Goal: Task Accomplishment & Management: Manage account settings

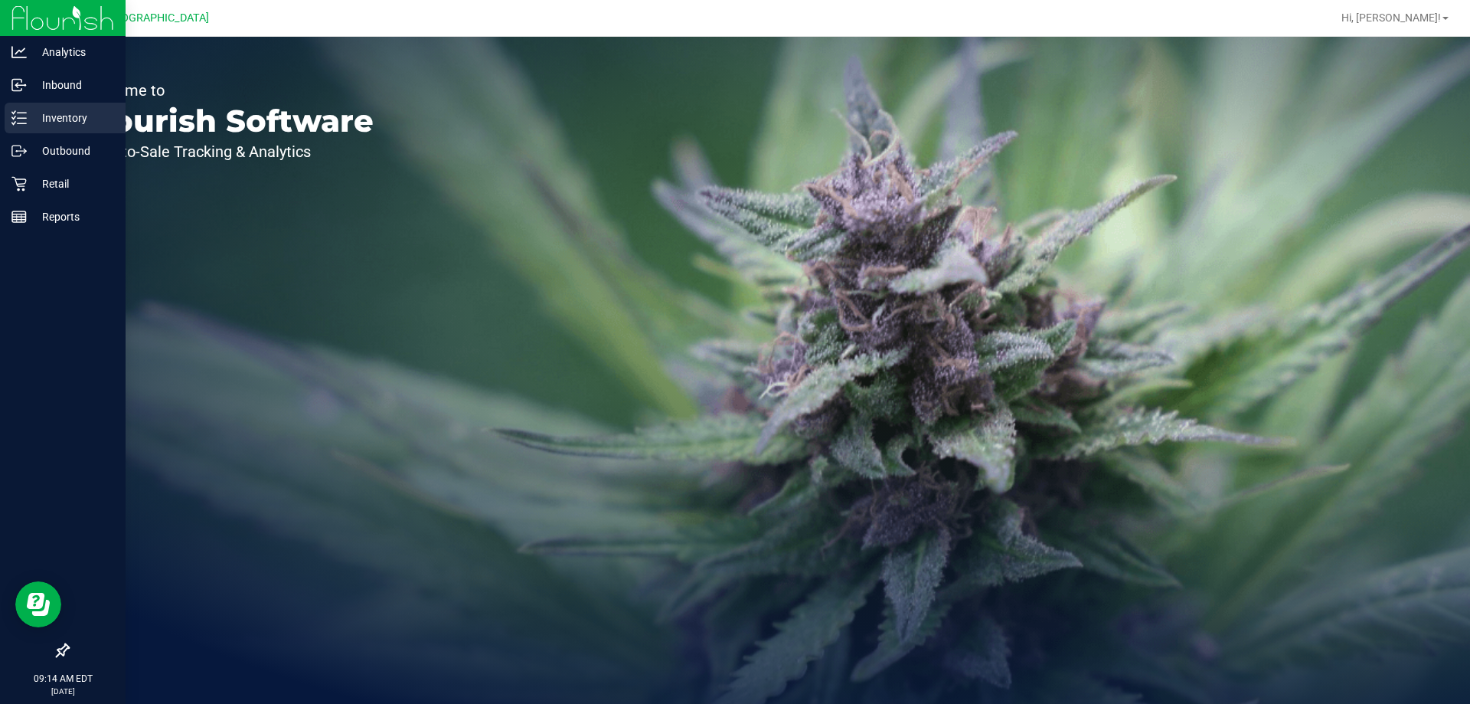
click at [34, 118] on p "Inventory" at bounding box center [73, 118] width 92 height 18
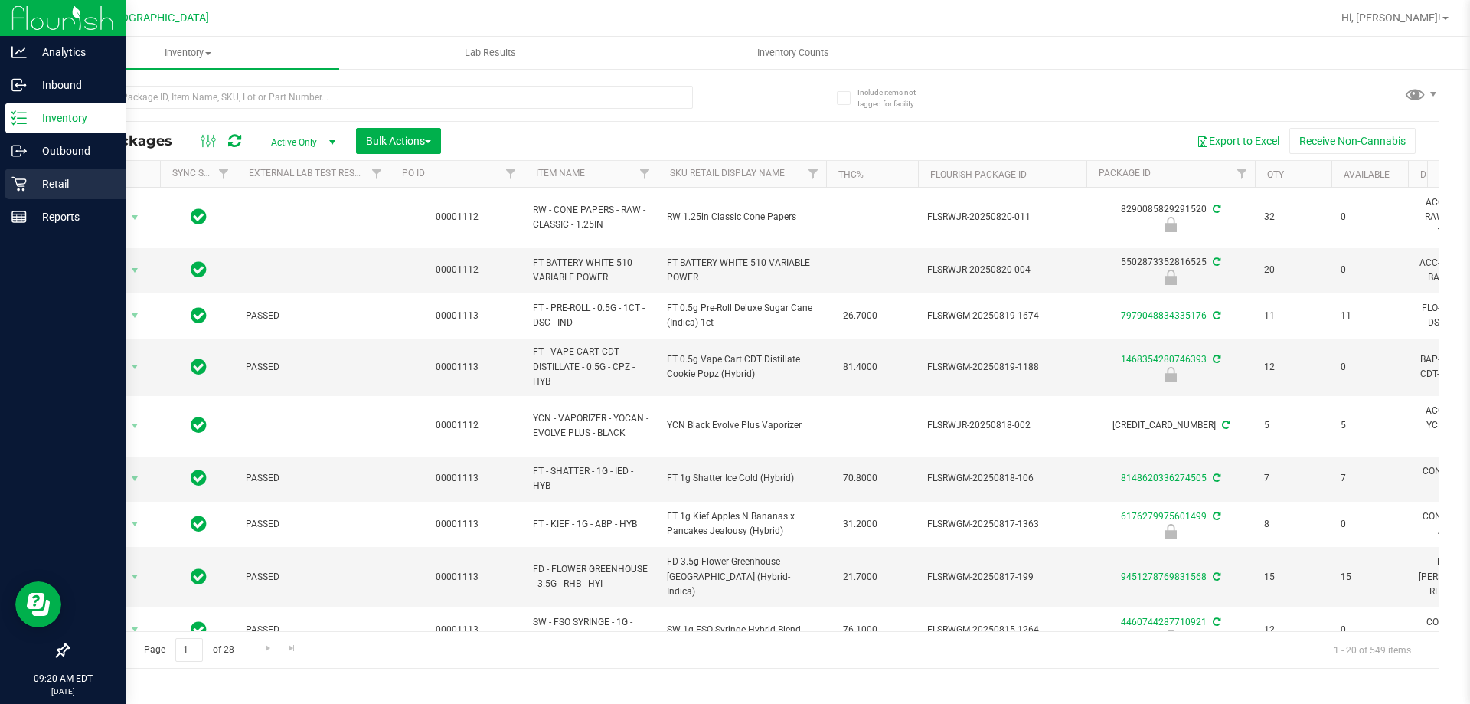
click at [22, 185] on icon at bounding box center [18, 183] width 15 height 15
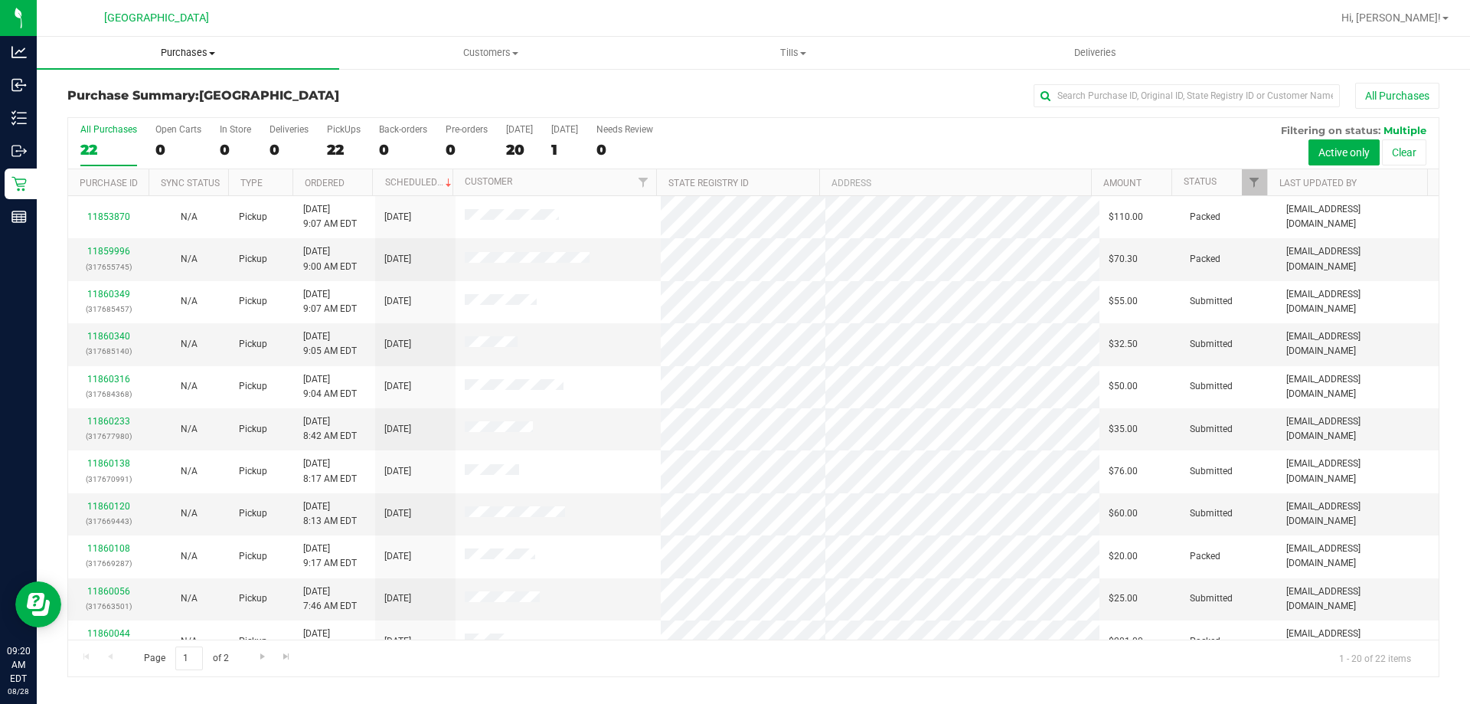
click at [197, 56] on span "Purchases" at bounding box center [188, 53] width 302 height 14
click at [83, 113] on span "Fulfillment" at bounding box center [84, 110] width 95 height 13
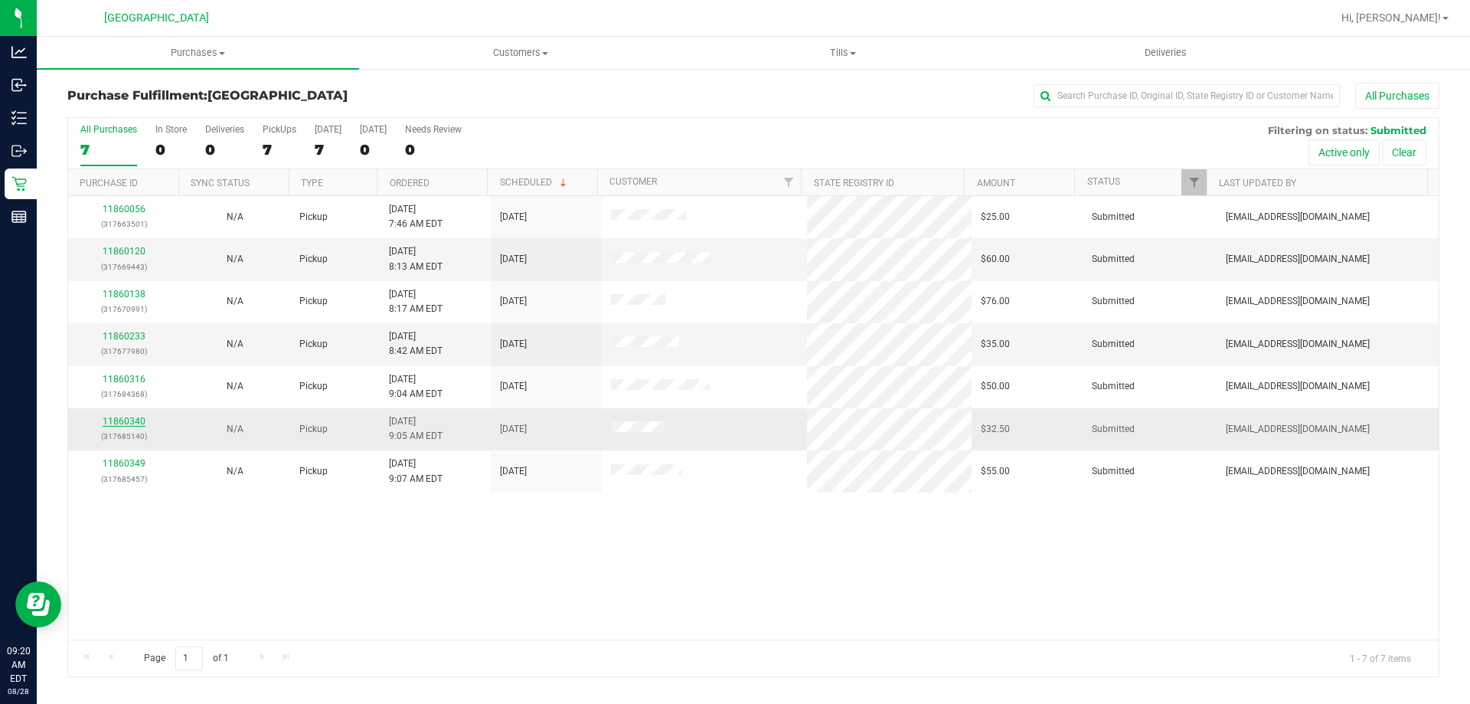
click at [124, 418] on link "11860340" at bounding box center [124, 421] width 43 height 11
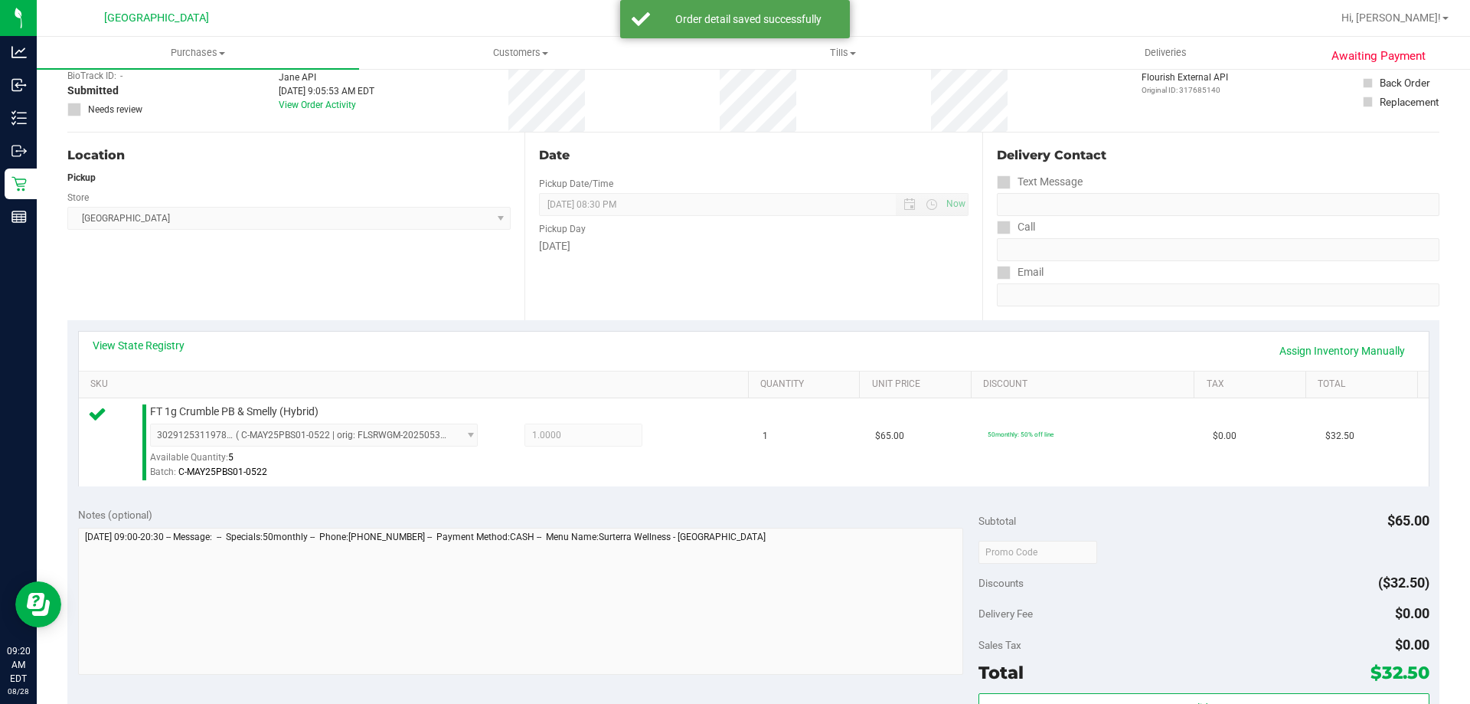
scroll to position [306, 0]
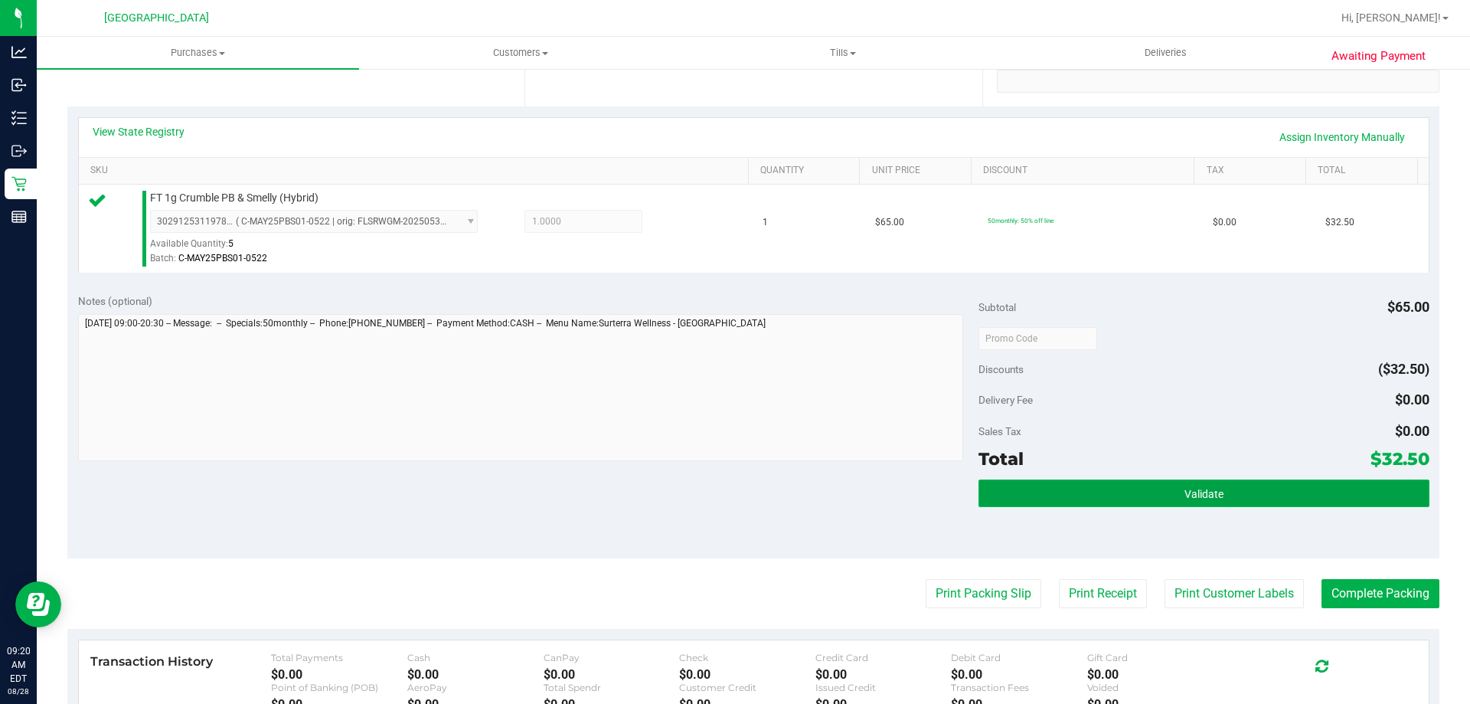
click at [1235, 495] on button "Validate" at bounding box center [1204, 493] width 450 height 28
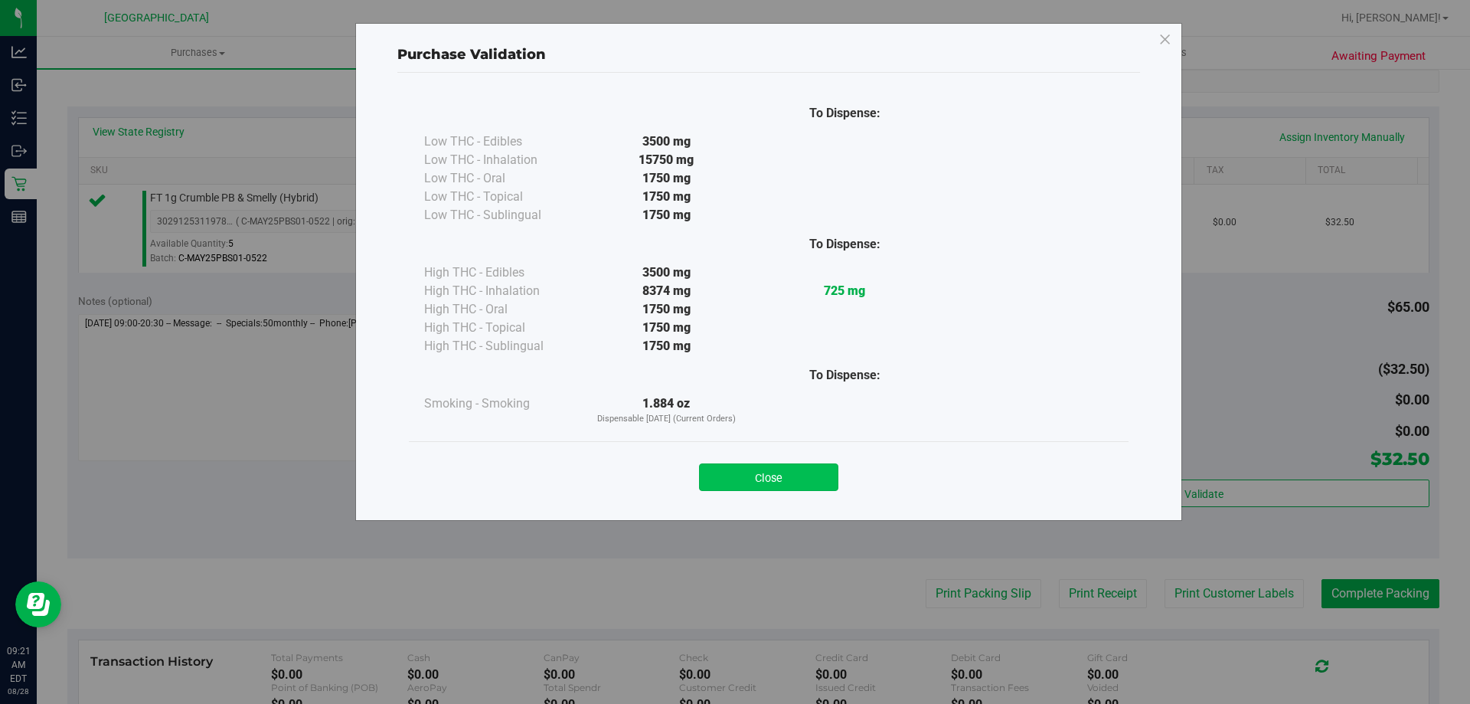
click at [756, 480] on button "Close" at bounding box center [768, 477] width 139 height 28
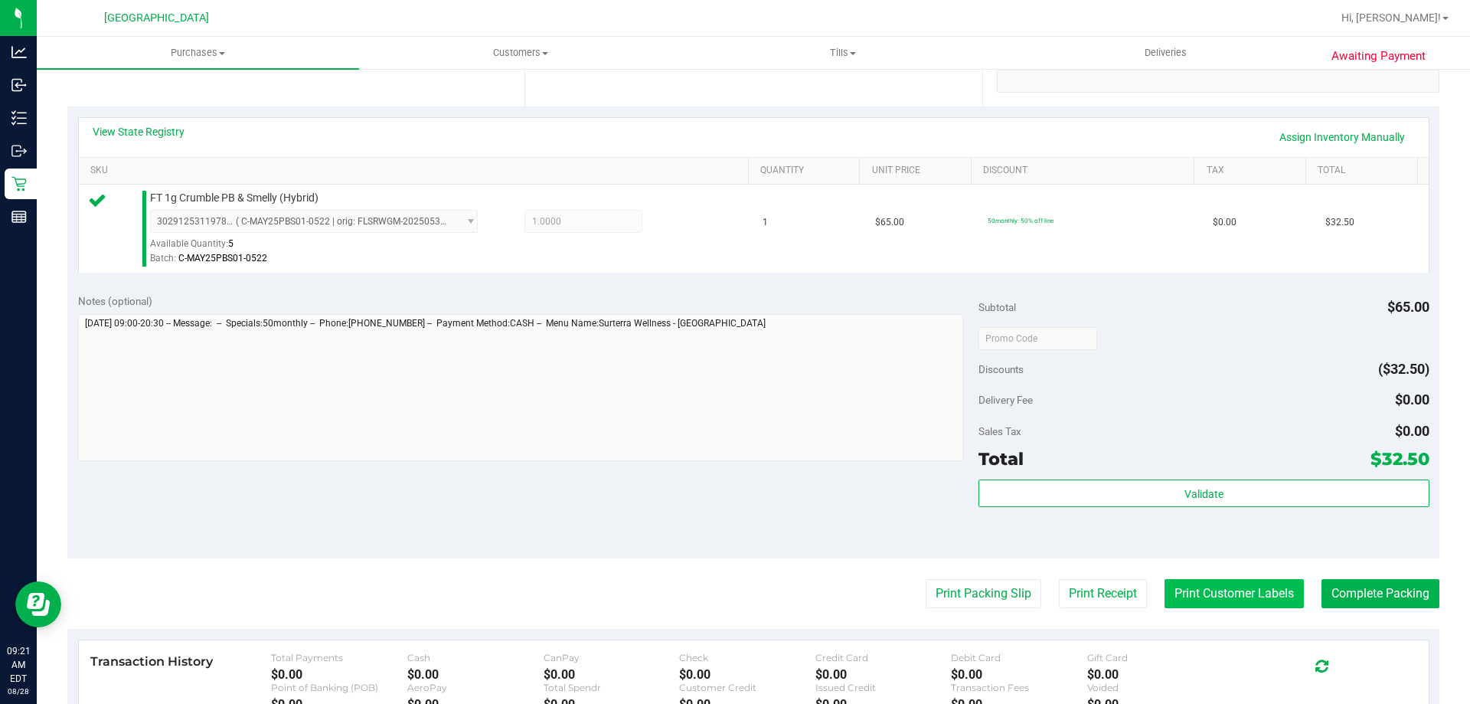
click at [1217, 604] on button "Print Customer Labels" at bounding box center [1234, 593] width 139 height 29
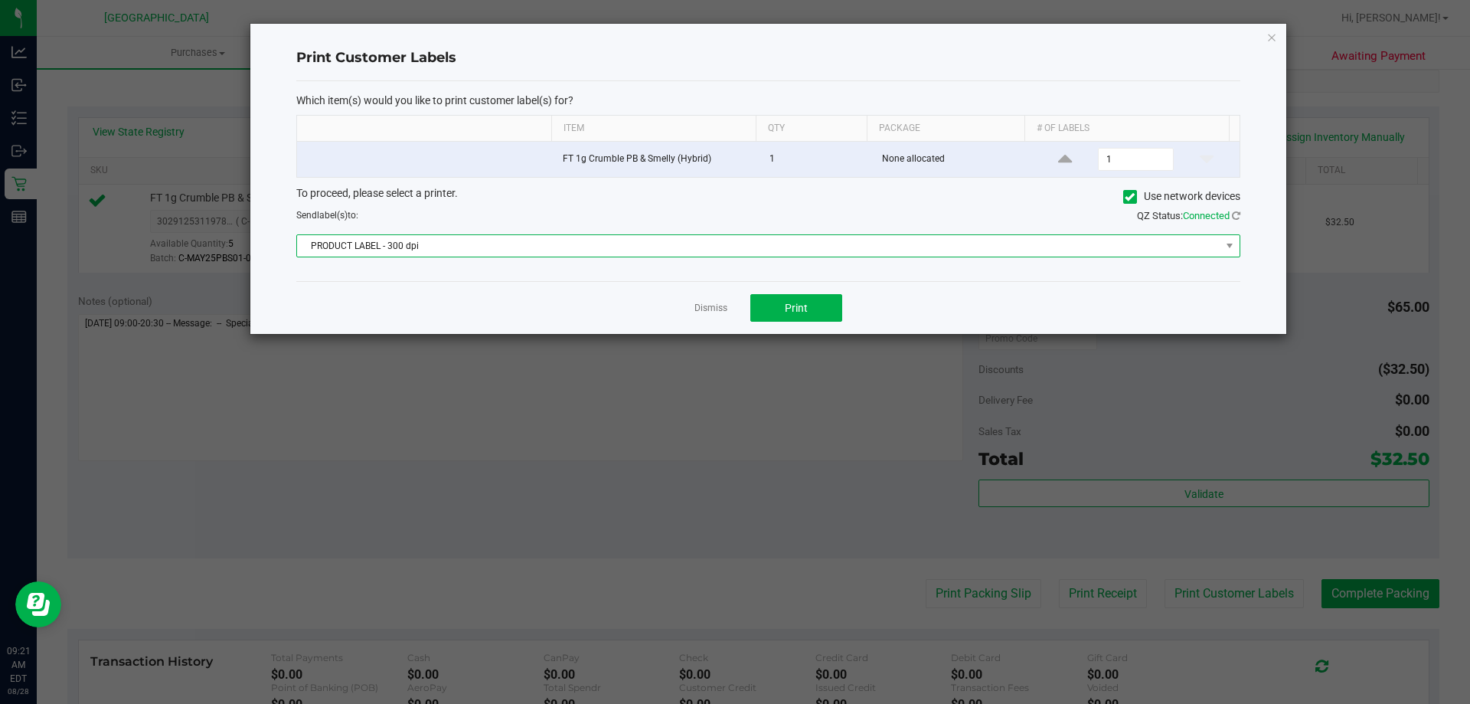
click at [509, 247] on span "PRODUCT LABEL - 300 dpi" at bounding box center [758, 245] width 923 height 21
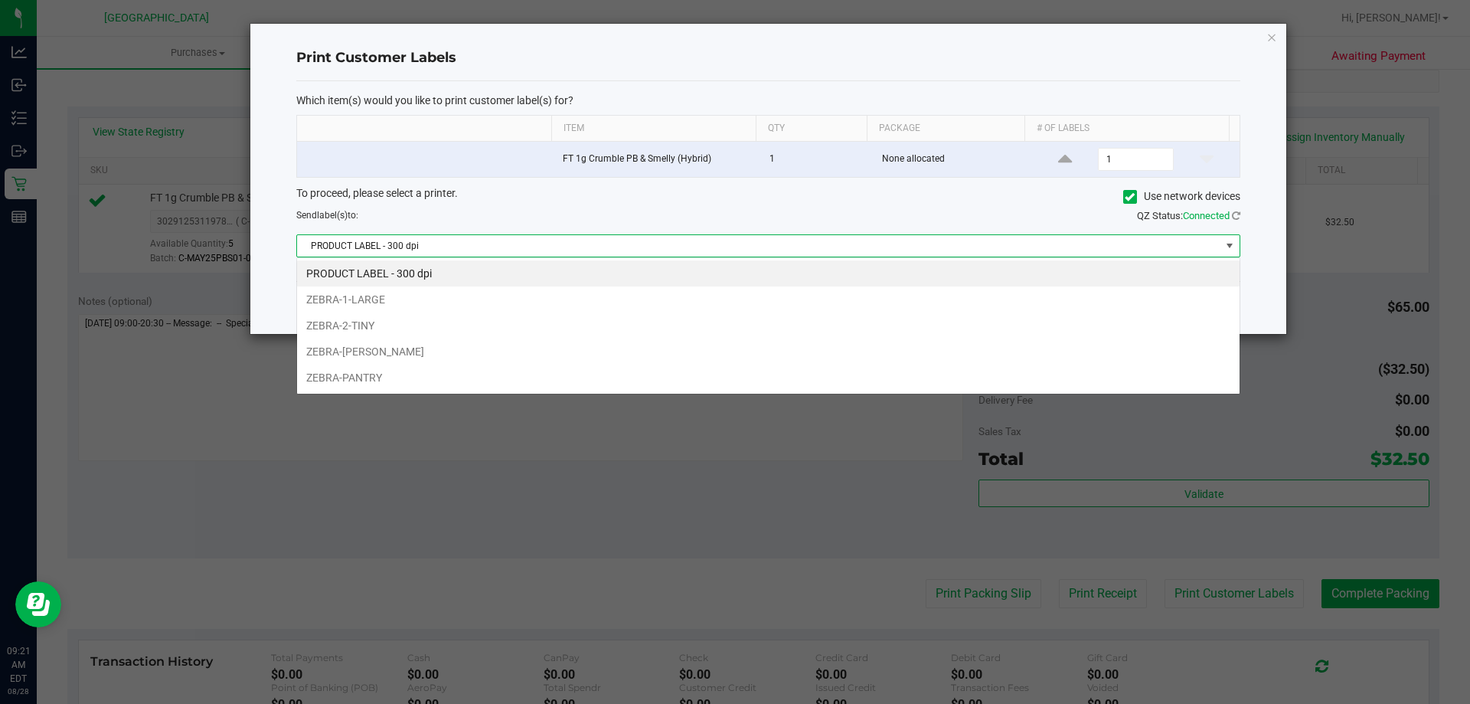
scroll to position [23, 943]
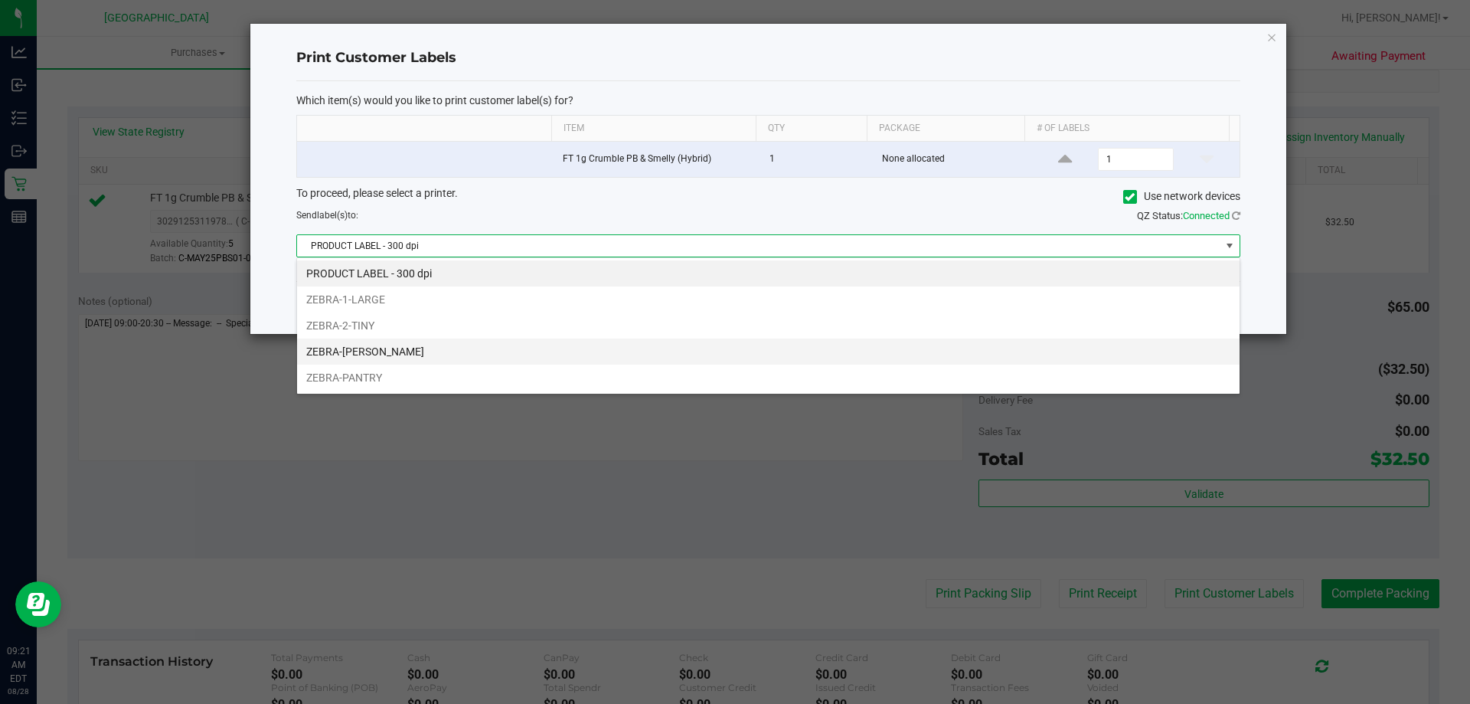
click at [347, 343] on li "ZEBRA-CELIA" at bounding box center [768, 351] width 943 height 26
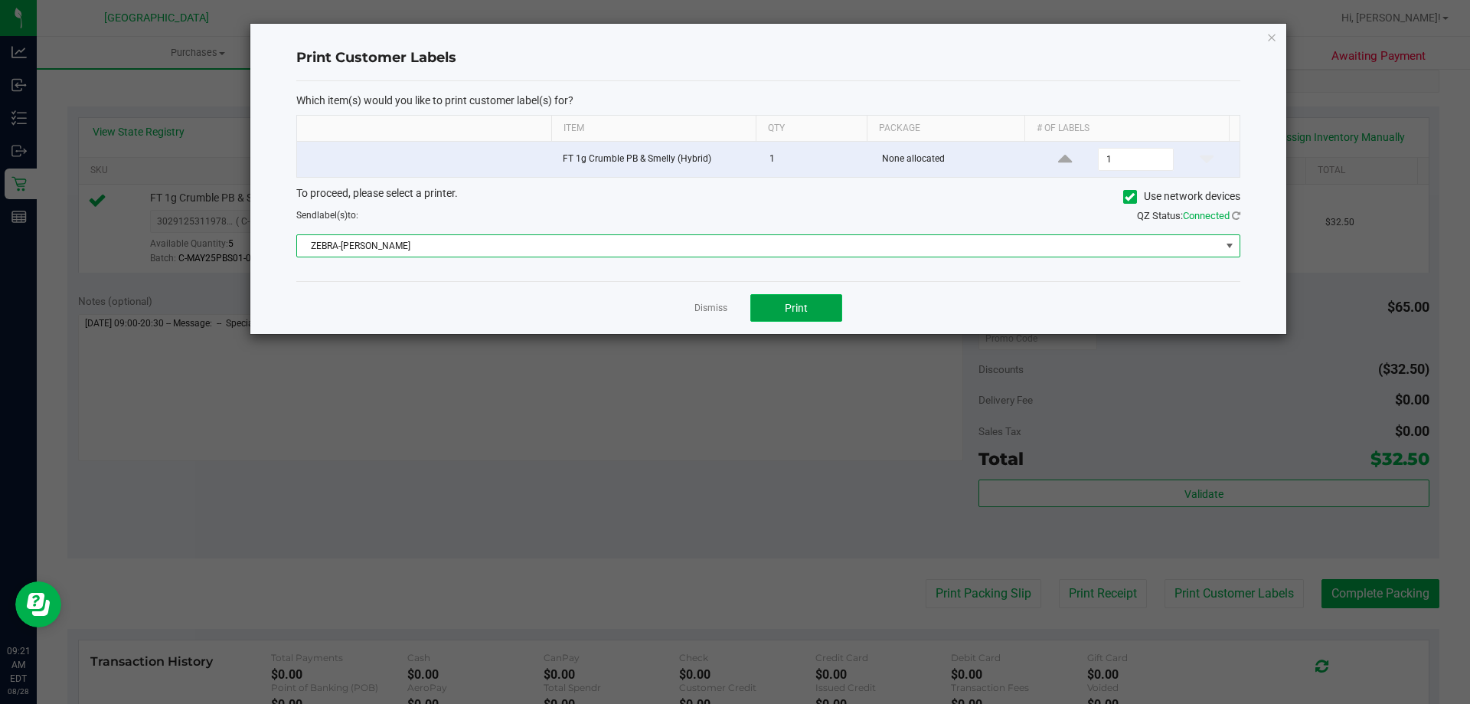
click at [798, 294] on button "Print" at bounding box center [796, 308] width 92 height 28
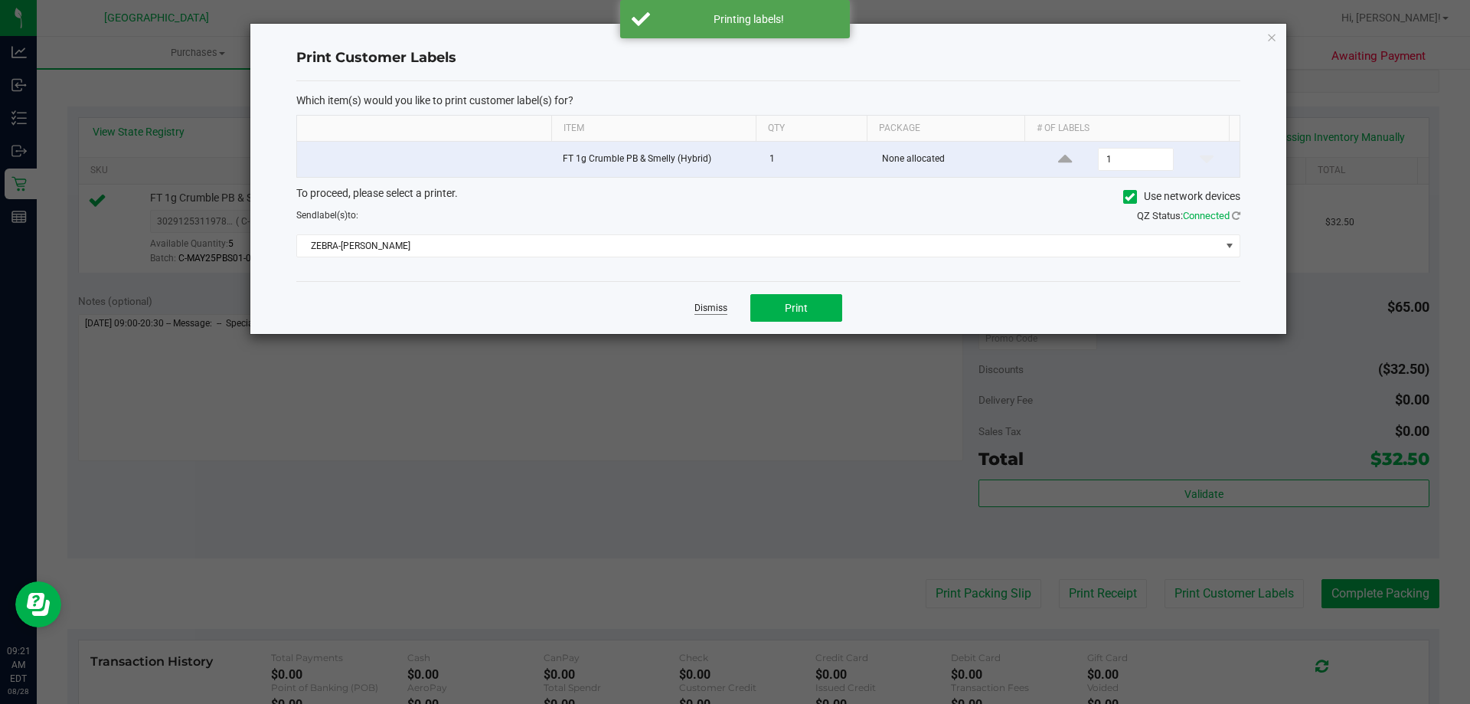
click at [713, 310] on link "Dismiss" at bounding box center [711, 308] width 33 height 13
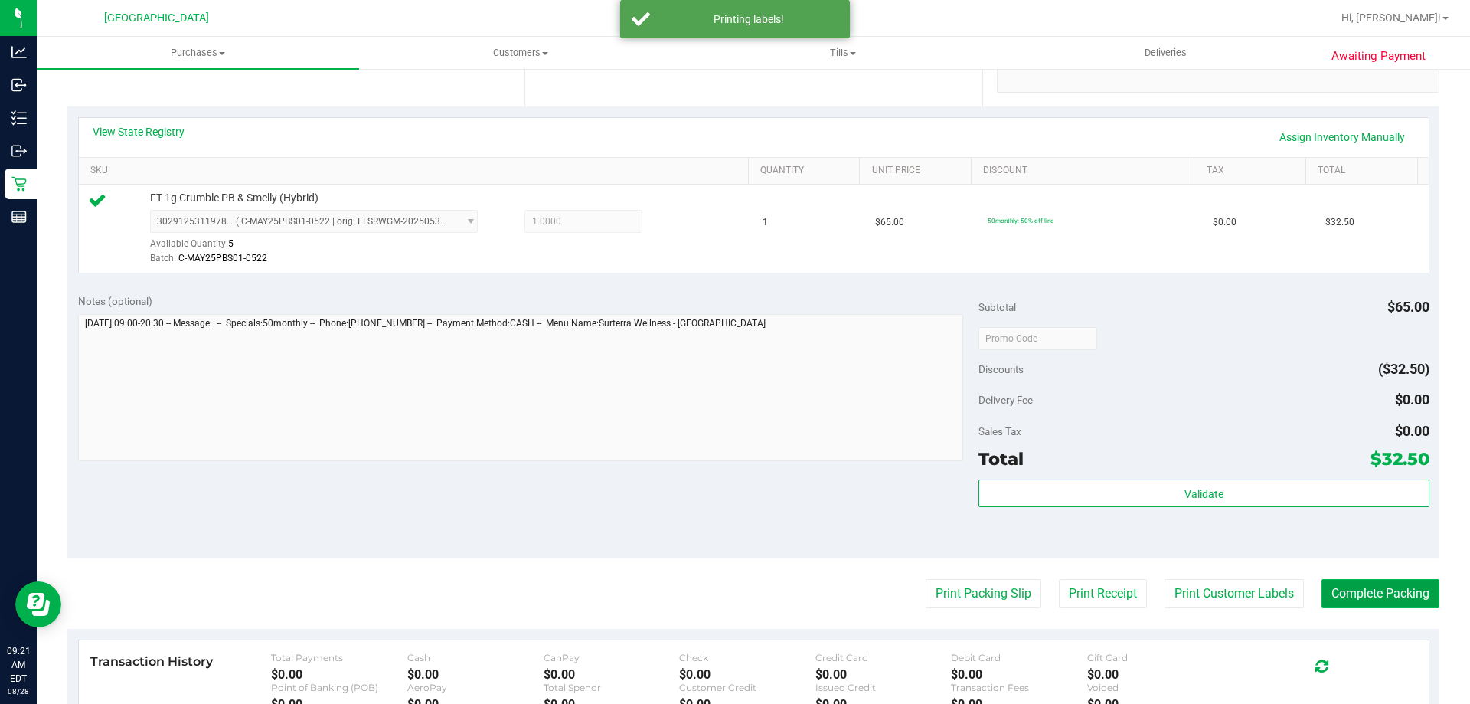
click at [1332, 579] on button "Complete Packing" at bounding box center [1381, 593] width 118 height 29
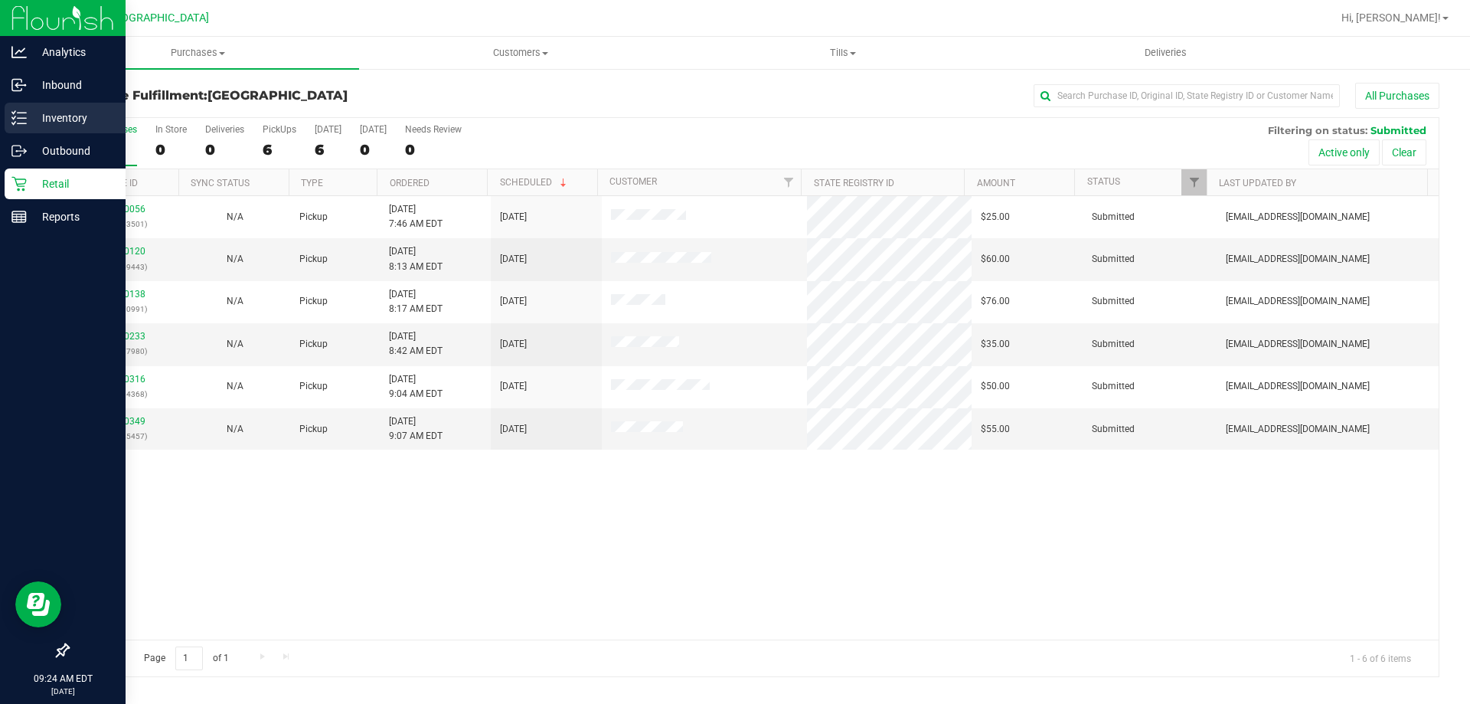
click at [18, 116] on icon at bounding box center [18, 117] width 15 height 15
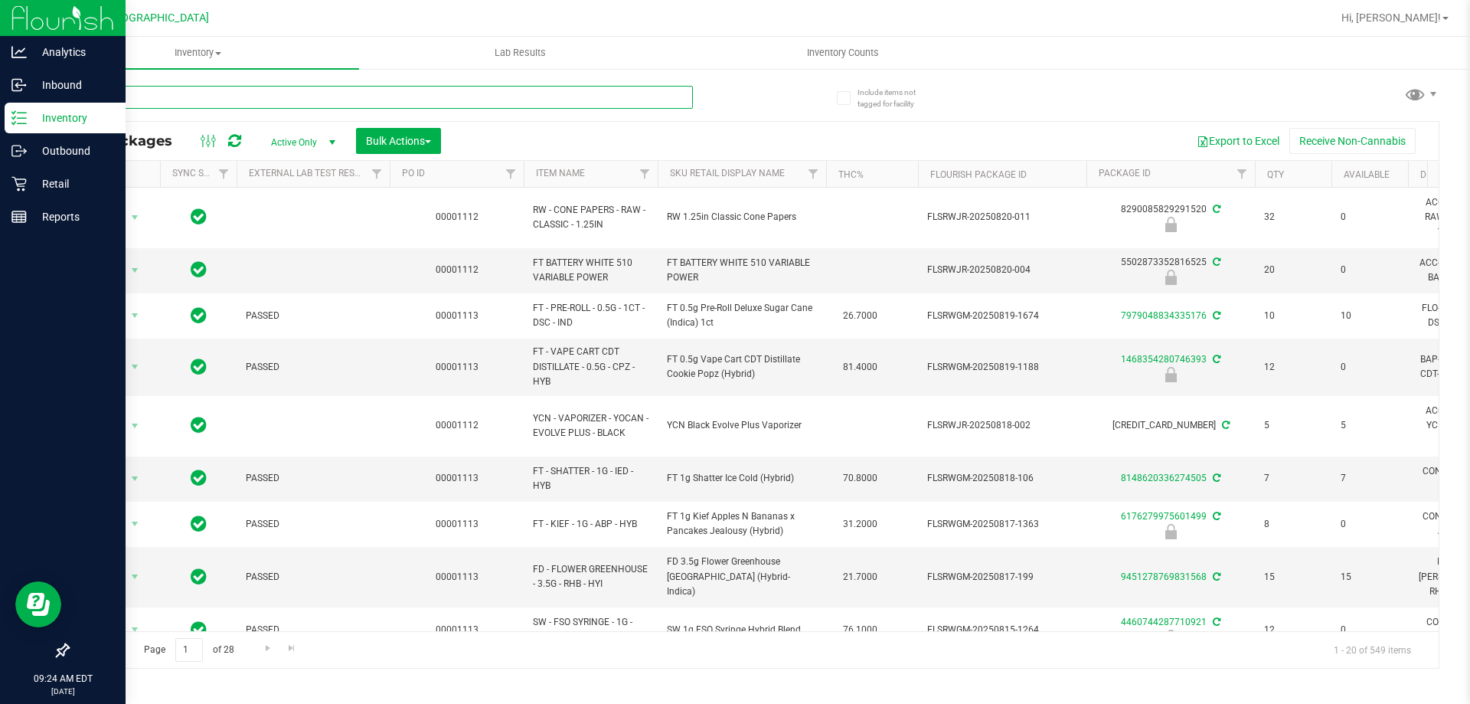
click at [144, 98] on input "text" at bounding box center [380, 97] width 626 height 23
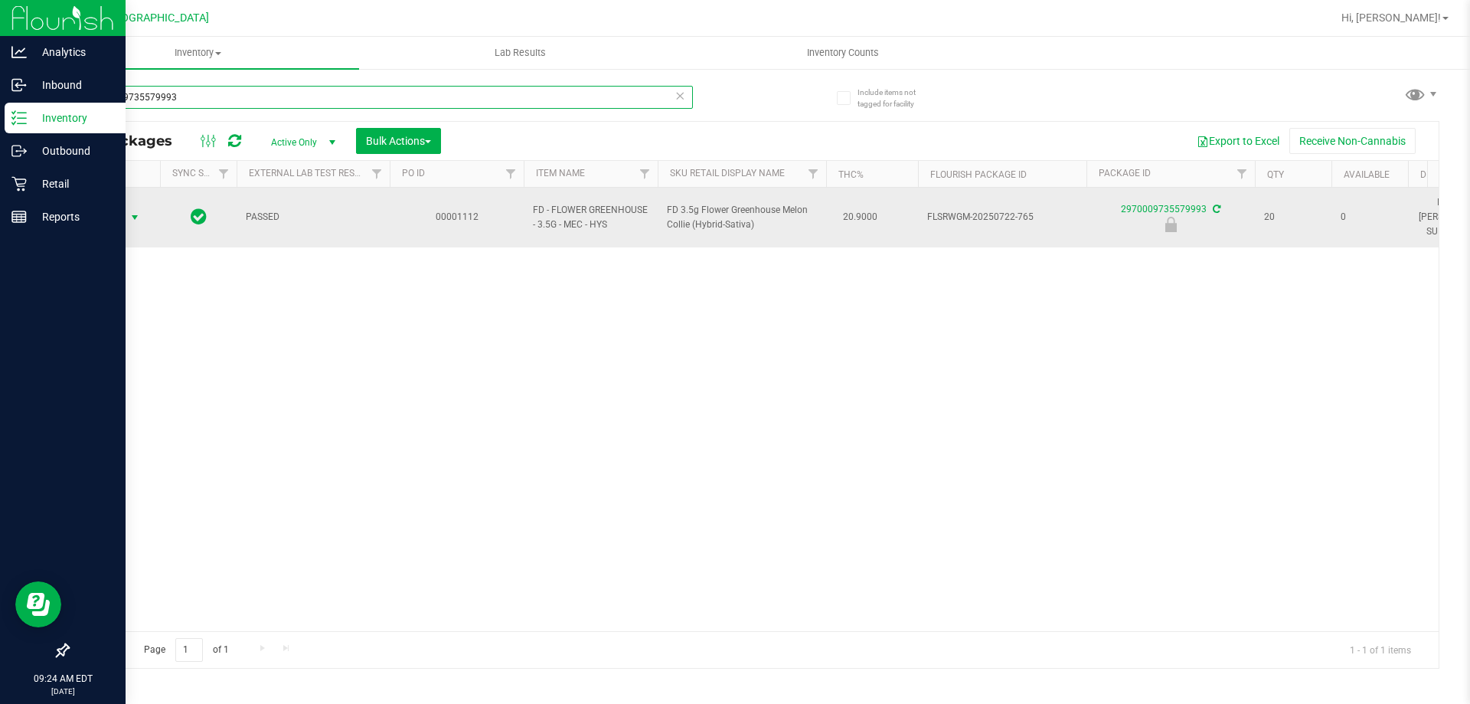
type input "2970009735579993"
click at [96, 207] on span "Action" at bounding box center [103, 217] width 41 height 21
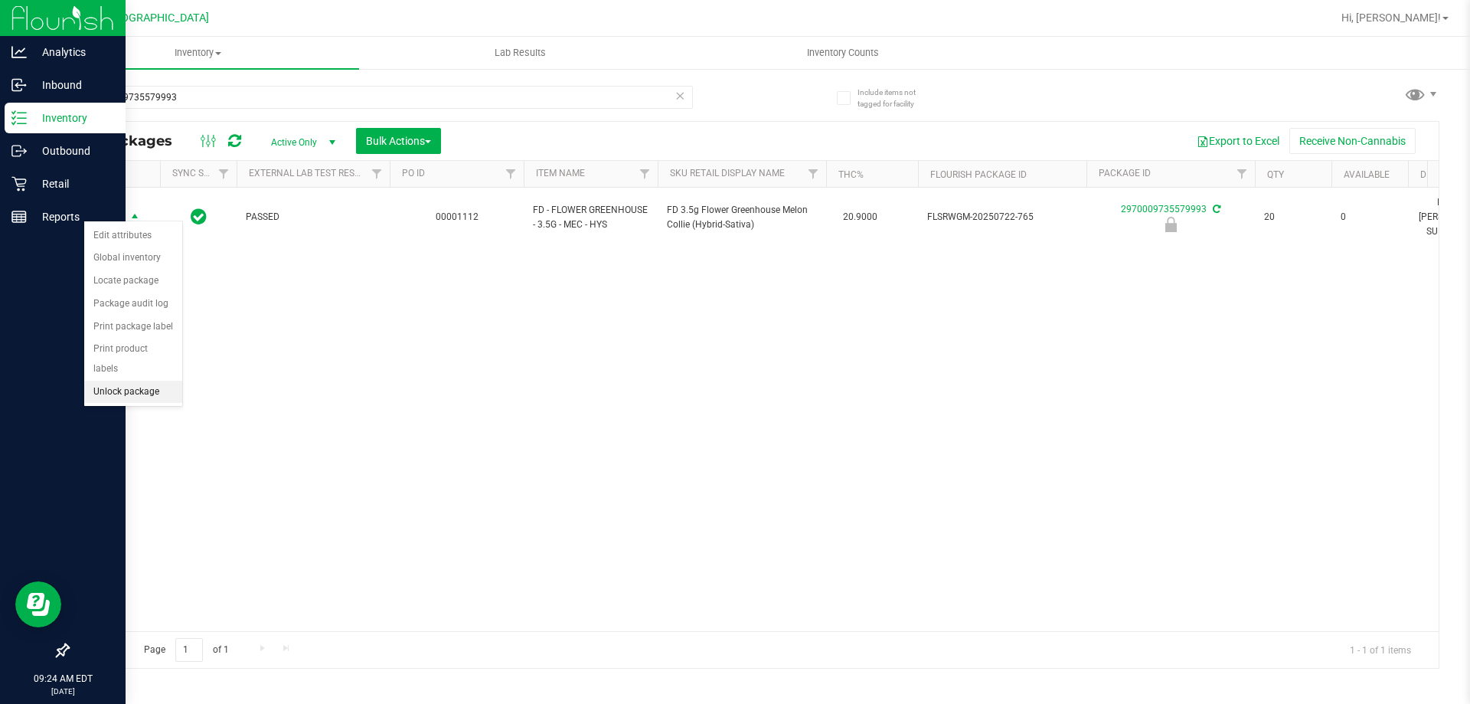
click at [108, 381] on li "Unlock package" at bounding box center [133, 392] width 98 height 23
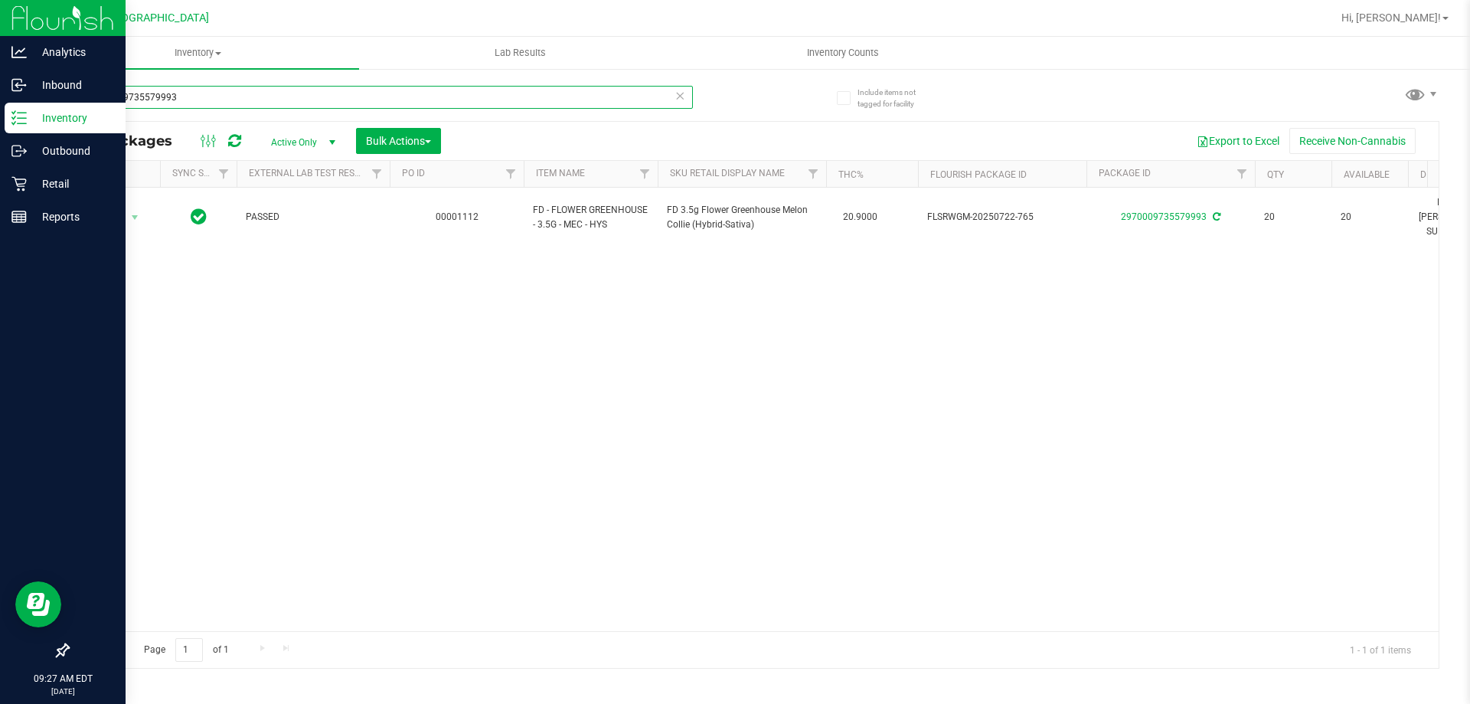
drag, startPoint x: 205, startPoint y: 98, endPoint x: 69, endPoint y: 117, distance: 137.6
click at [69, 117] on div "2970009735579993" at bounding box center [380, 103] width 626 height 35
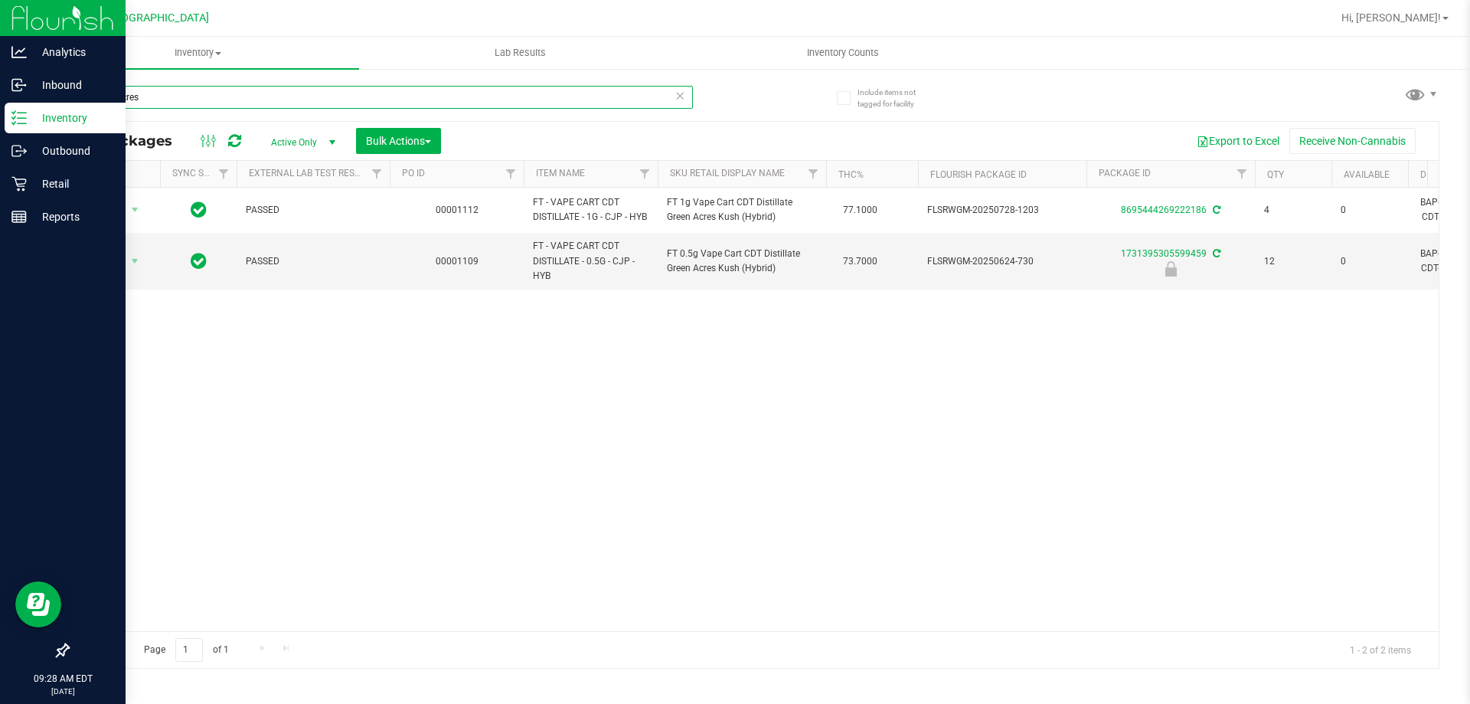
drag, startPoint x: 144, startPoint y: 96, endPoint x: 57, endPoint y: 99, distance: 86.6
click at [57, 99] on div "Include items not tagged for facility green acres All Packages Active Only Acti…" at bounding box center [753, 300] width 1433 height 467
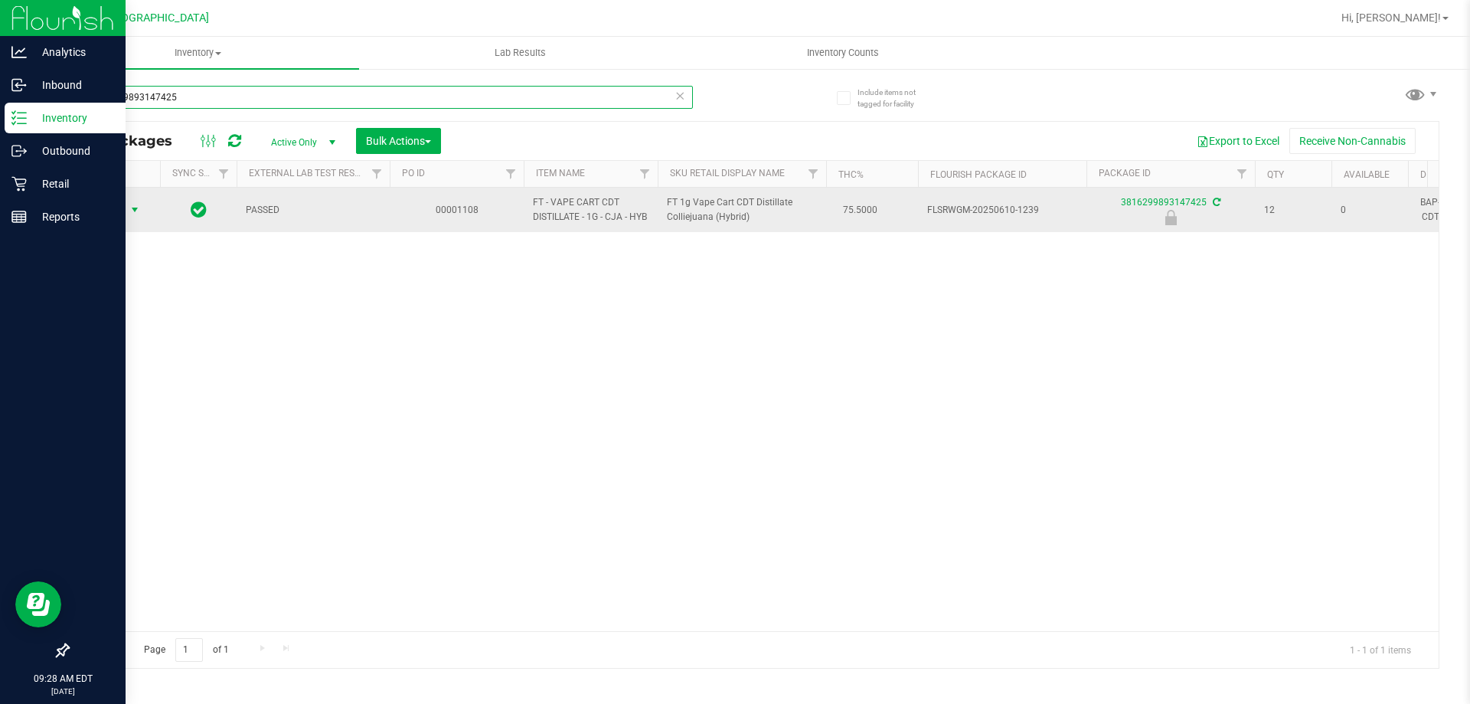
type input "3816299893147425"
click at [119, 211] on span "Action" at bounding box center [103, 209] width 41 height 21
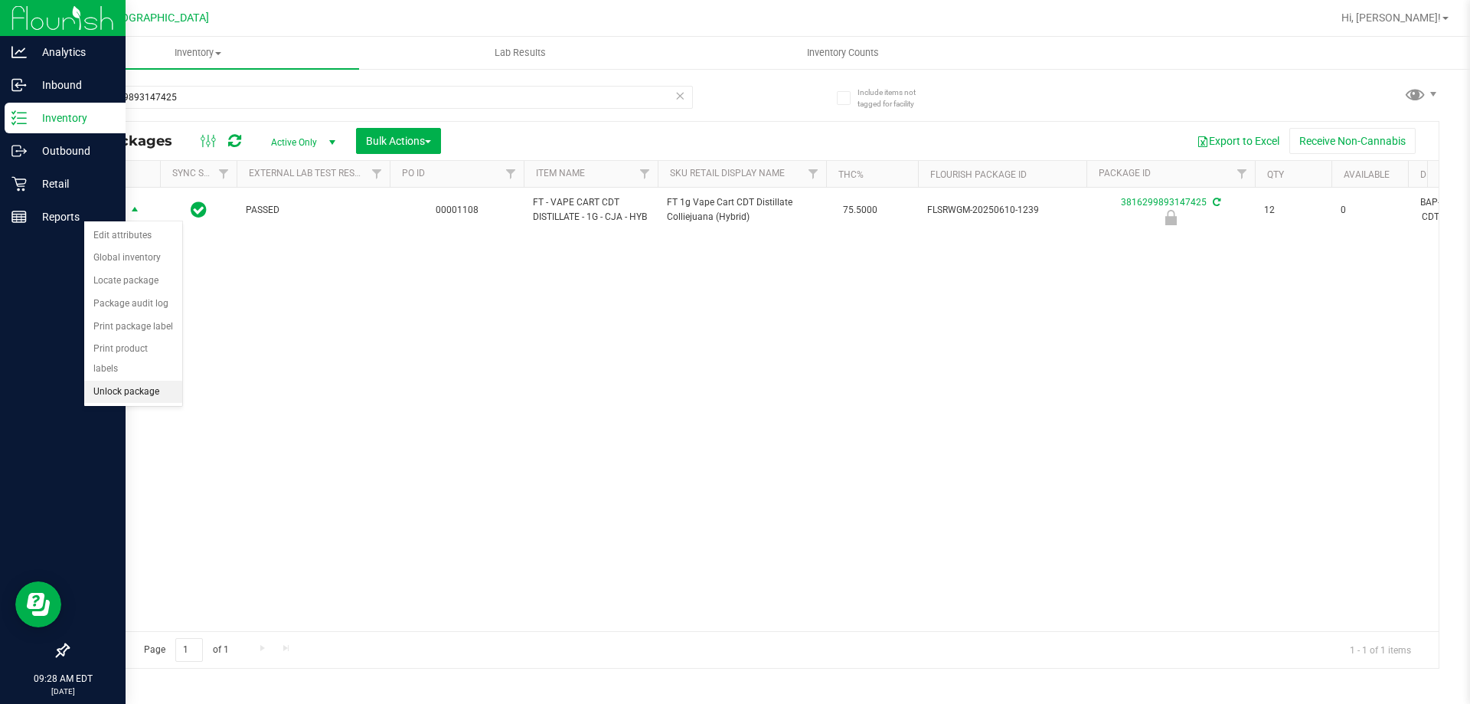
click at [111, 381] on li "Unlock package" at bounding box center [133, 392] width 98 height 23
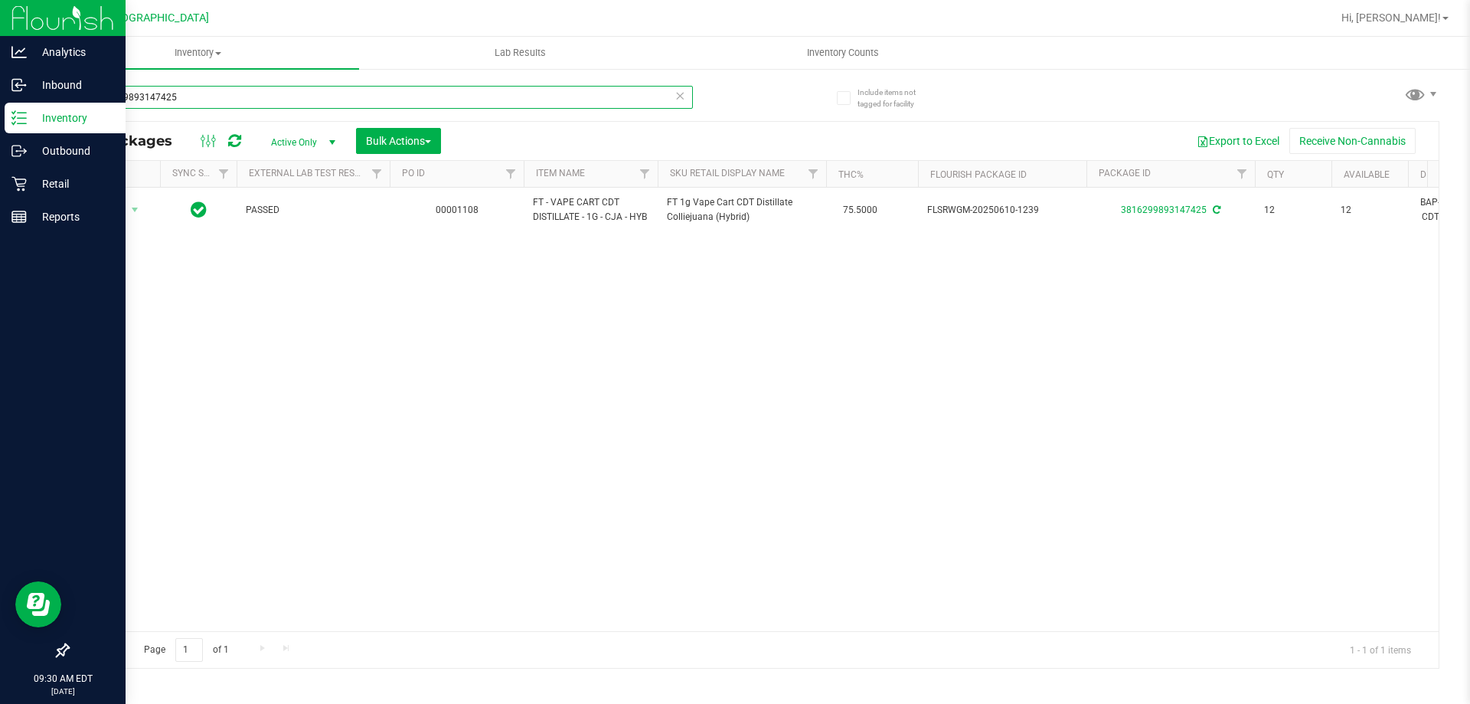
click at [218, 94] on input "3816299893147425" at bounding box center [380, 97] width 626 height 23
type input "3"
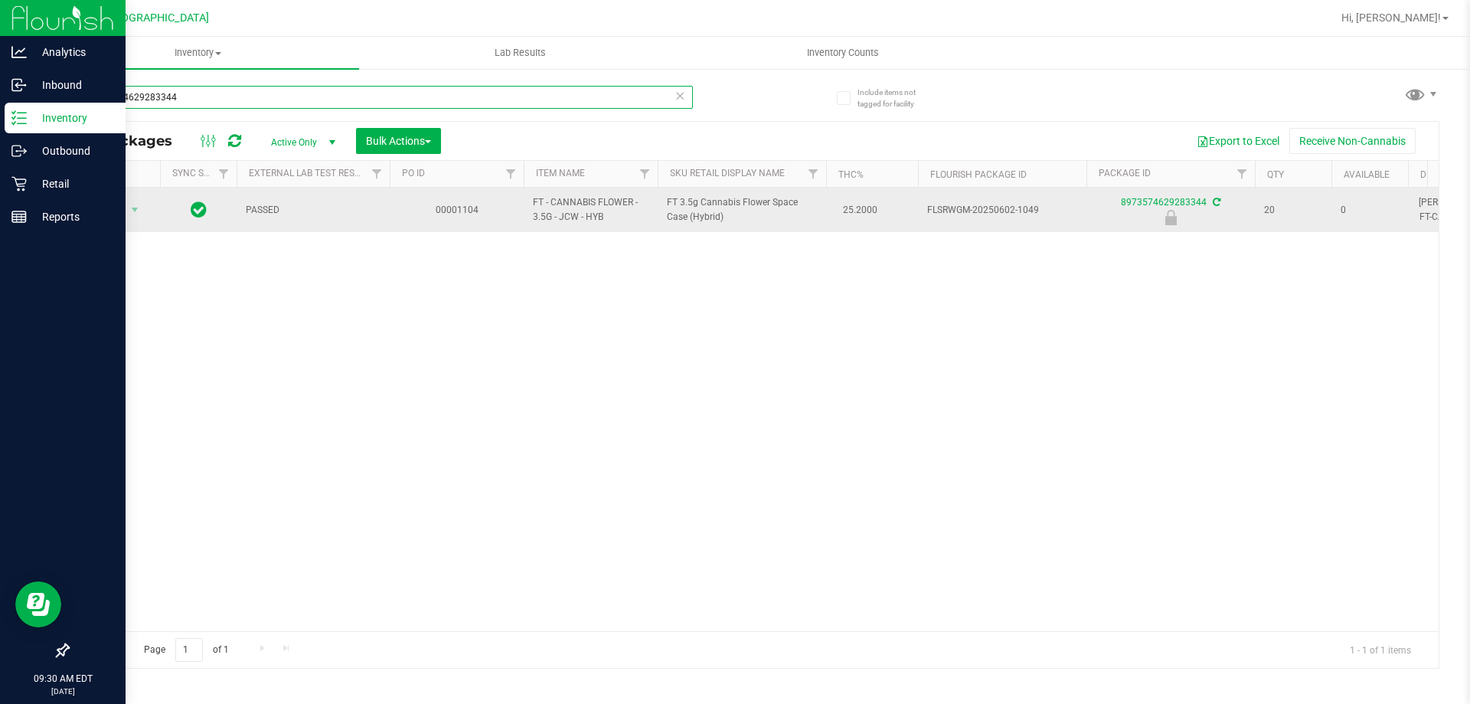
type input "8973574629283344"
click at [109, 211] on span "Action" at bounding box center [103, 209] width 41 height 21
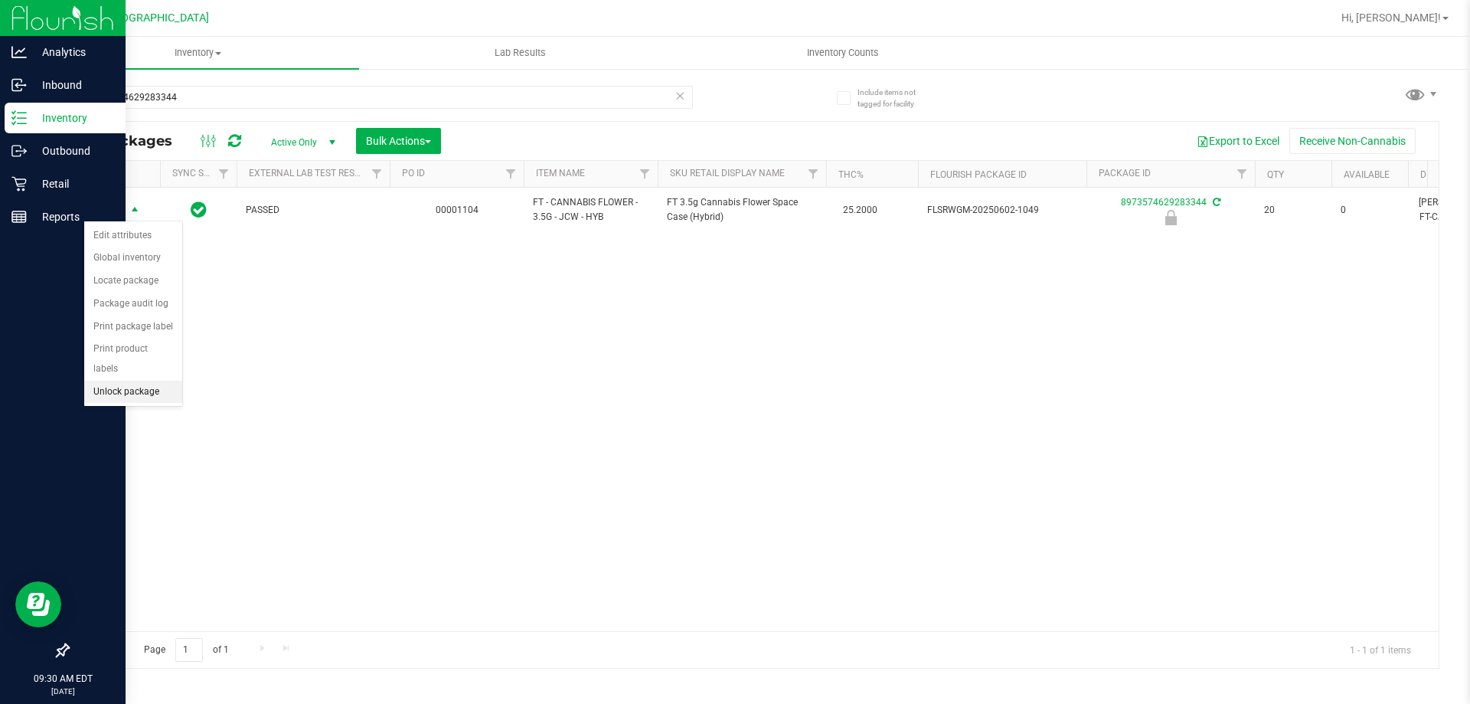
click at [115, 381] on li "Unlock package" at bounding box center [133, 392] width 98 height 23
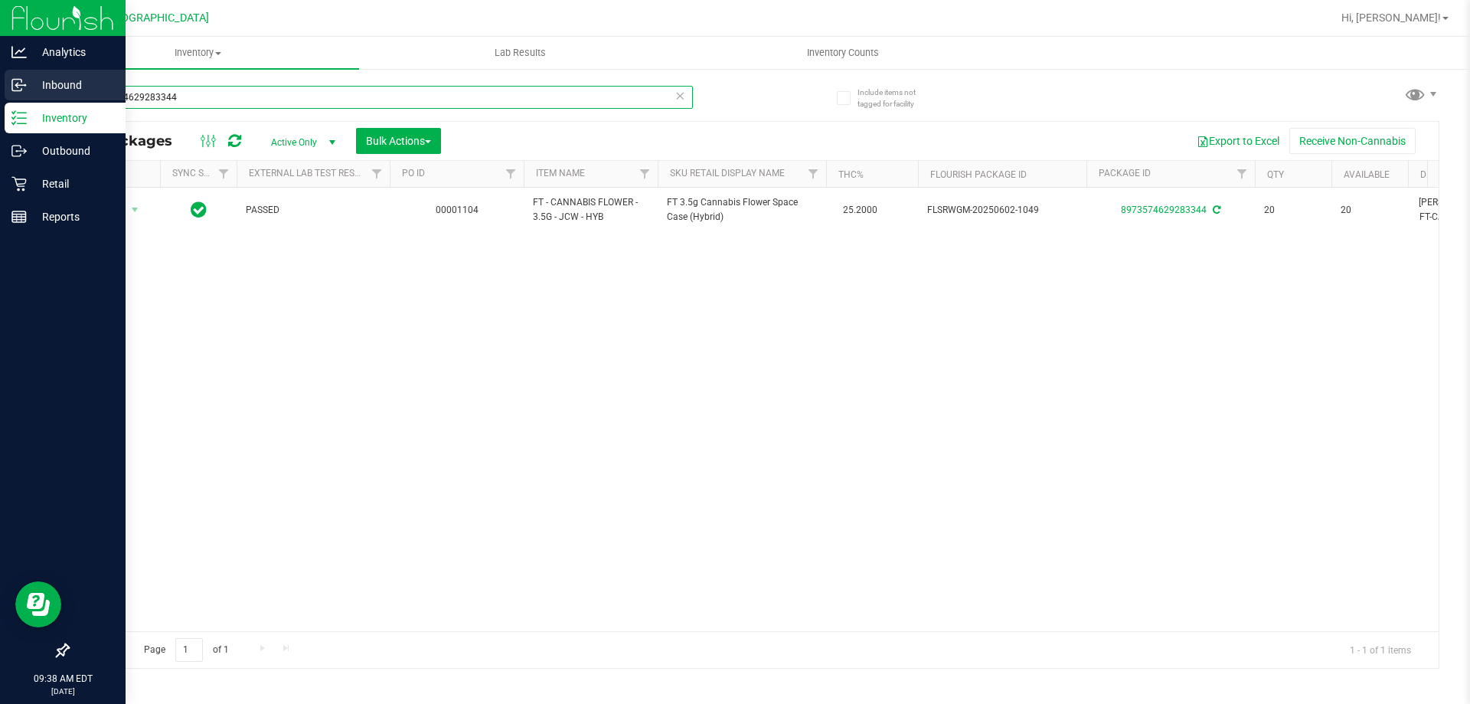
drag, startPoint x: 197, startPoint y: 105, endPoint x: 30, endPoint y: 100, distance: 167.0
click at [44, 100] on div "Include items not tagged for facility 8973574629283344 All Packages Active Only…" at bounding box center [753, 300] width 1433 height 467
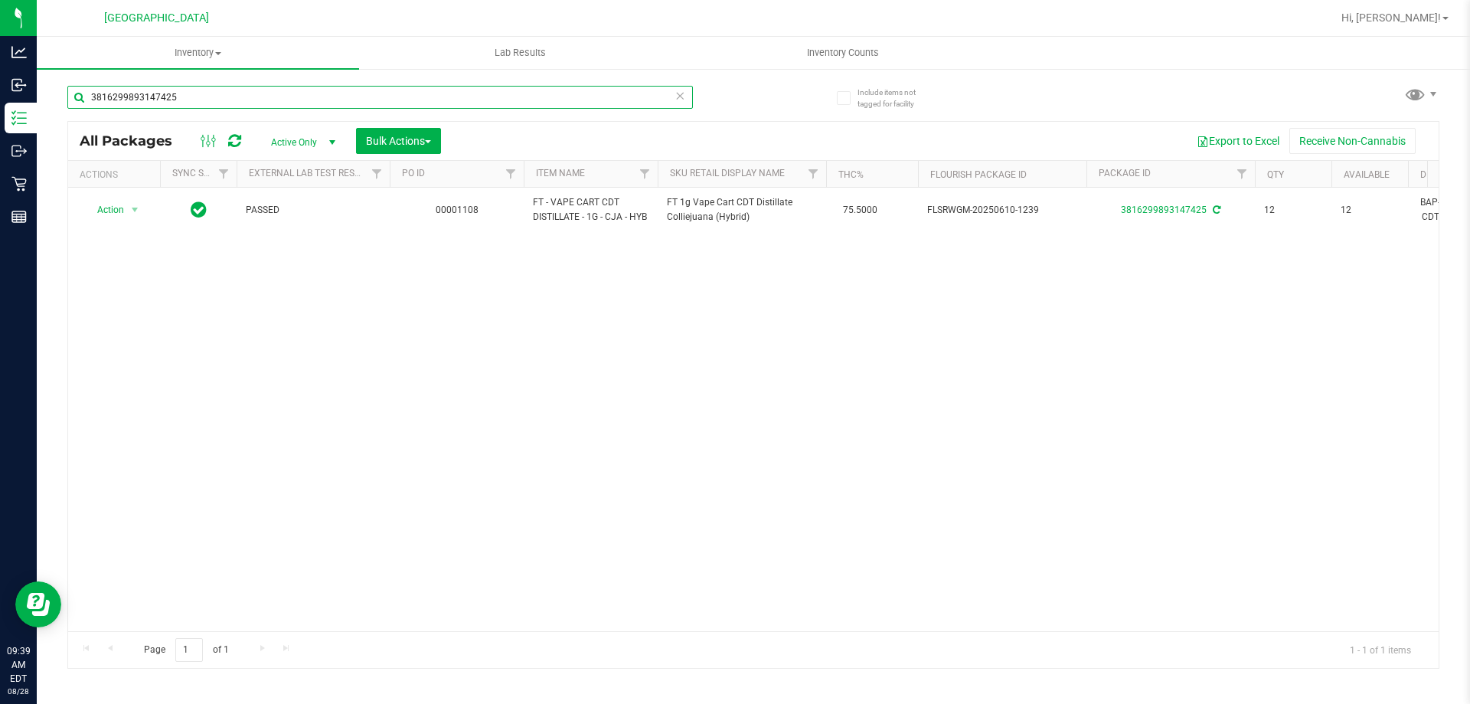
type input "3816299893147425"
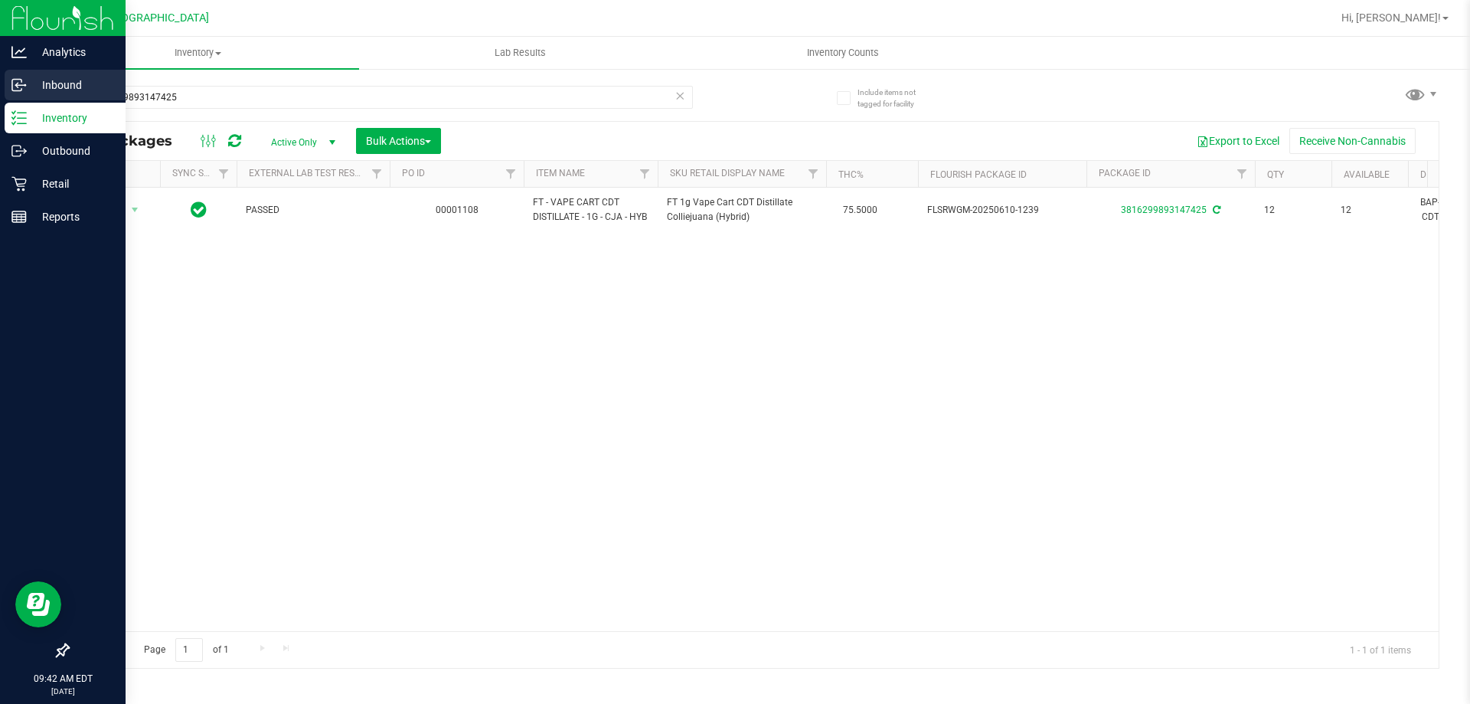
click at [54, 84] on p "Inbound" at bounding box center [73, 85] width 92 height 18
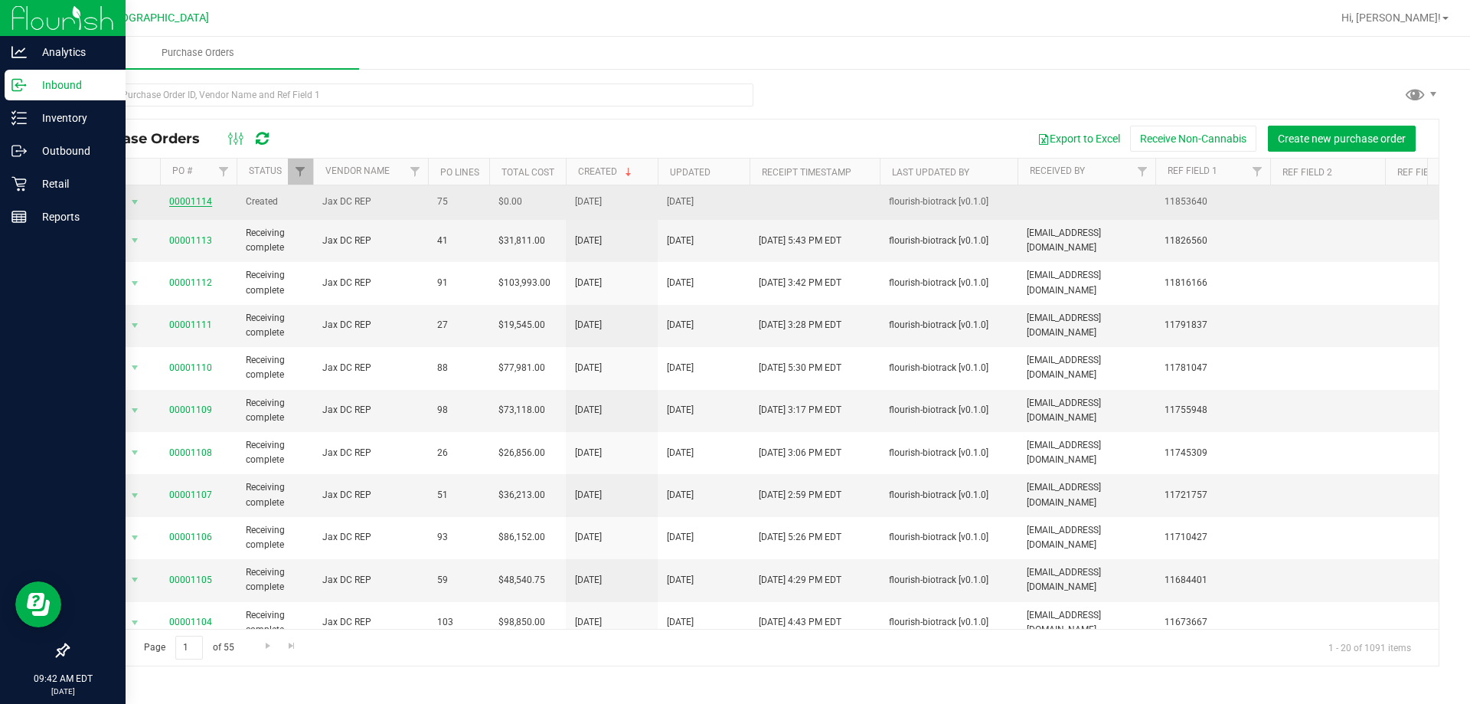
click at [188, 199] on link "00001114" at bounding box center [190, 201] width 43 height 11
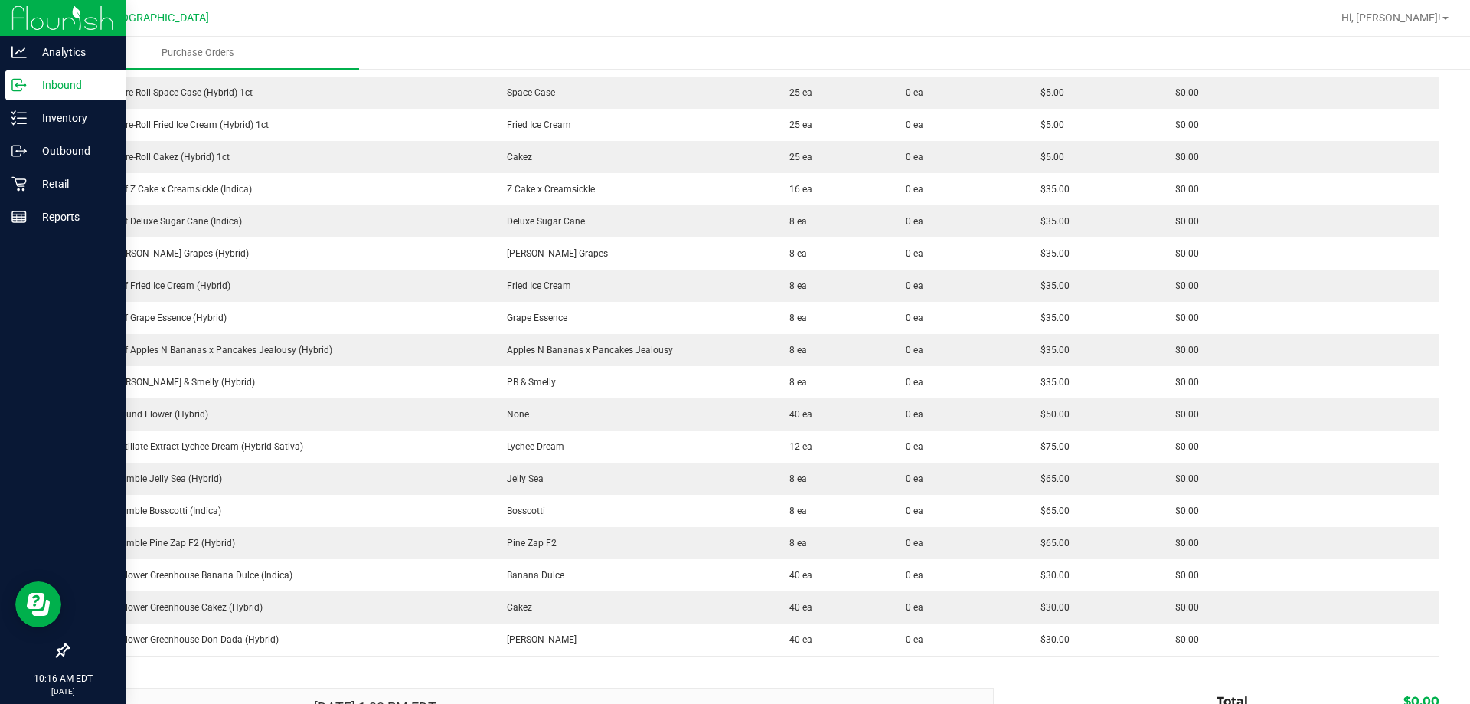
scroll to position [2144, 0]
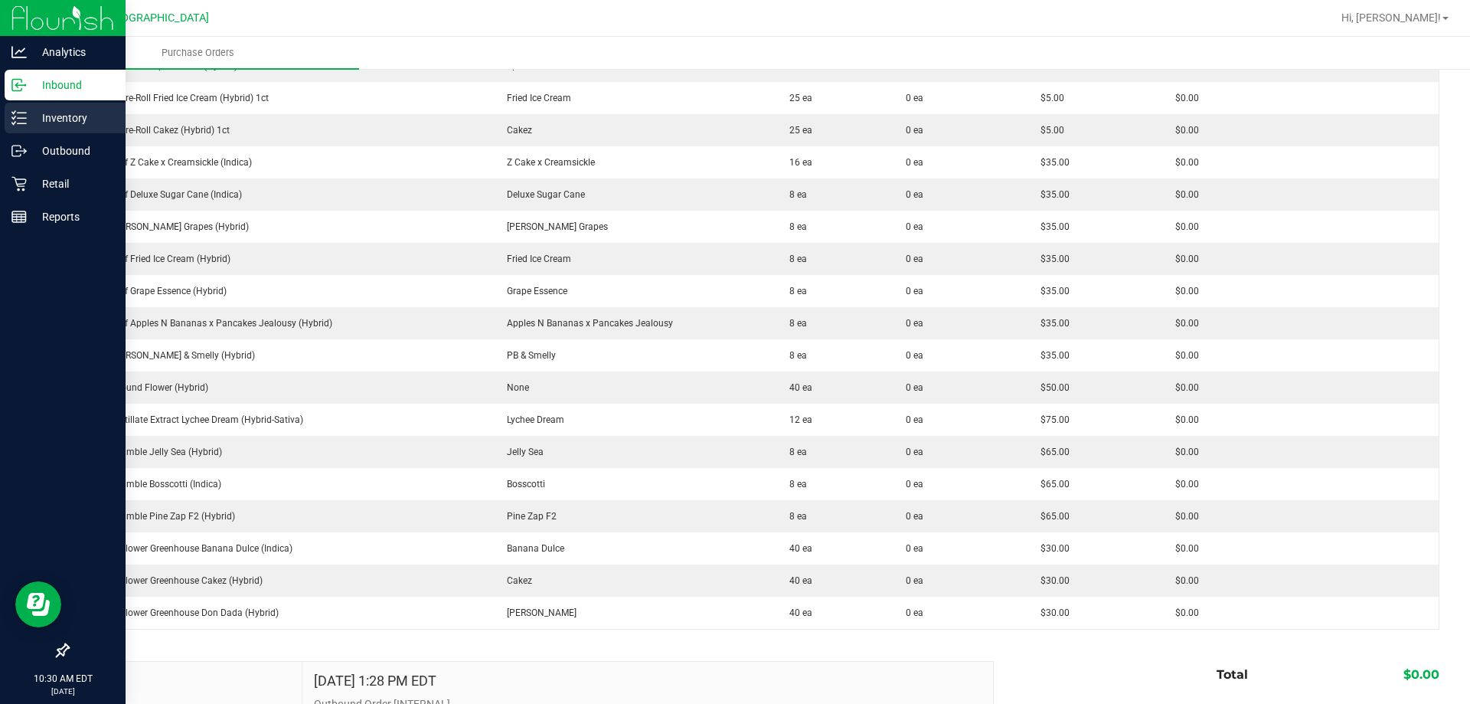
click at [31, 120] on p "Inventory" at bounding box center [73, 118] width 92 height 18
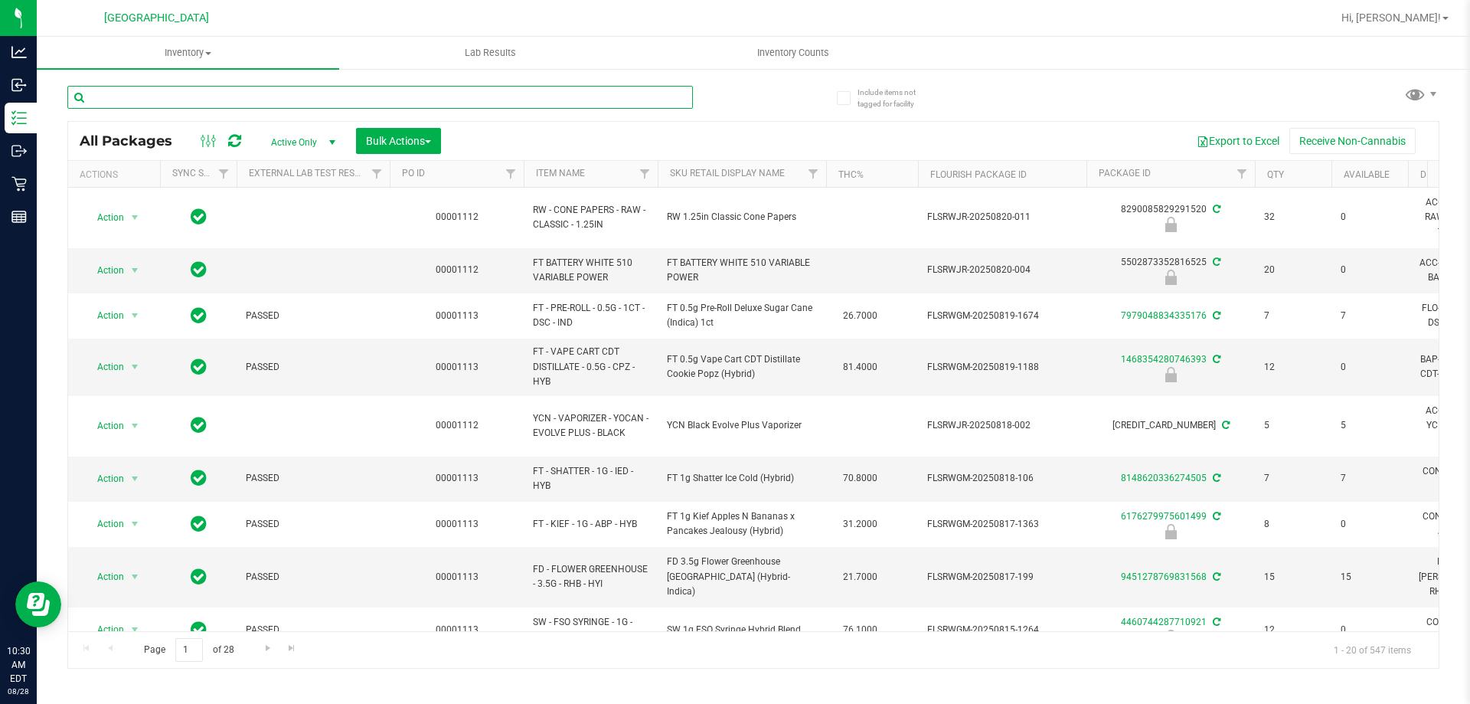
click at [169, 103] on input "text" at bounding box center [380, 97] width 626 height 23
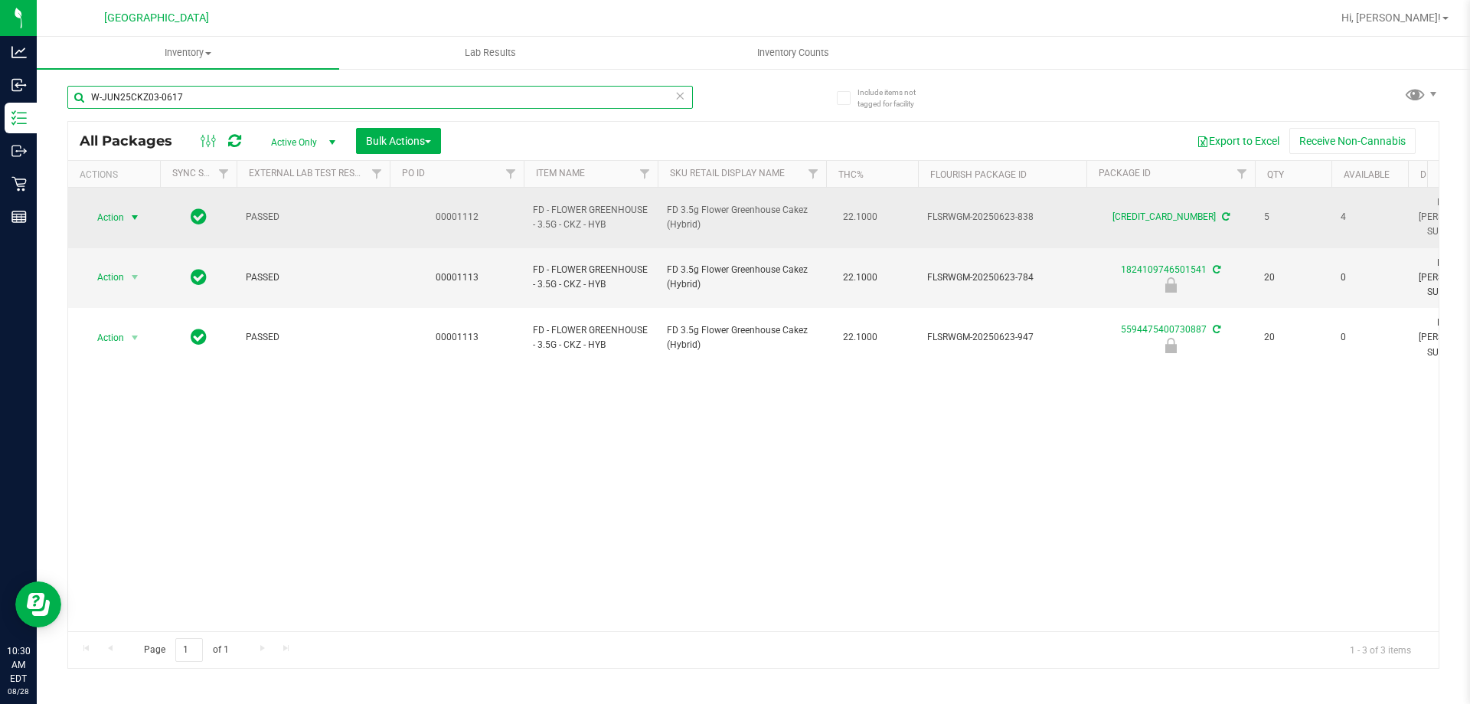
type input "W-JUN25CKZ03-0617"
click at [132, 211] on span "select" at bounding box center [135, 217] width 12 height 12
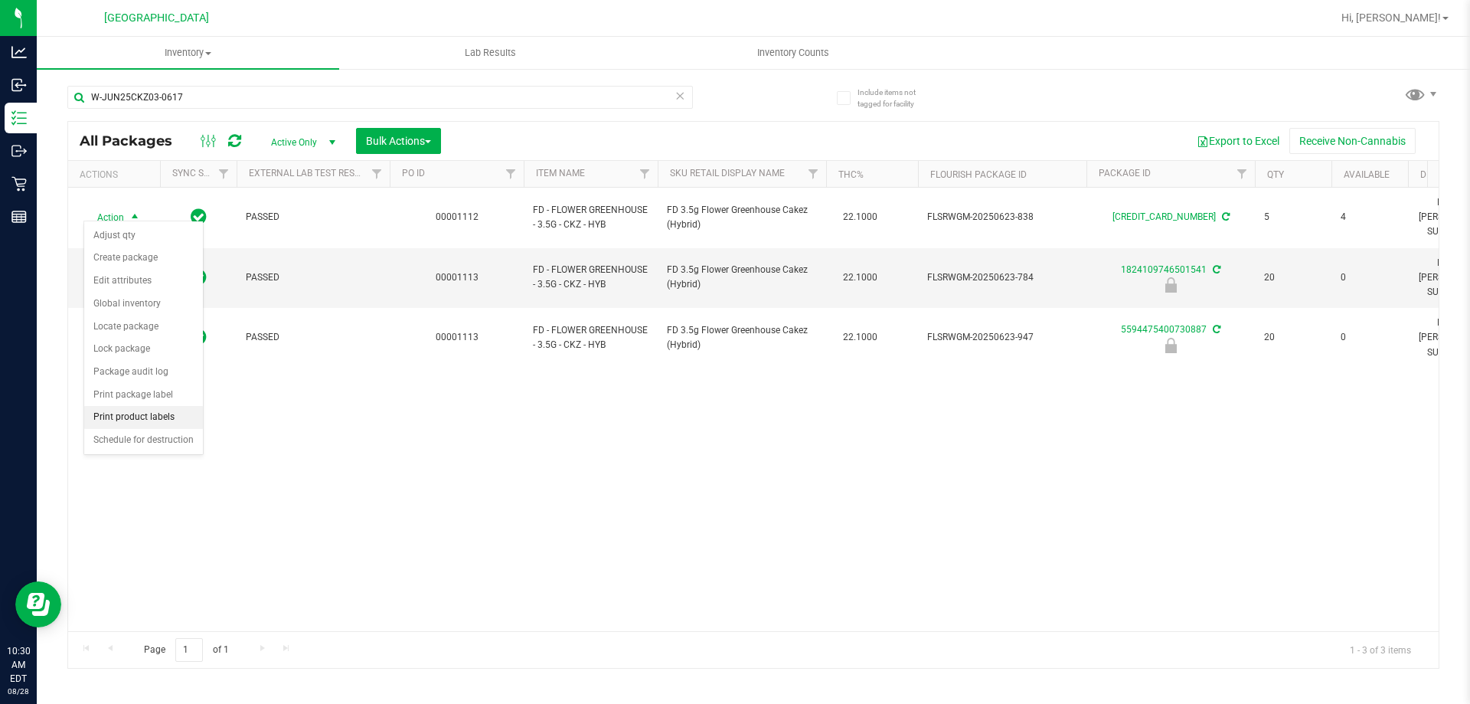
click at [152, 421] on li "Print product labels" at bounding box center [143, 417] width 119 height 23
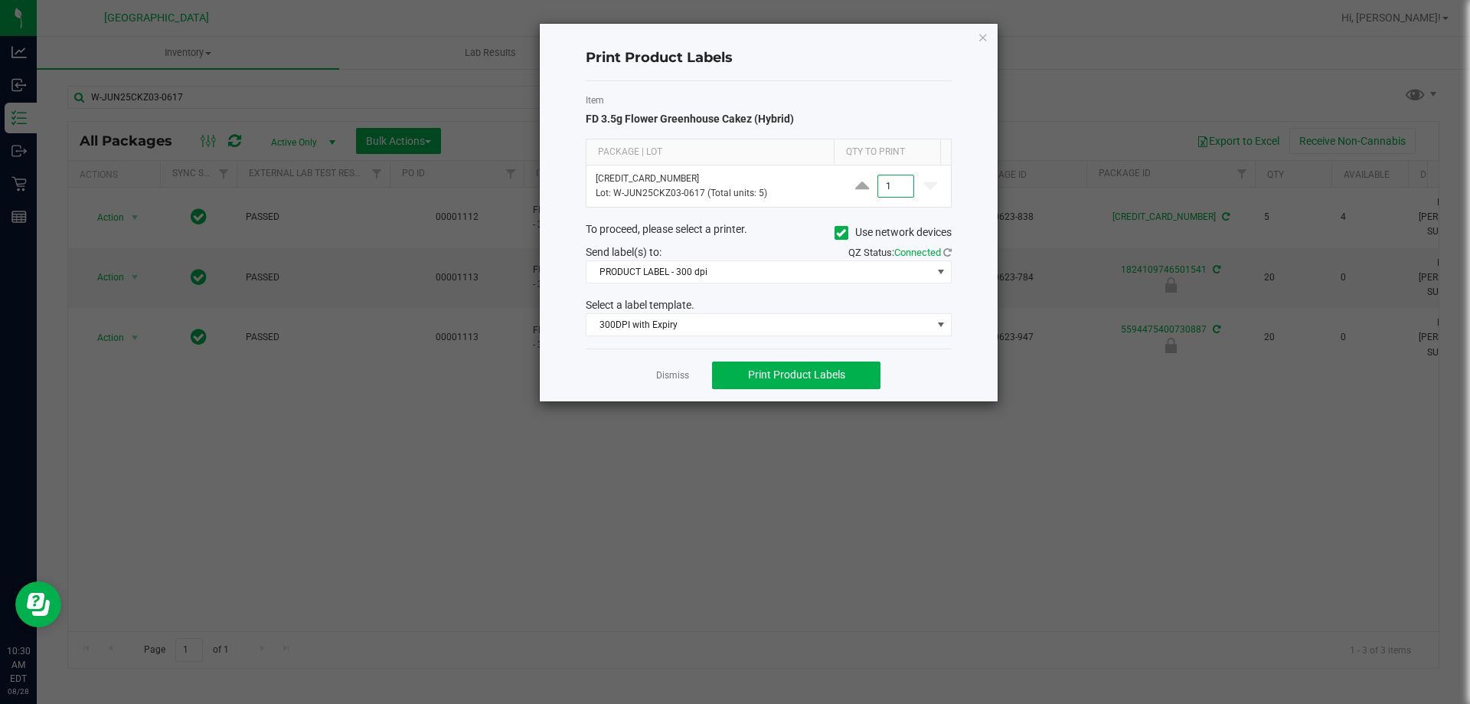
type input "1"
click at [783, 369] on span "Print Product Labels" at bounding box center [796, 374] width 97 height 12
click at [668, 371] on link "Dismiss" at bounding box center [672, 375] width 33 height 13
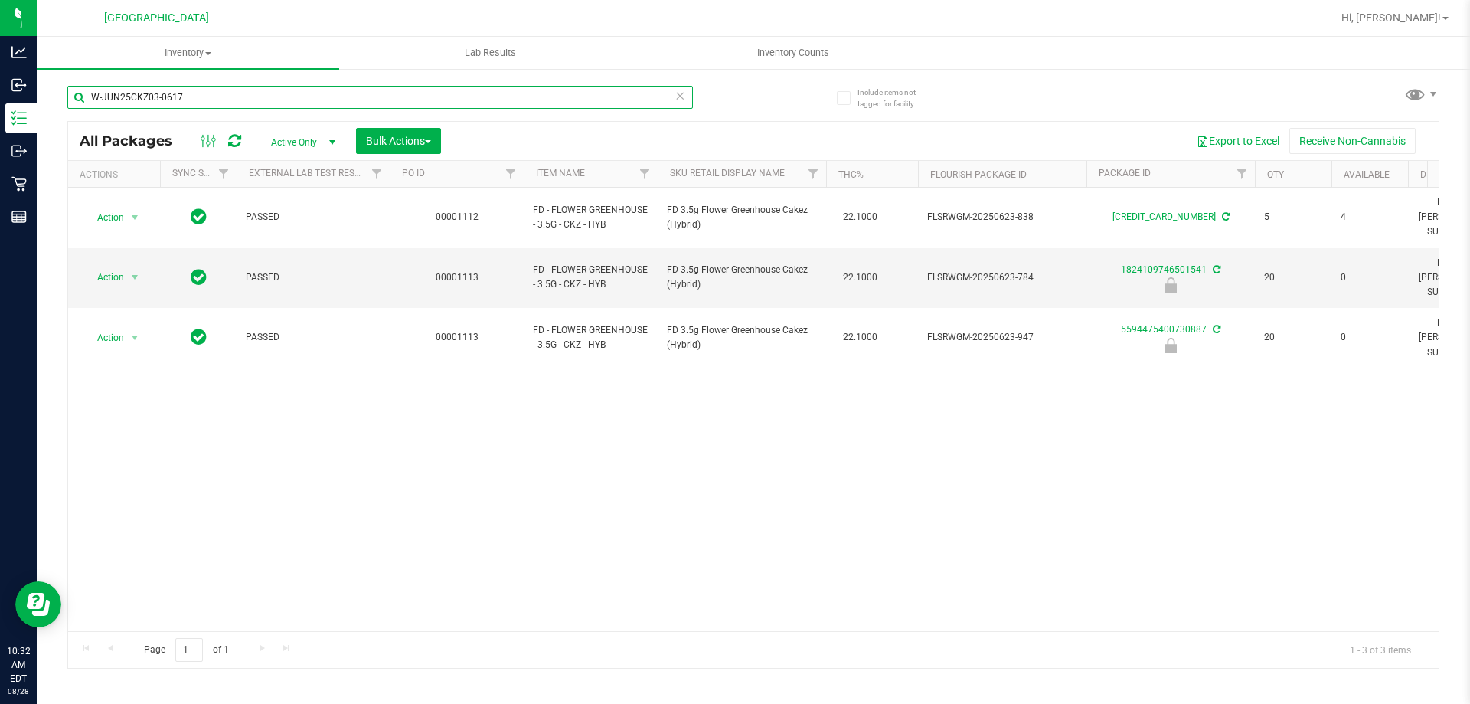
drag, startPoint x: 205, startPoint y: 100, endPoint x: 50, endPoint y: 100, distance: 155.4
click at [54, 100] on div "Include items not tagged for facility W-JUN25CKZ03-0617 All Packages Active Onl…" at bounding box center [753, 300] width 1433 height 467
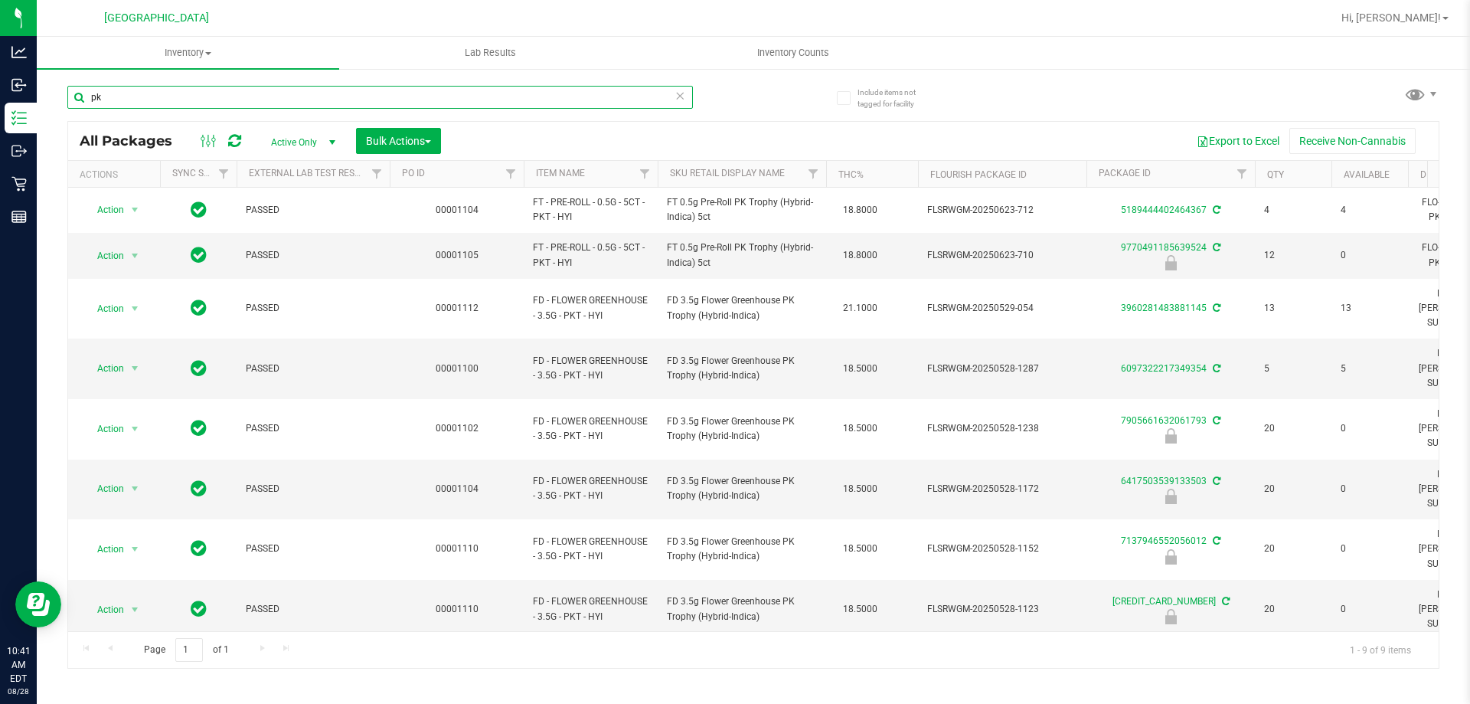
type input "p"
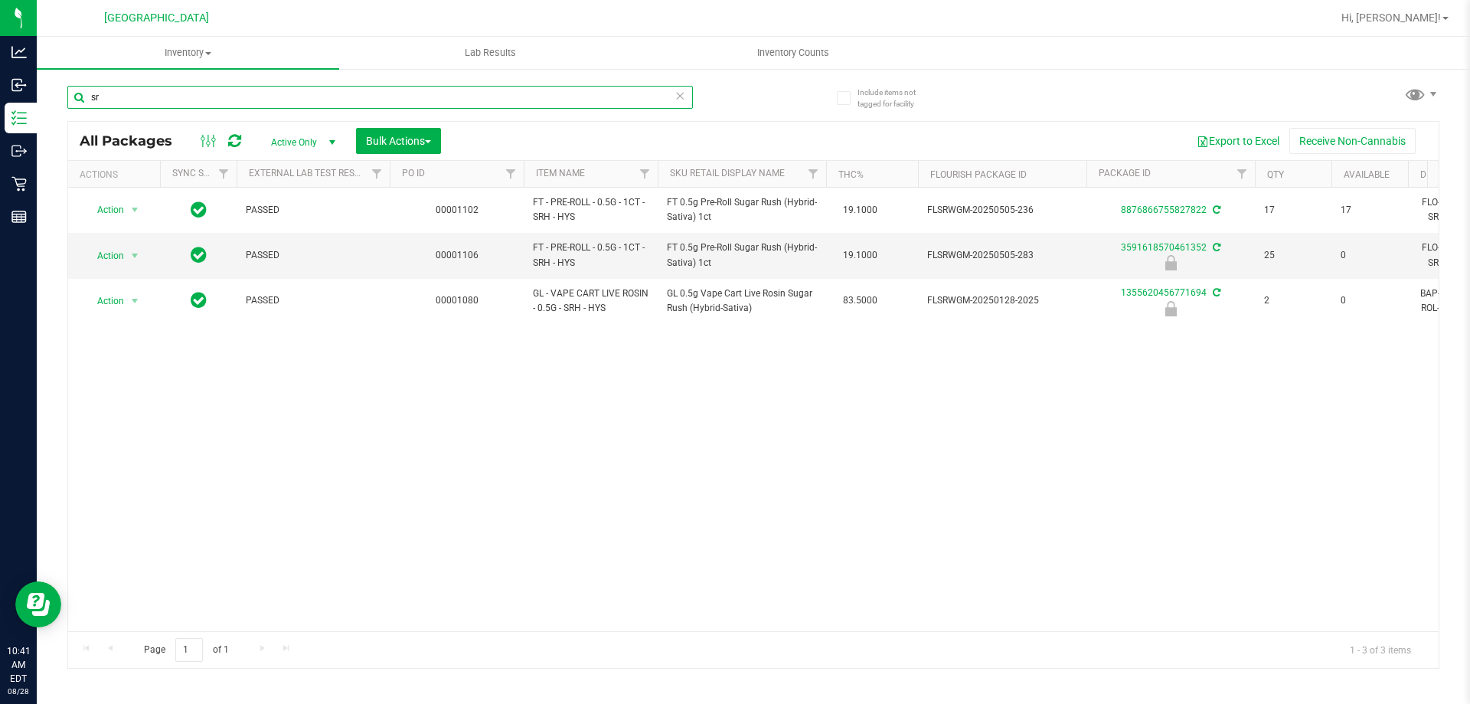
type input "s"
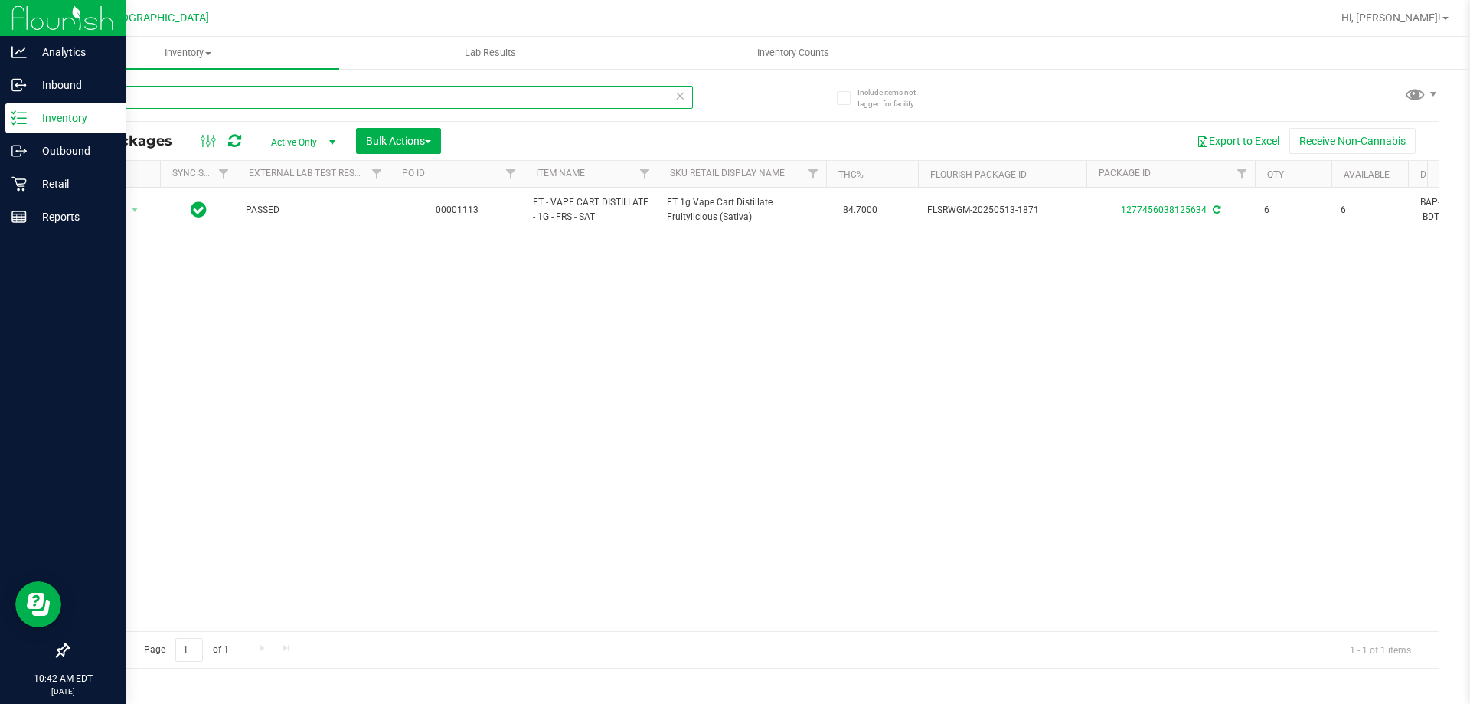
drag, startPoint x: 141, startPoint y: 95, endPoint x: 0, endPoint y: 114, distance: 142.2
click at [0, 114] on div "Analytics Inbound Inventory Outbound Retail Reports 10:42 AM EDT 08/28/2025 08/…" at bounding box center [735, 352] width 1470 height 704
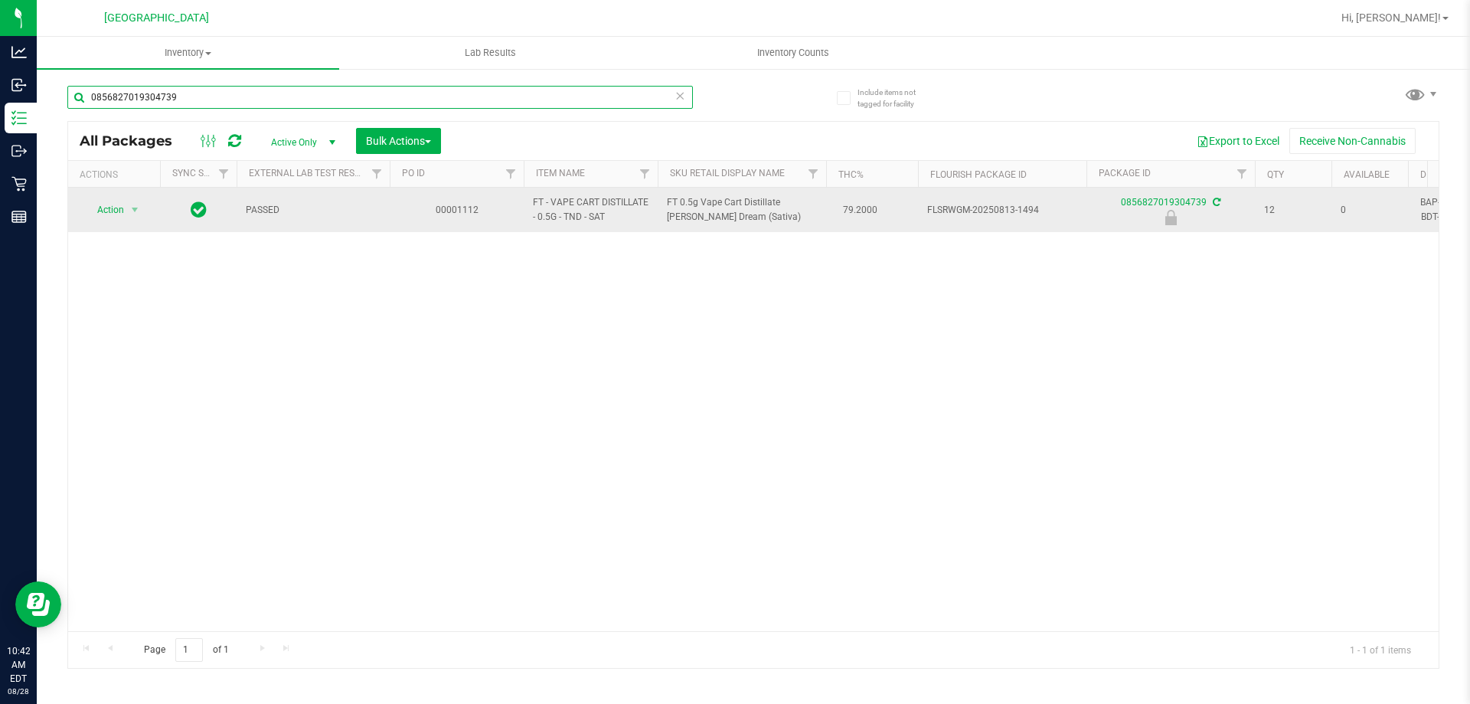
type input "0856827019304739"
drag, startPoint x: 109, startPoint y: 206, endPoint x: 110, endPoint y: 215, distance: 9.2
click at [110, 205] on span "Action" at bounding box center [103, 209] width 41 height 21
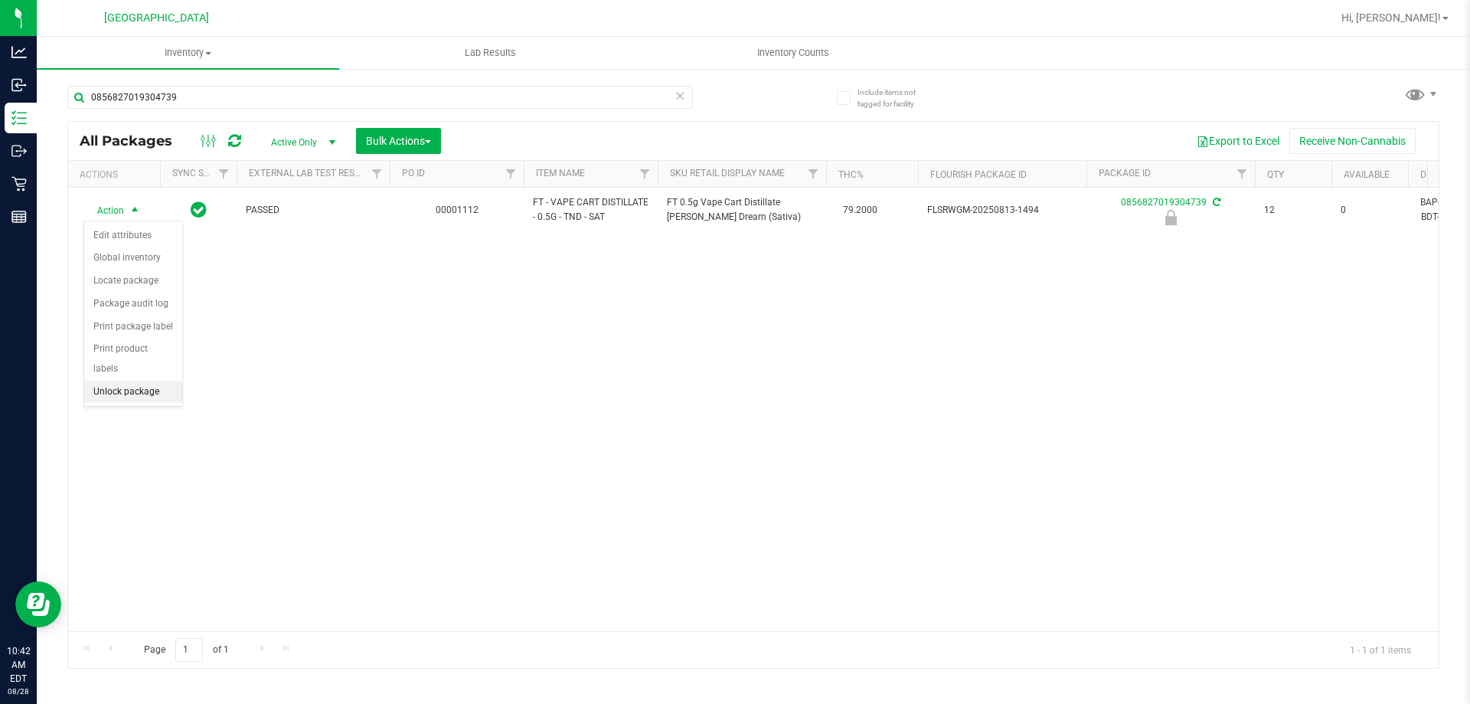
click at [128, 381] on li "Unlock package" at bounding box center [133, 392] width 98 height 23
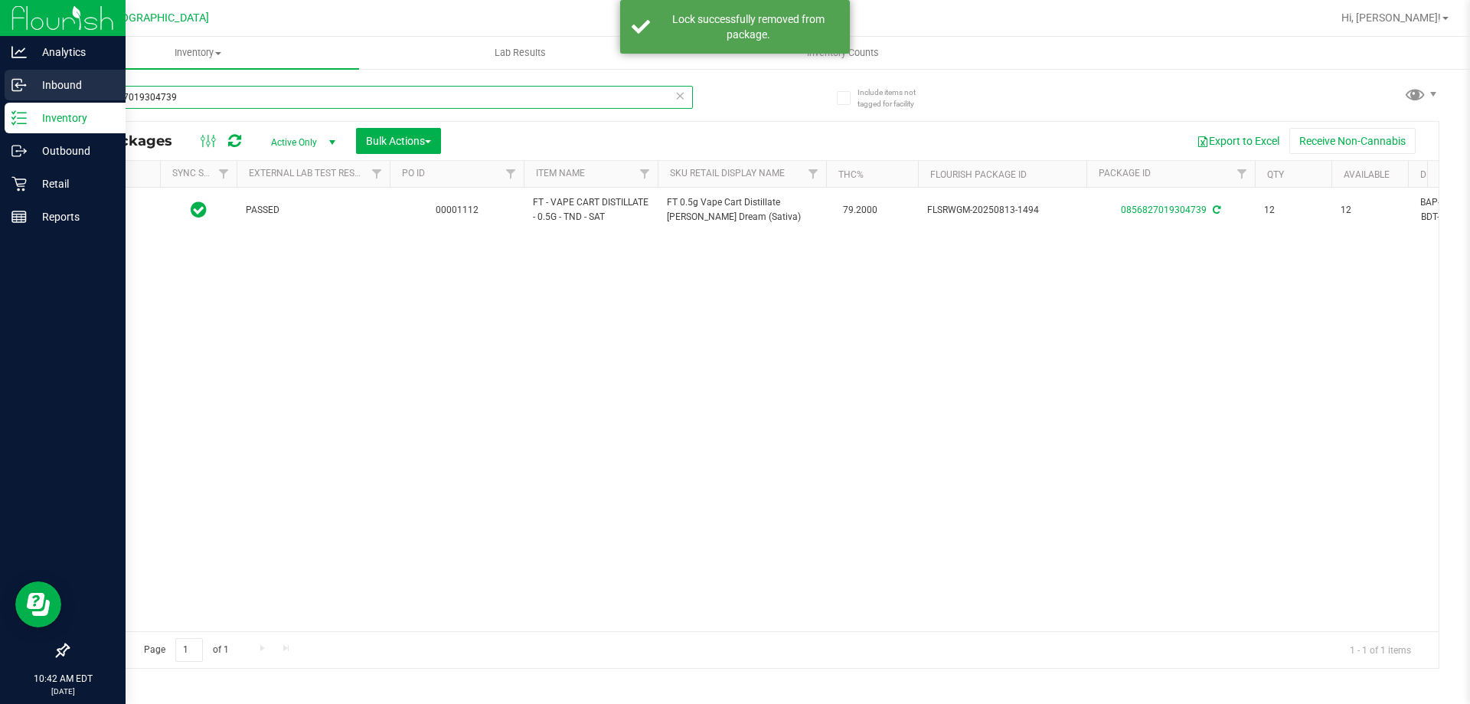
drag, startPoint x: 217, startPoint y: 94, endPoint x: 0, endPoint y: 90, distance: 217.5
click at [45, 90] on div "Include items not tagged for facility 0856827019304739 All Packages Active Only…" at bounding box center [753, 300] width 1433 height 467
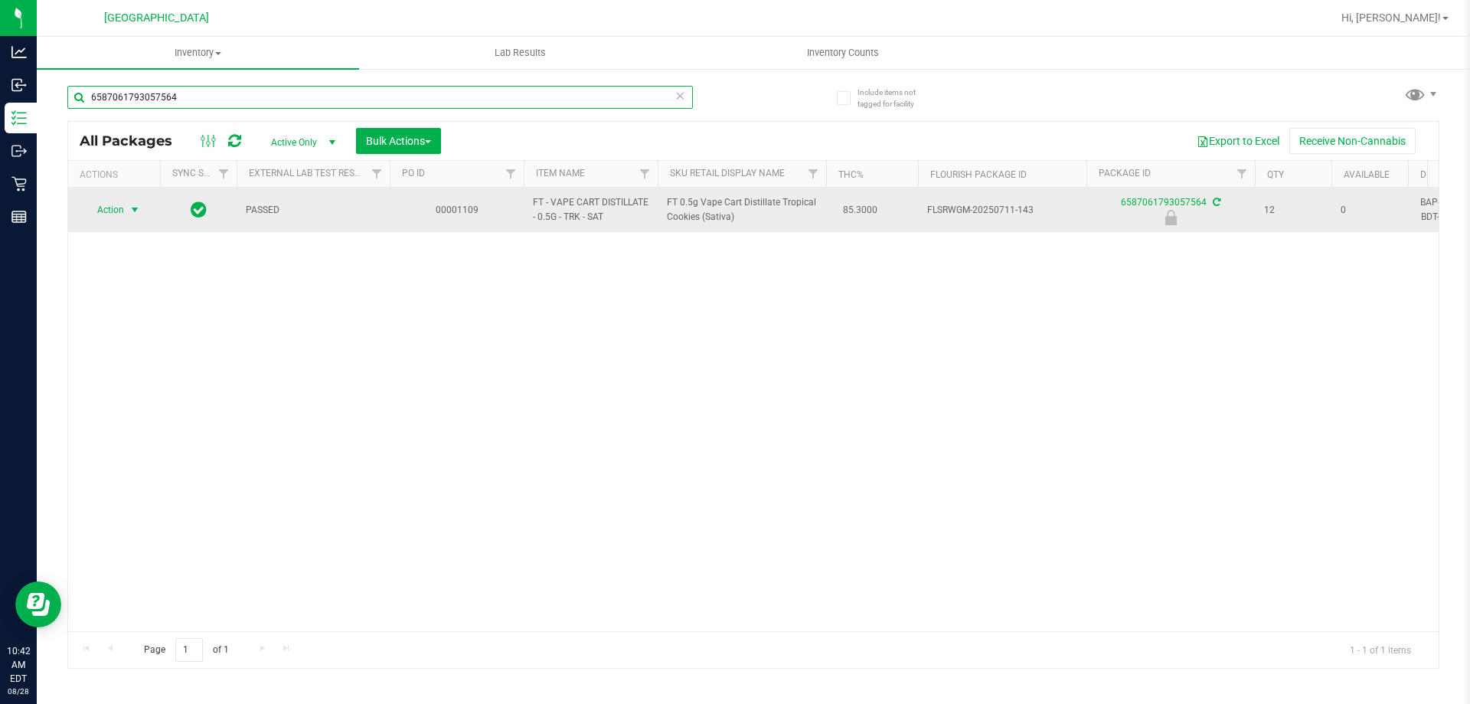
type input "6587061793057564"
click at [132, 208] on span "select" at bounding box center [135, 210] width 12 height 12
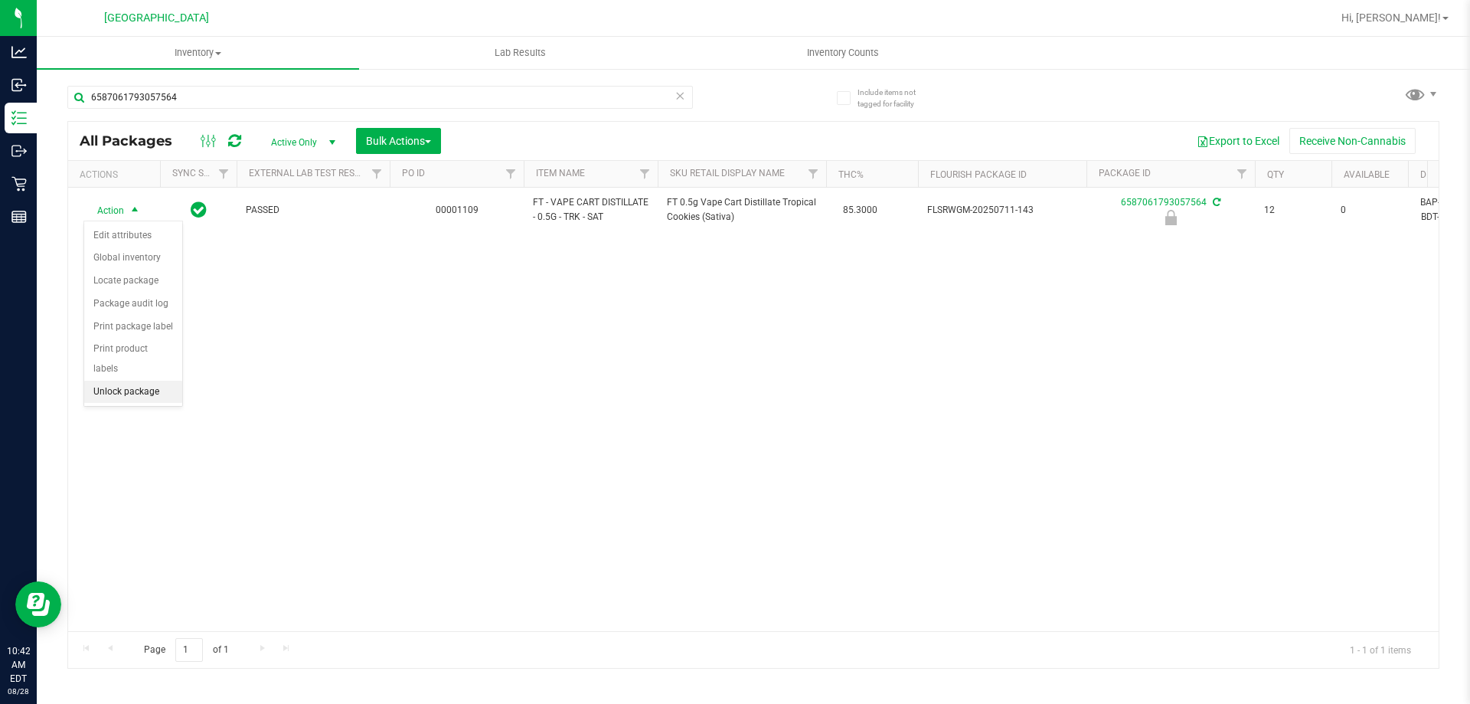
click at [137, 381] on li "Unlock package" at bounding box center [133, 392] width 98 height 23
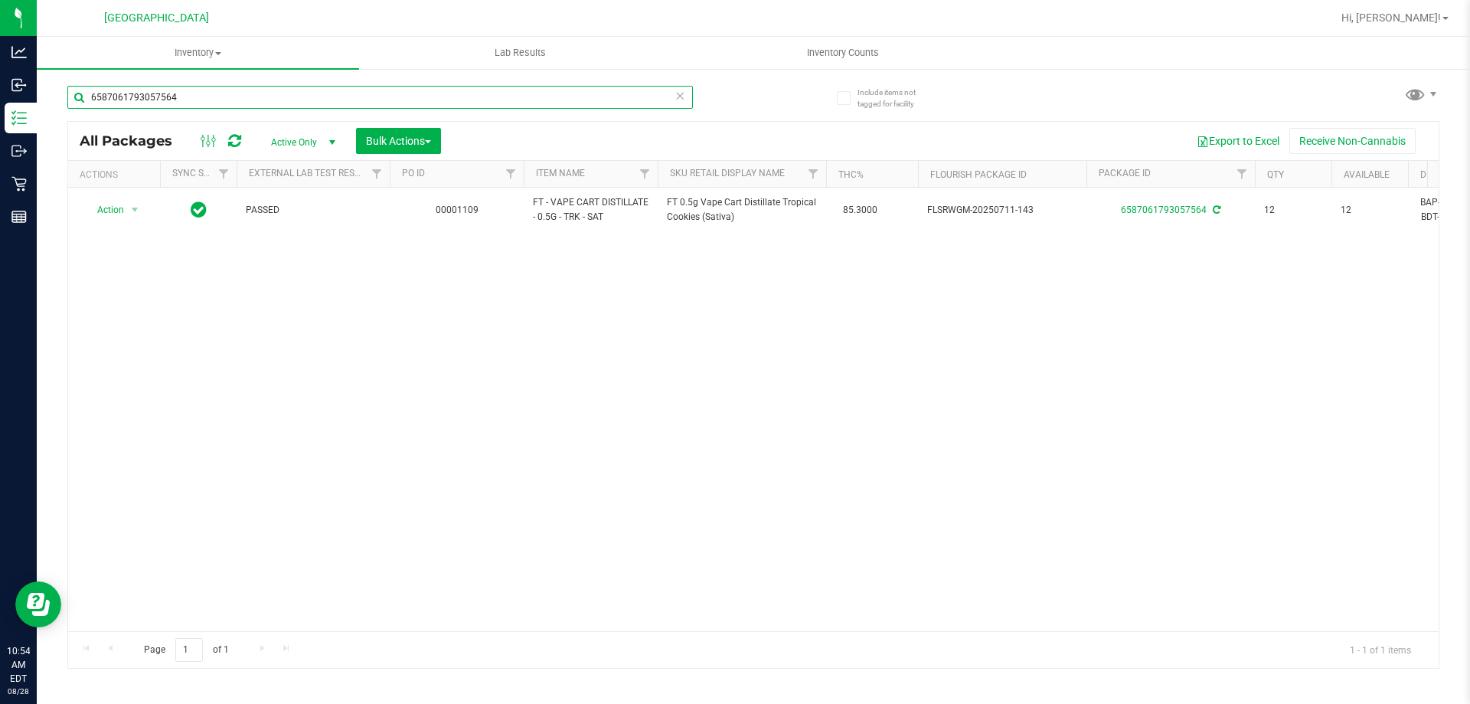
drag, startPoint x: 223, startPoint y: 94, endPoint x: 37, endPoint y: 97, distance: 186.1
click at [46, 97] on div "Include items not tagged for facility 6587061793057564 All Packages Active Only…" at bounding box center [753, 300] width 1433 height 467
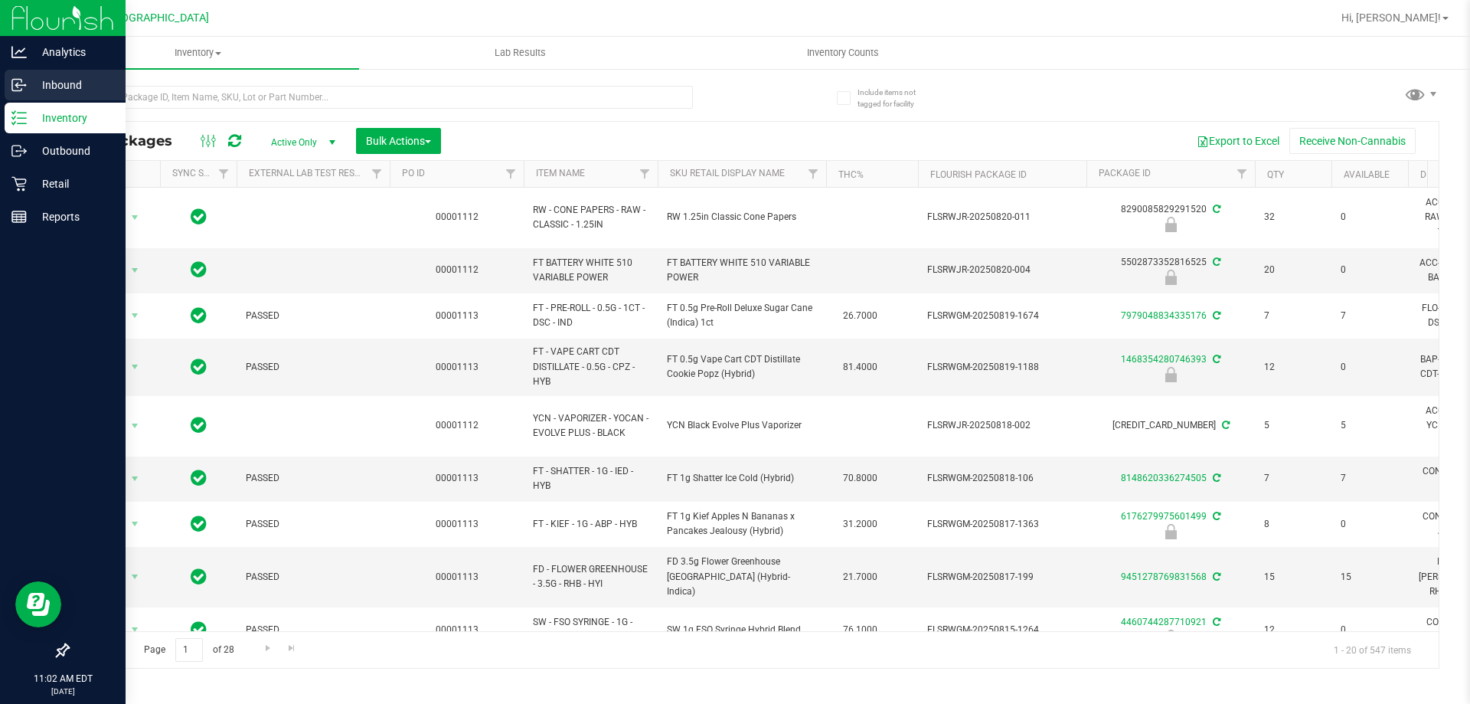
click at [76, 86] on p "Inbound" at bounding box center [73, 85] width 92 height 18
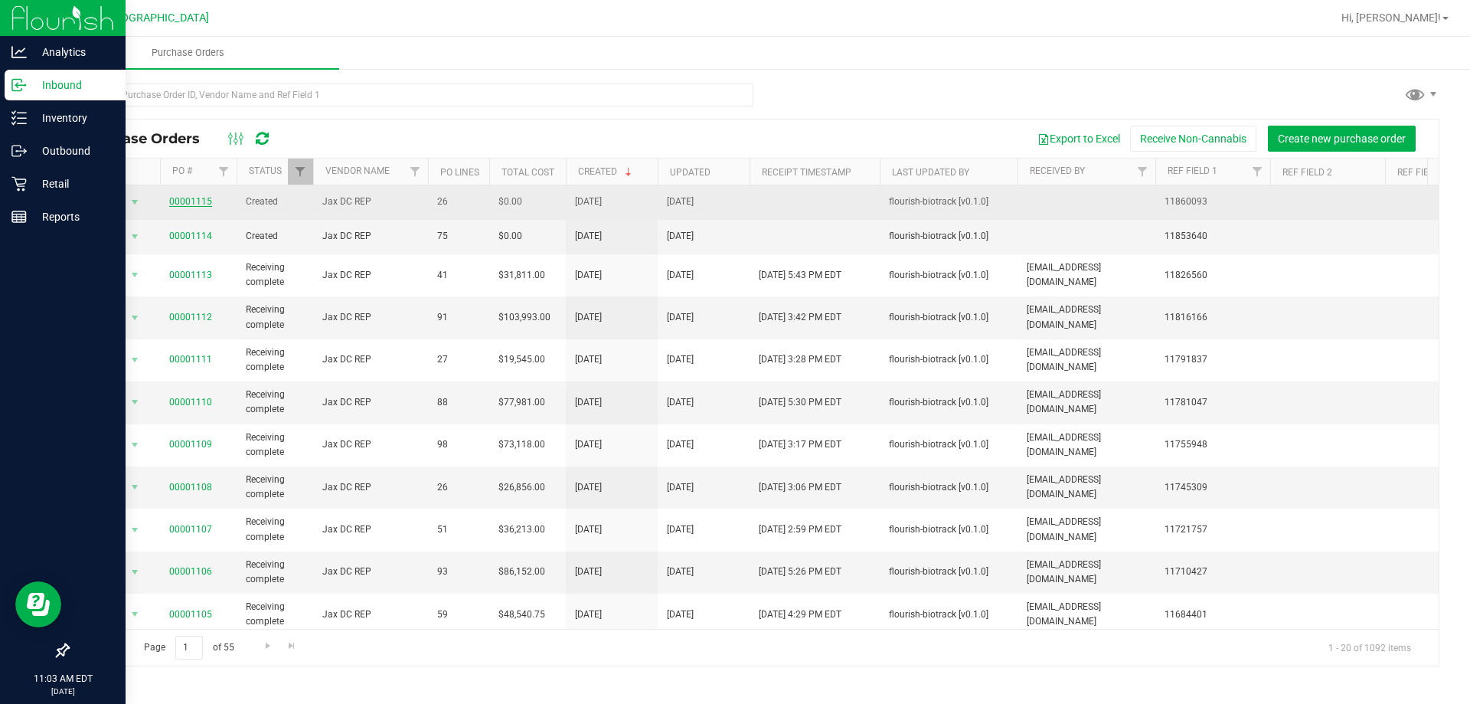
click at [191, 201] on link "00001115" at bounding box center [190, 201] width 43 height 11
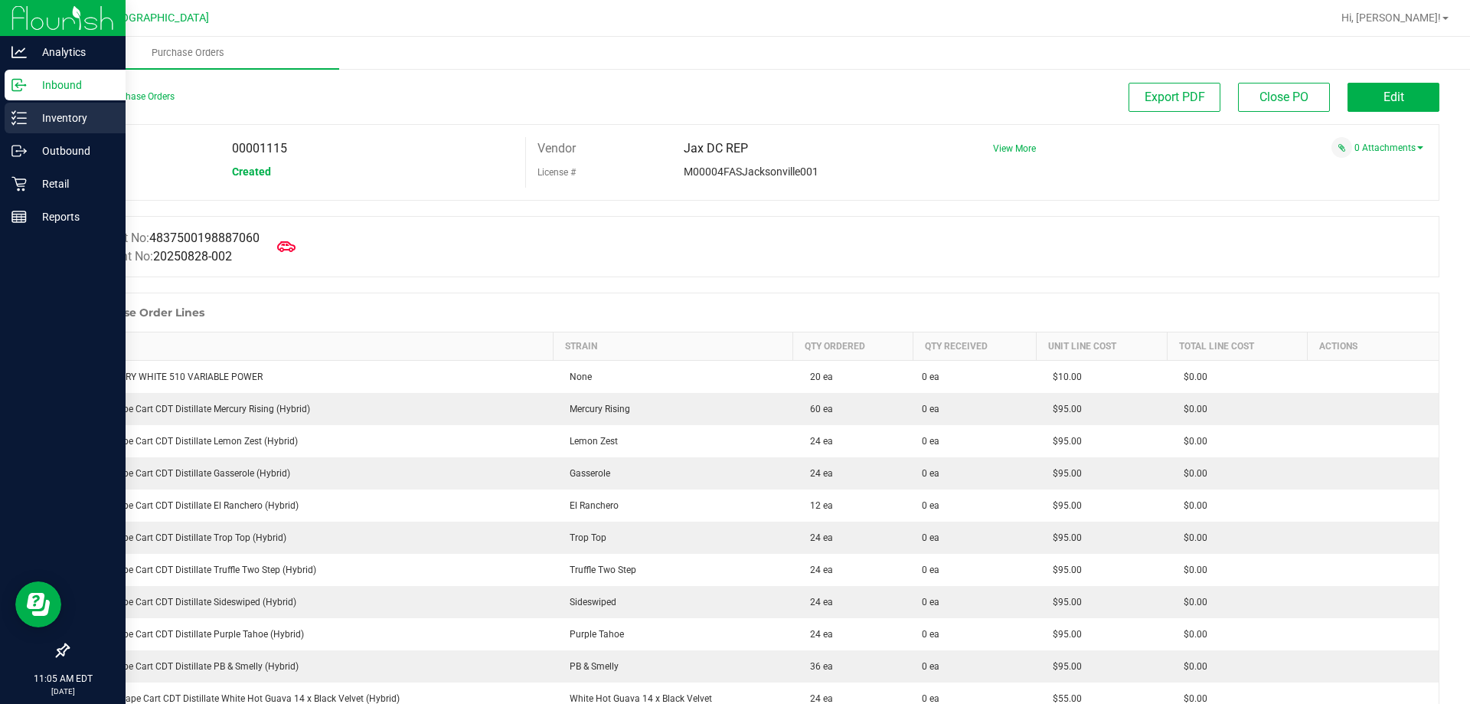
click at [77, 117] on p "Inventory" at bounding box center [73, 118] width 92 height 18
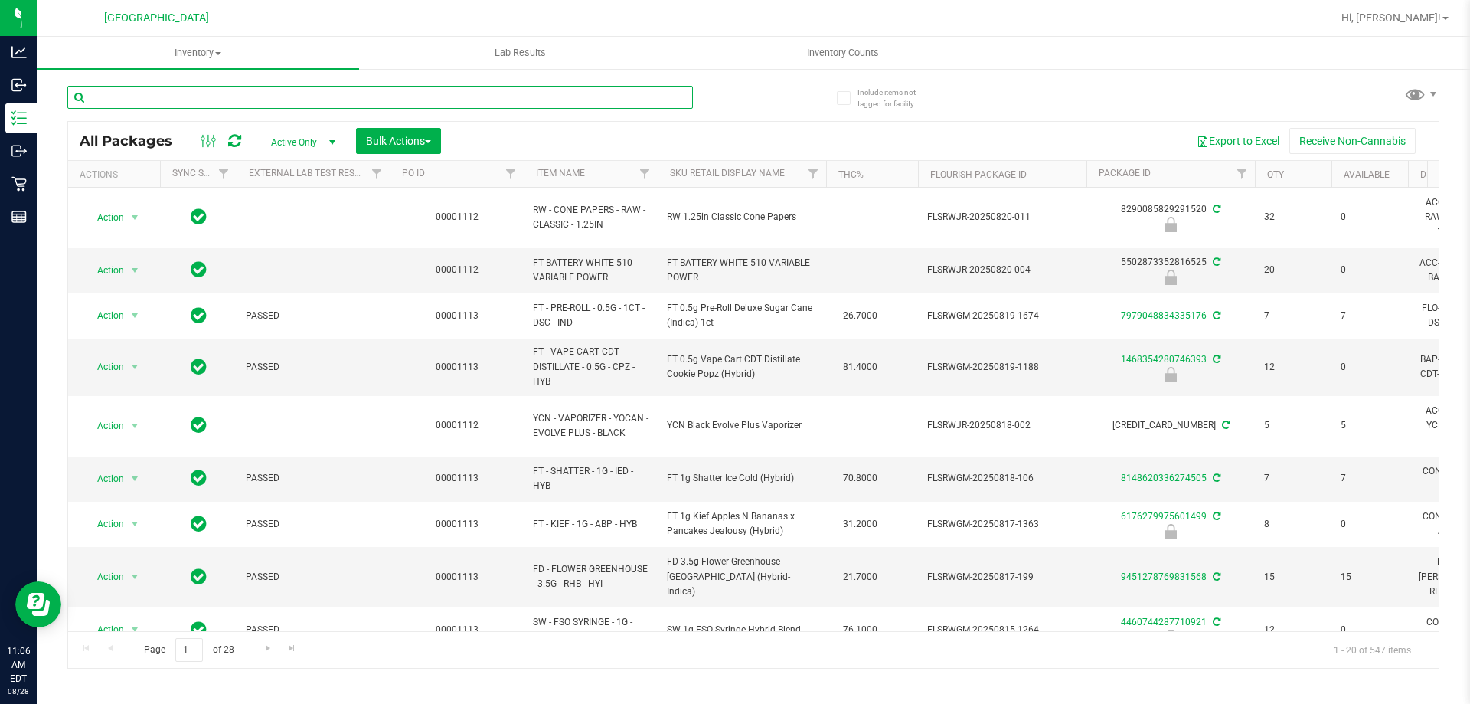
click at [342, 106] on input "text" at bounding box center [380, 97] width 626 height 23
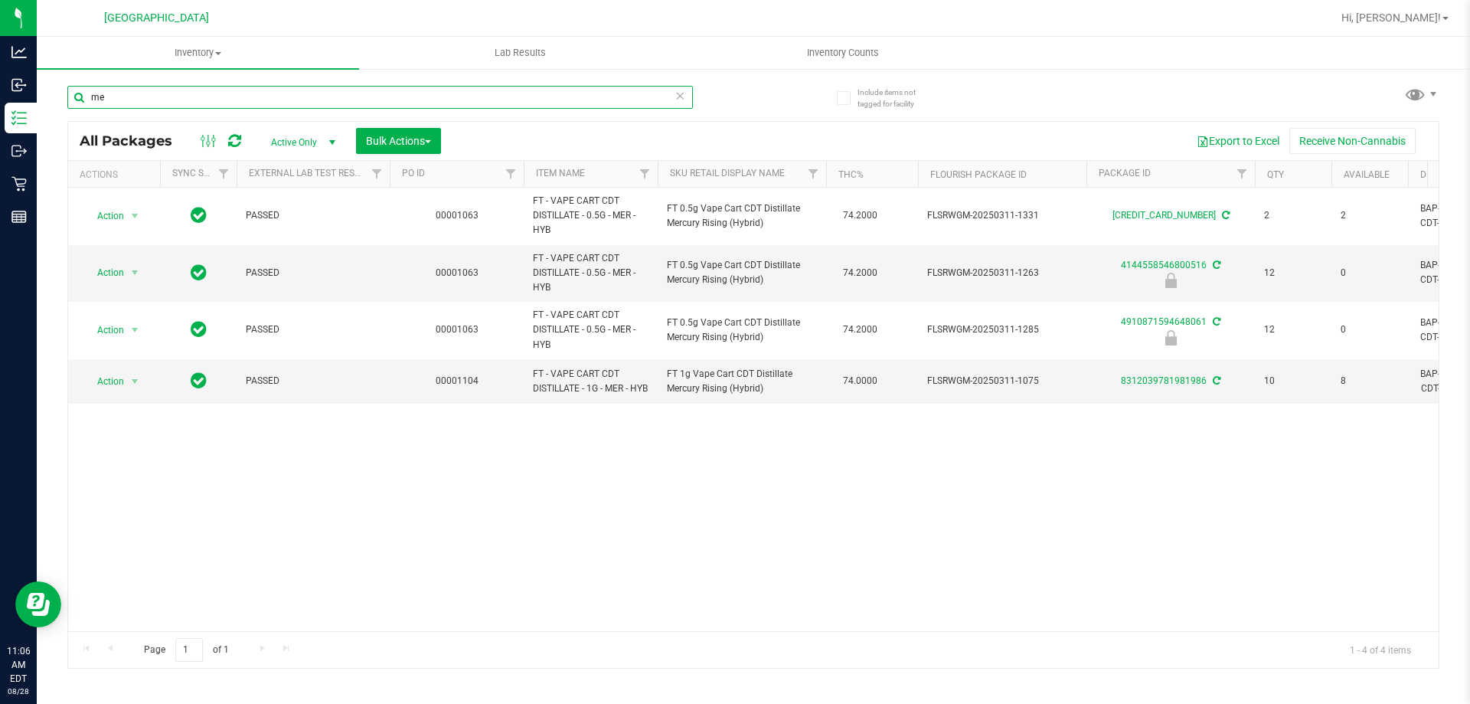
type input "m"
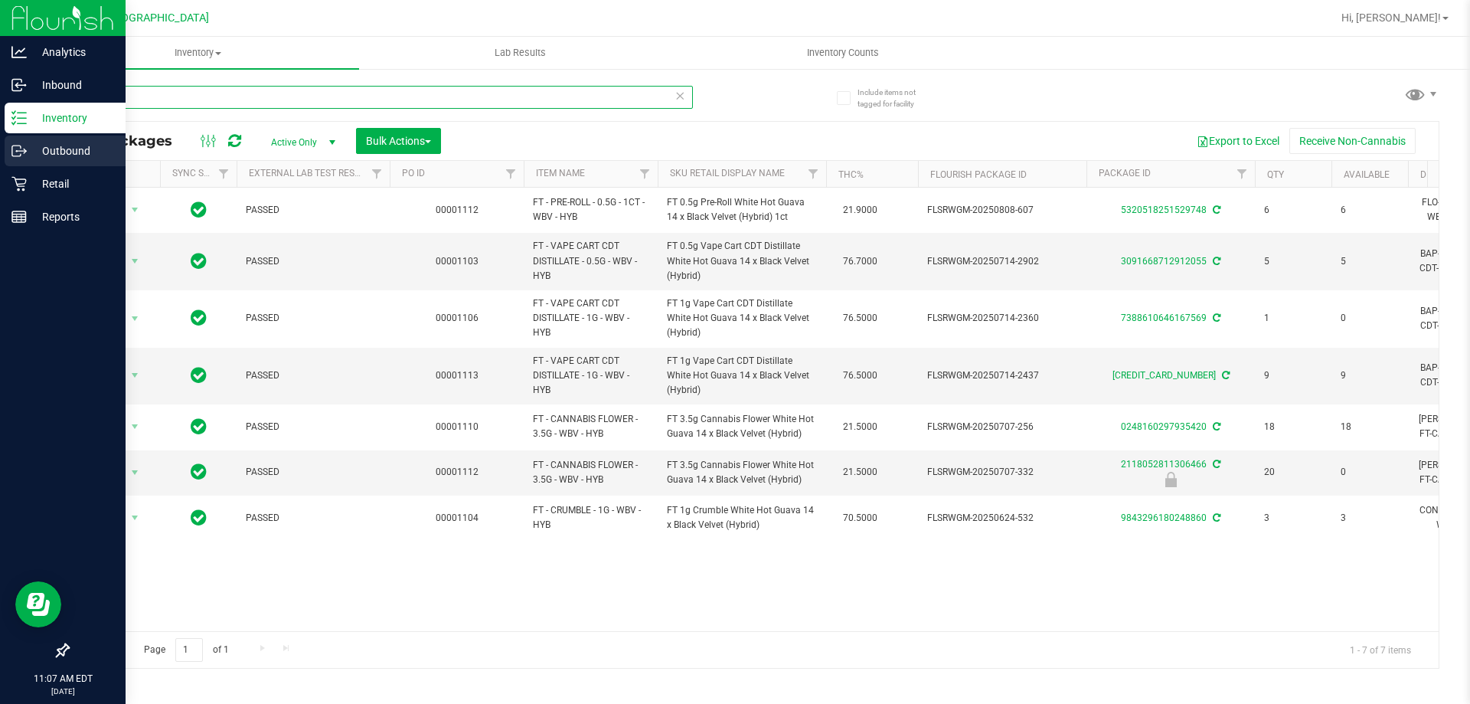
drag, startPoint x: 178, startPoint y: 96, endPoint x: 0, endPoint y: 145, distance: 185.2
click at [0, 145] on div "Analytics Inbound Inventory Outbound Retail Reports 11:07 AM EDT 08/28/2025 08/…" at bounding box center [735, 352] width 1470 height 704
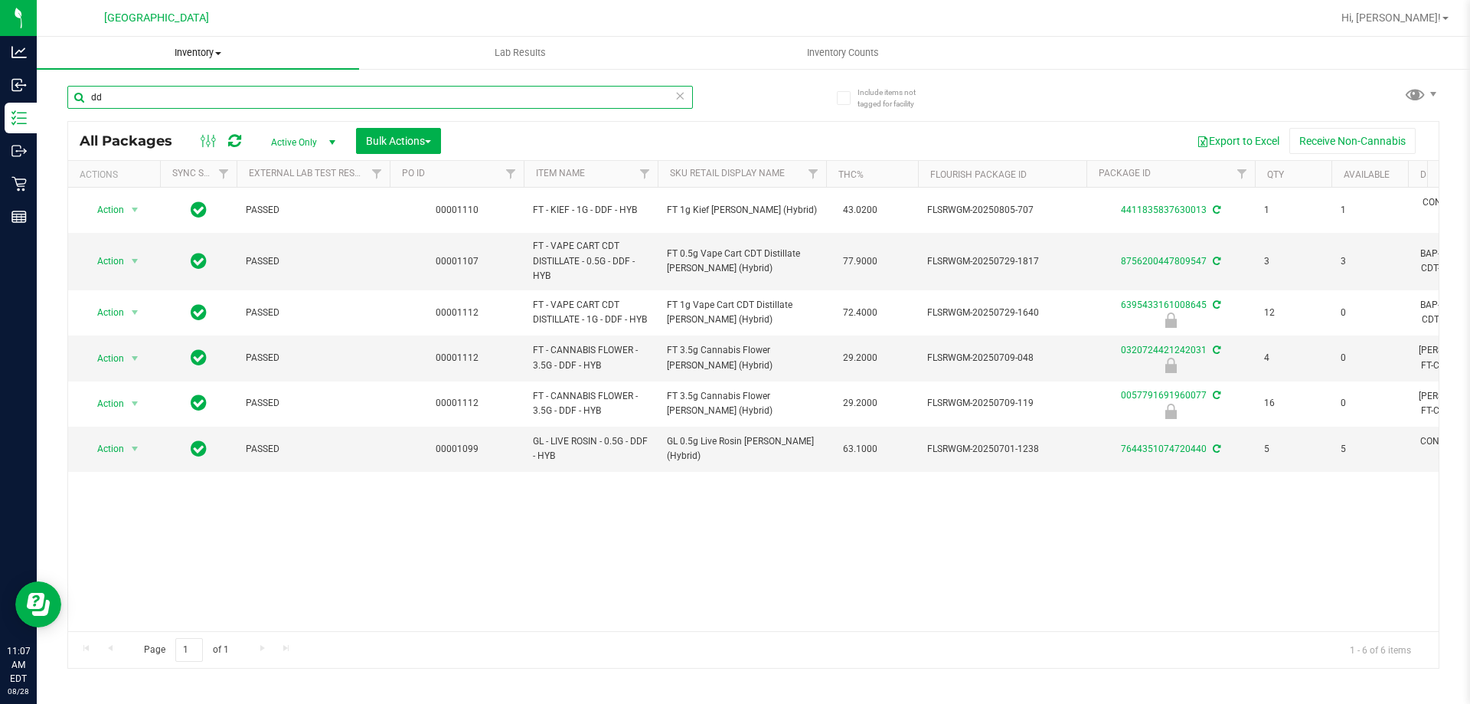
type input "d"
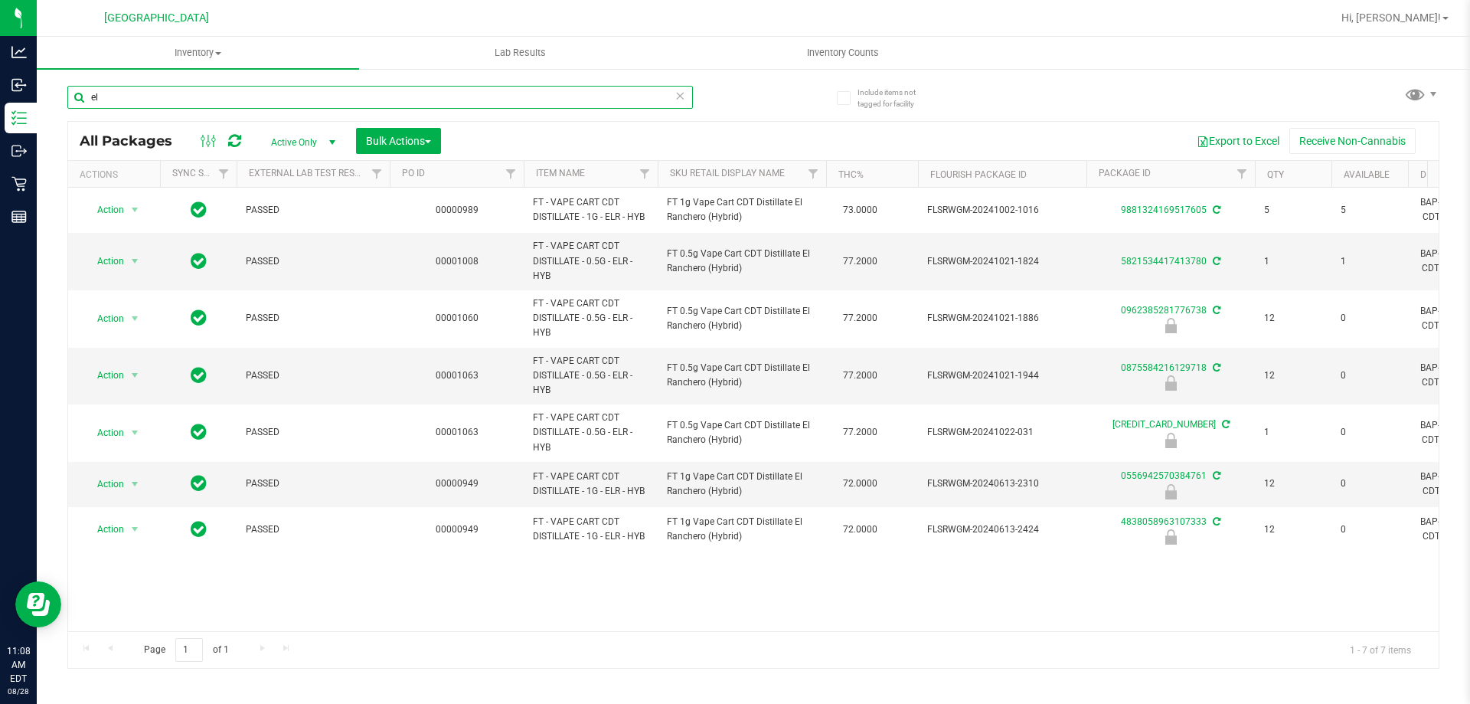
type input "e"
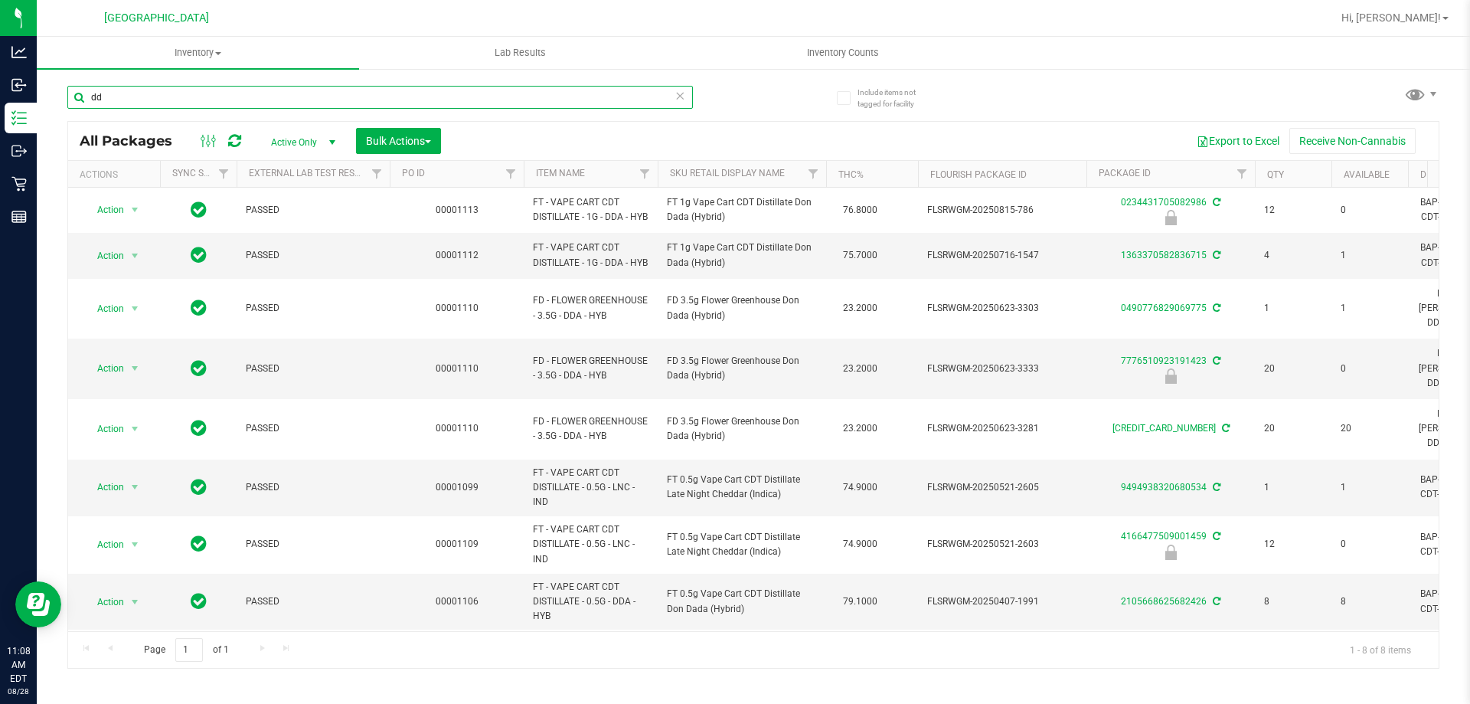
type input "d"
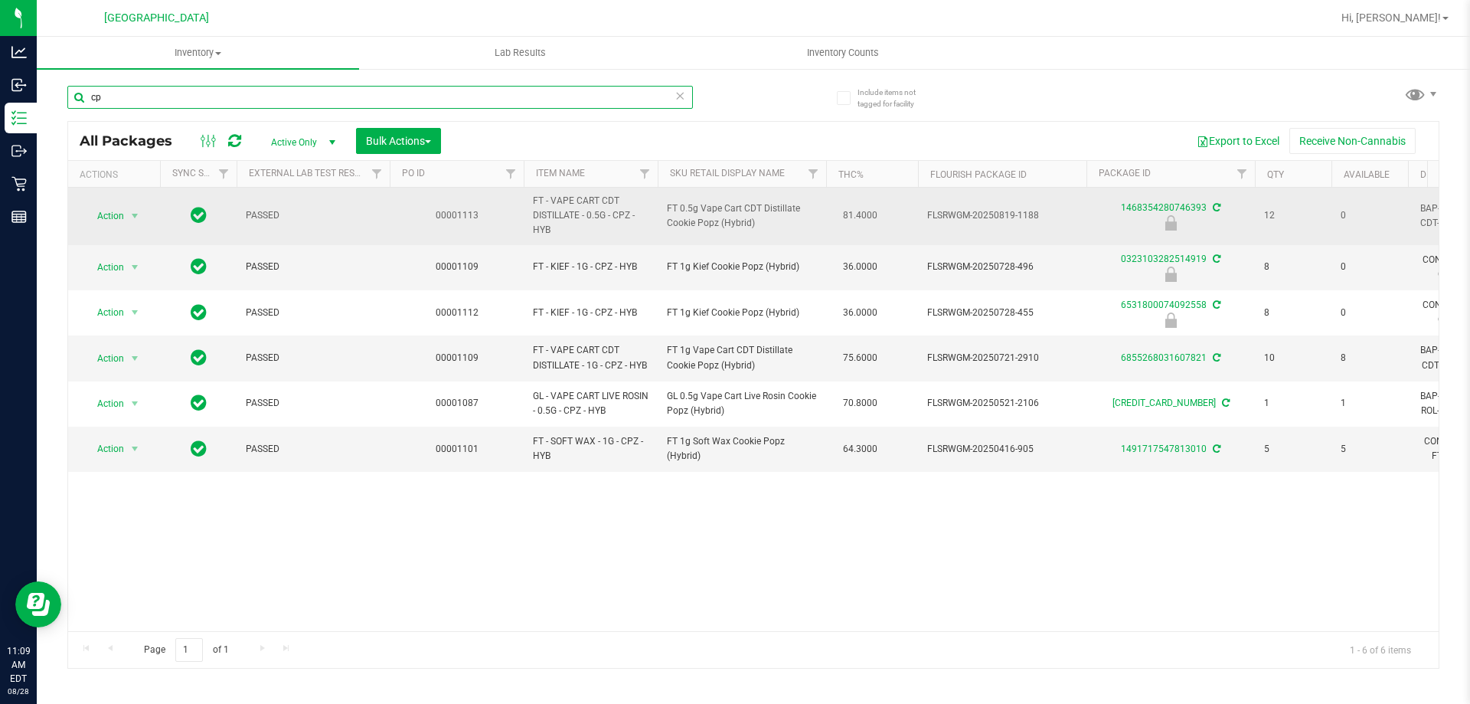
type input "c"
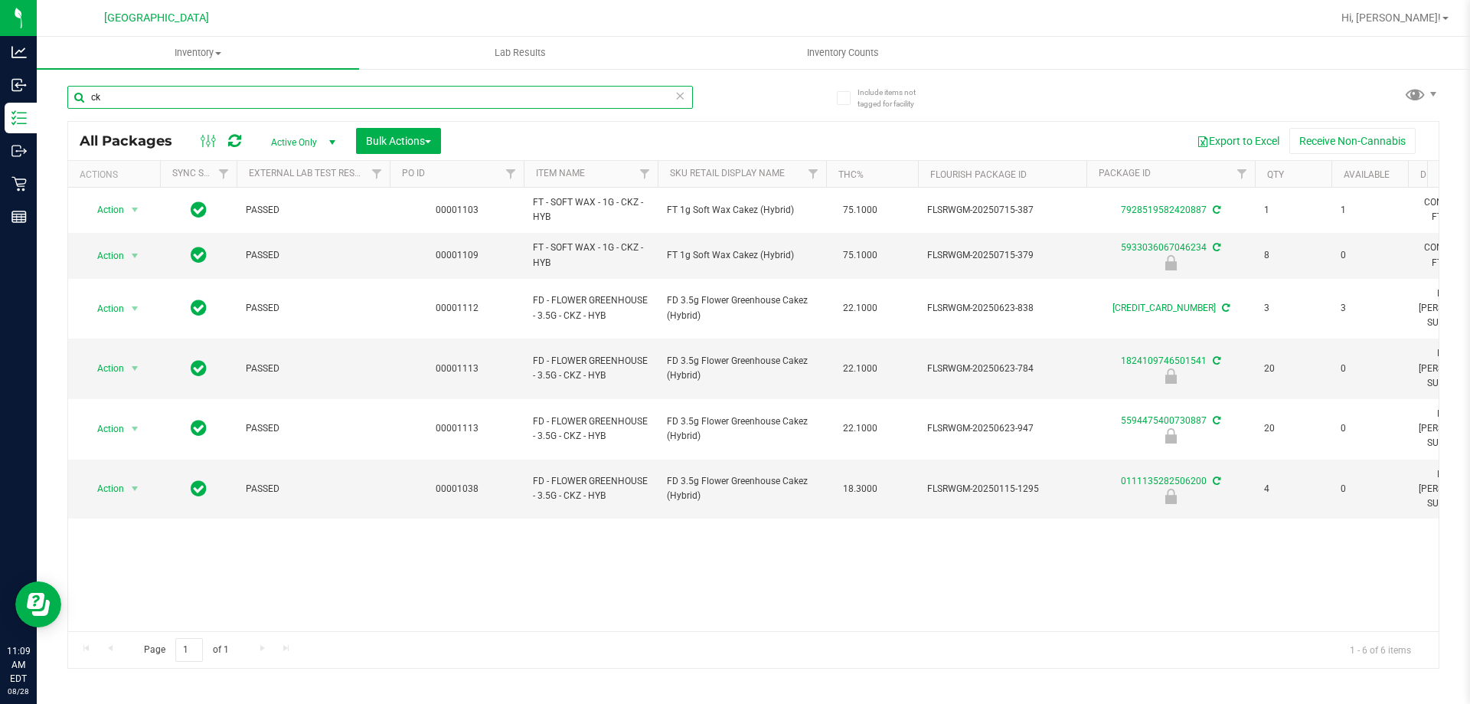
type input "c"
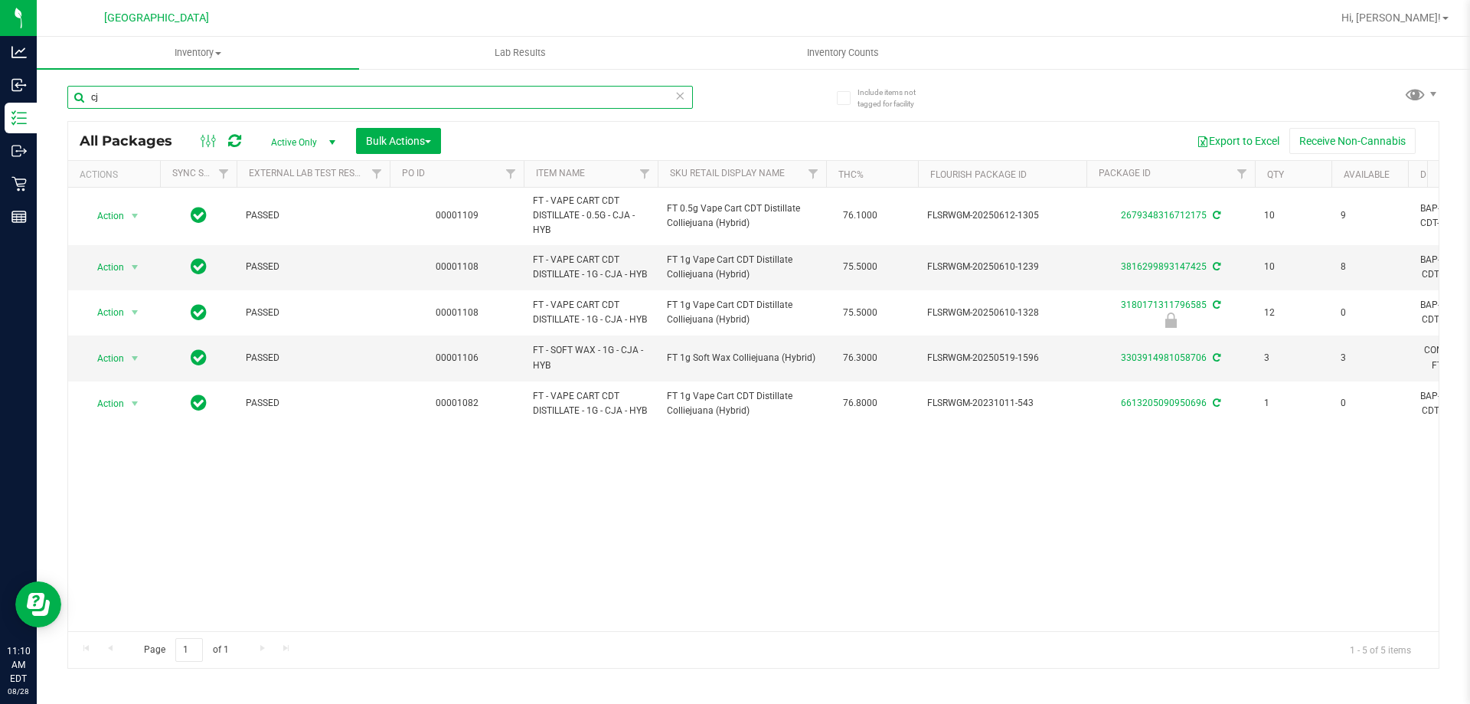
type input "c"
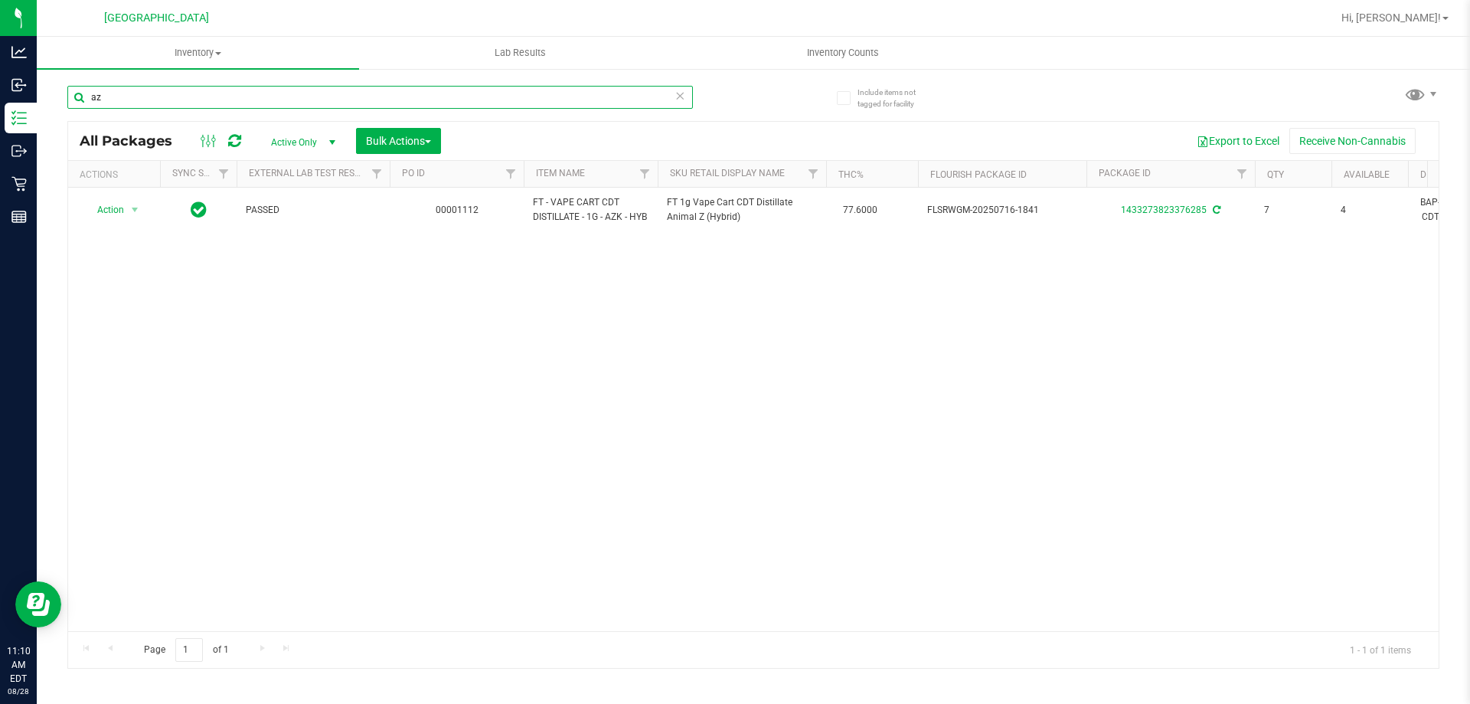
type input "a"
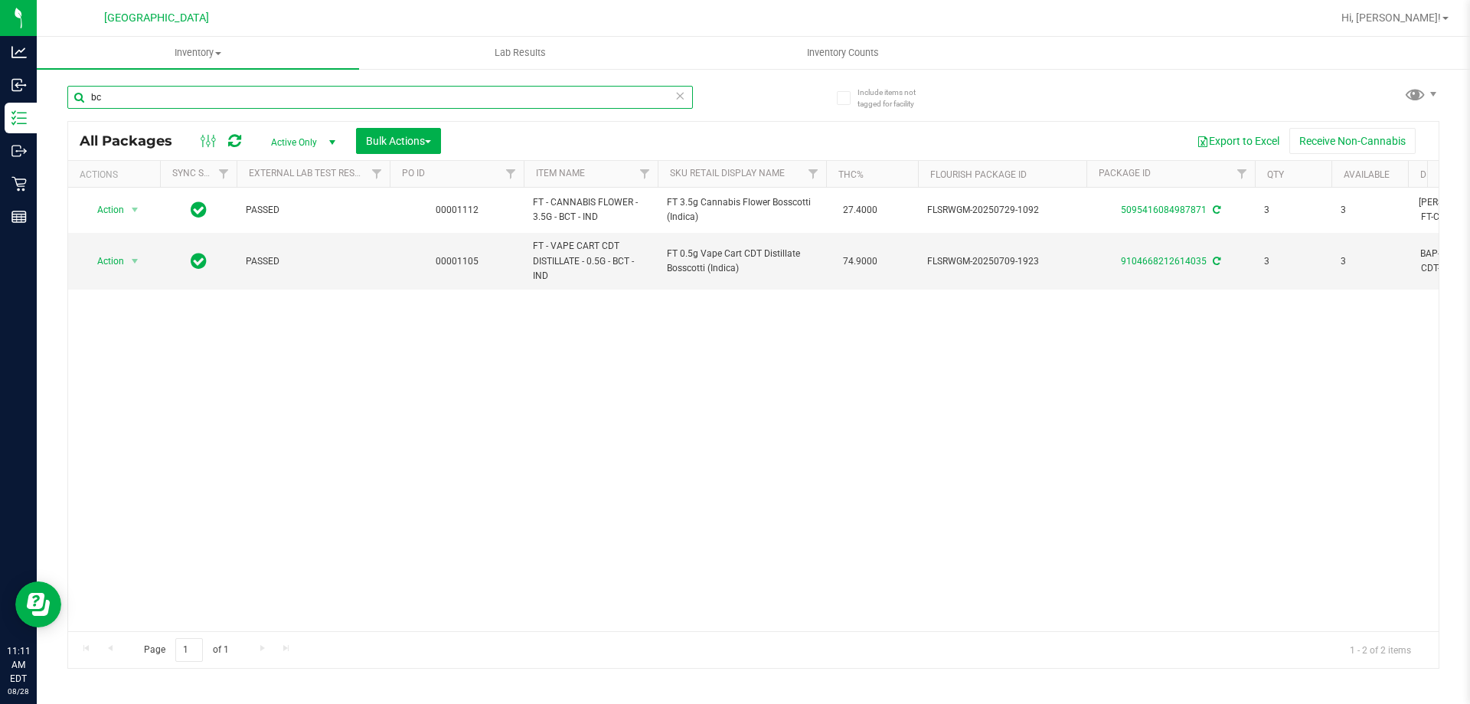
type input "b"
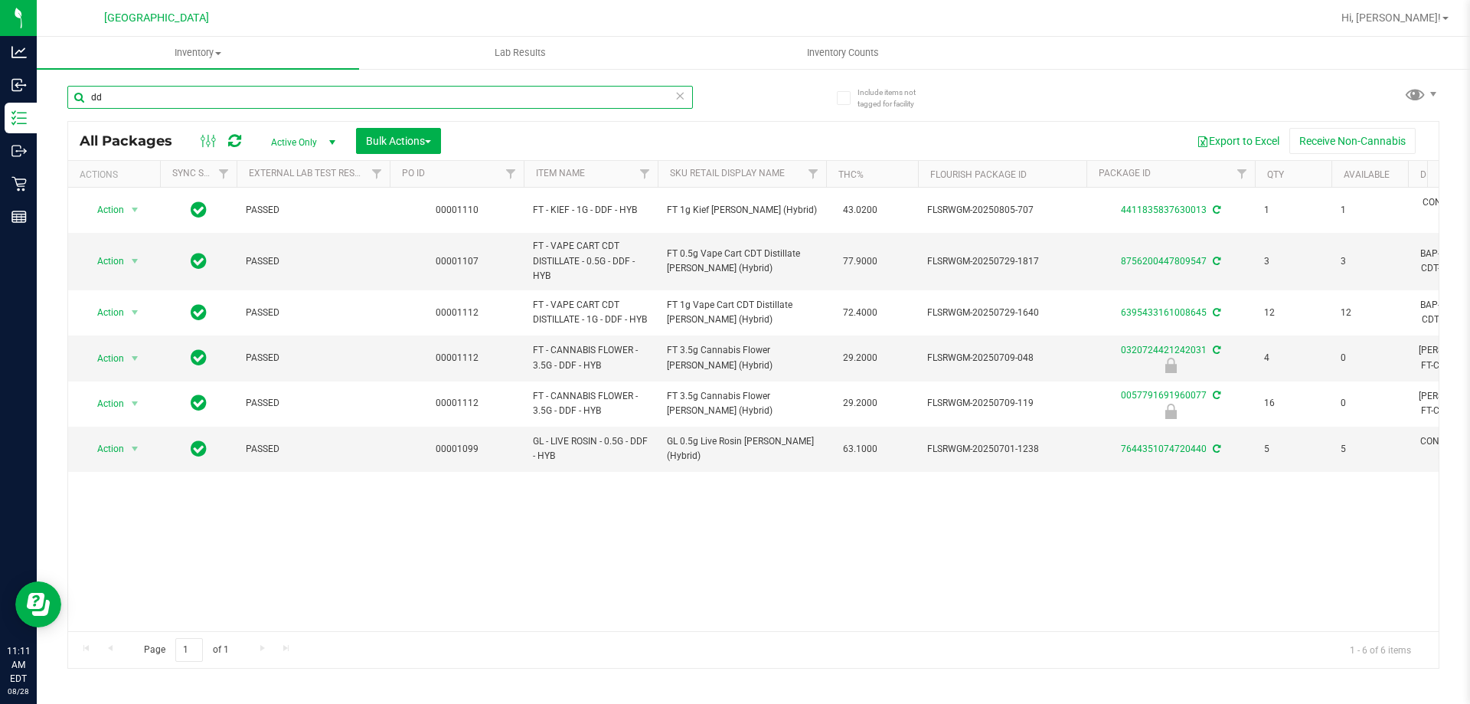
type input "d"
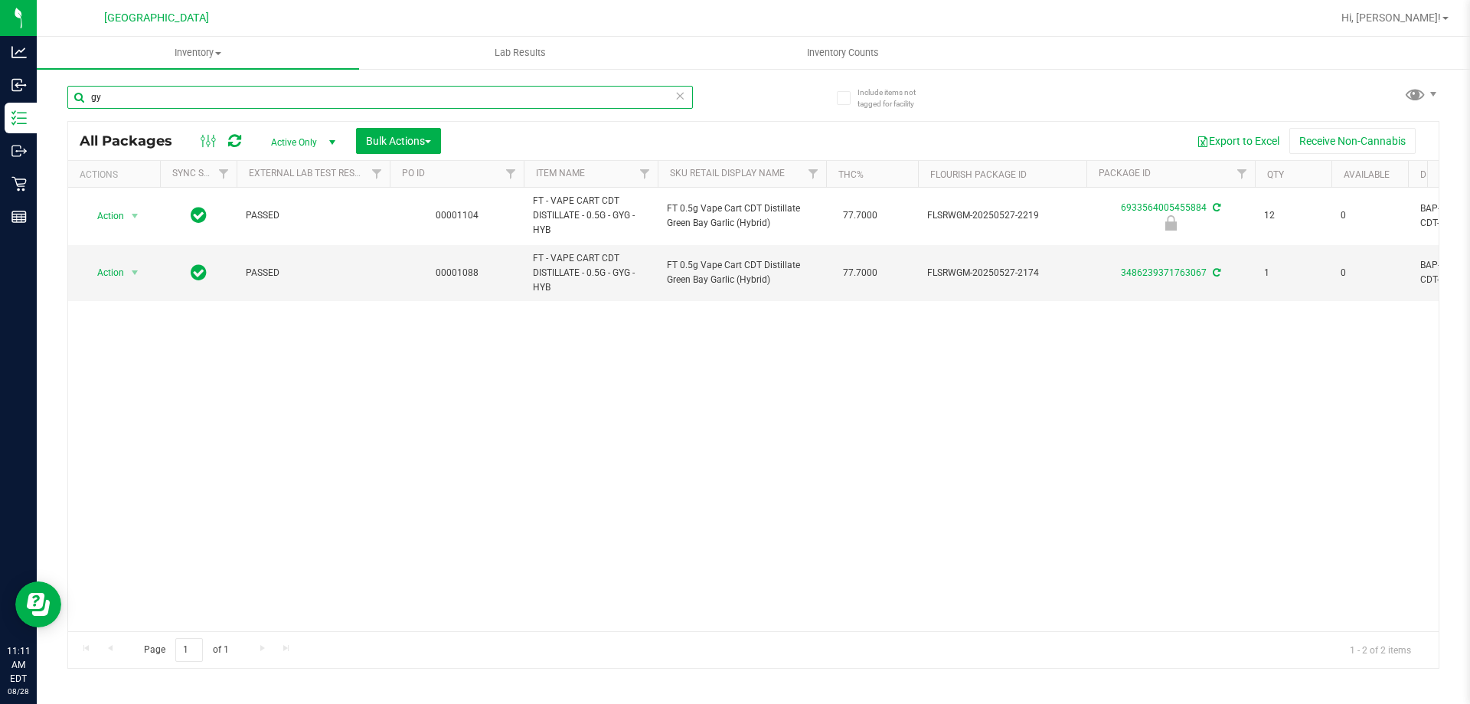
type input "g"
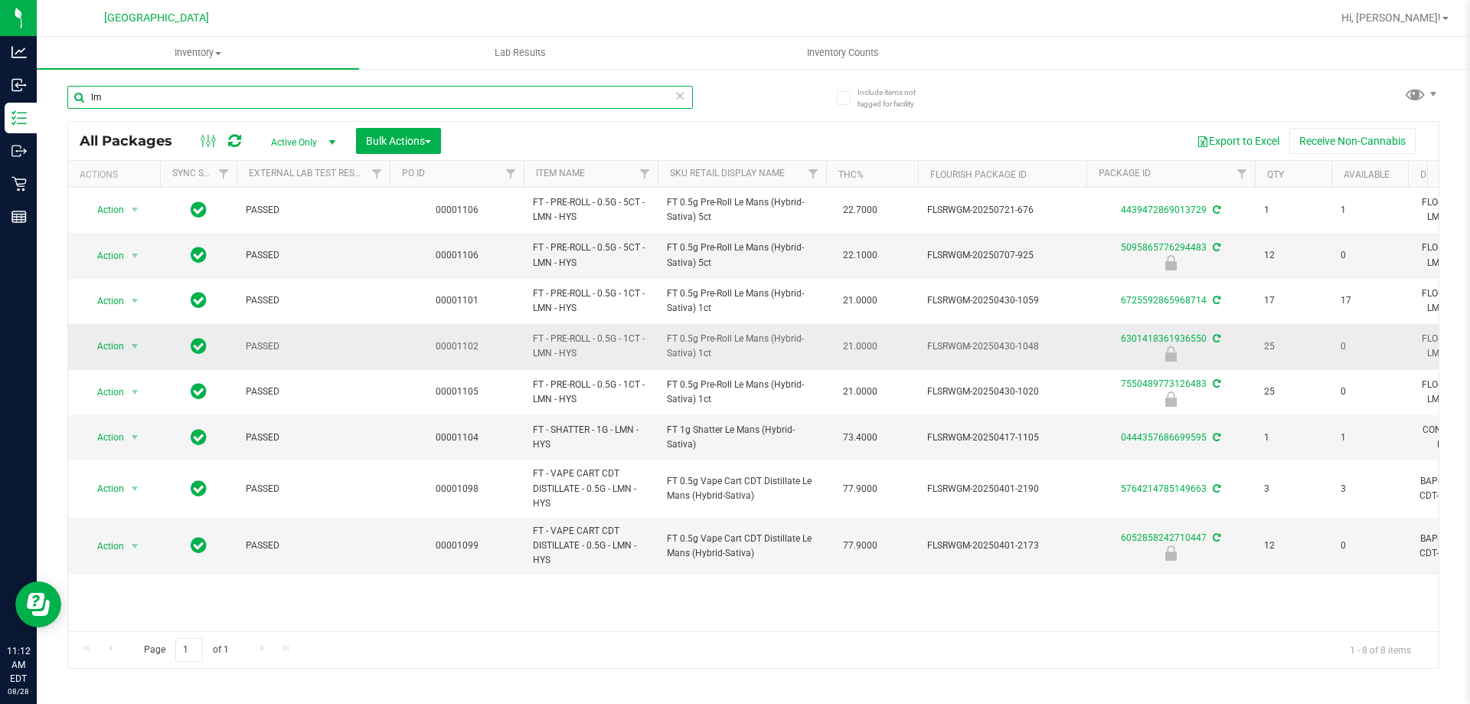
type input "l"
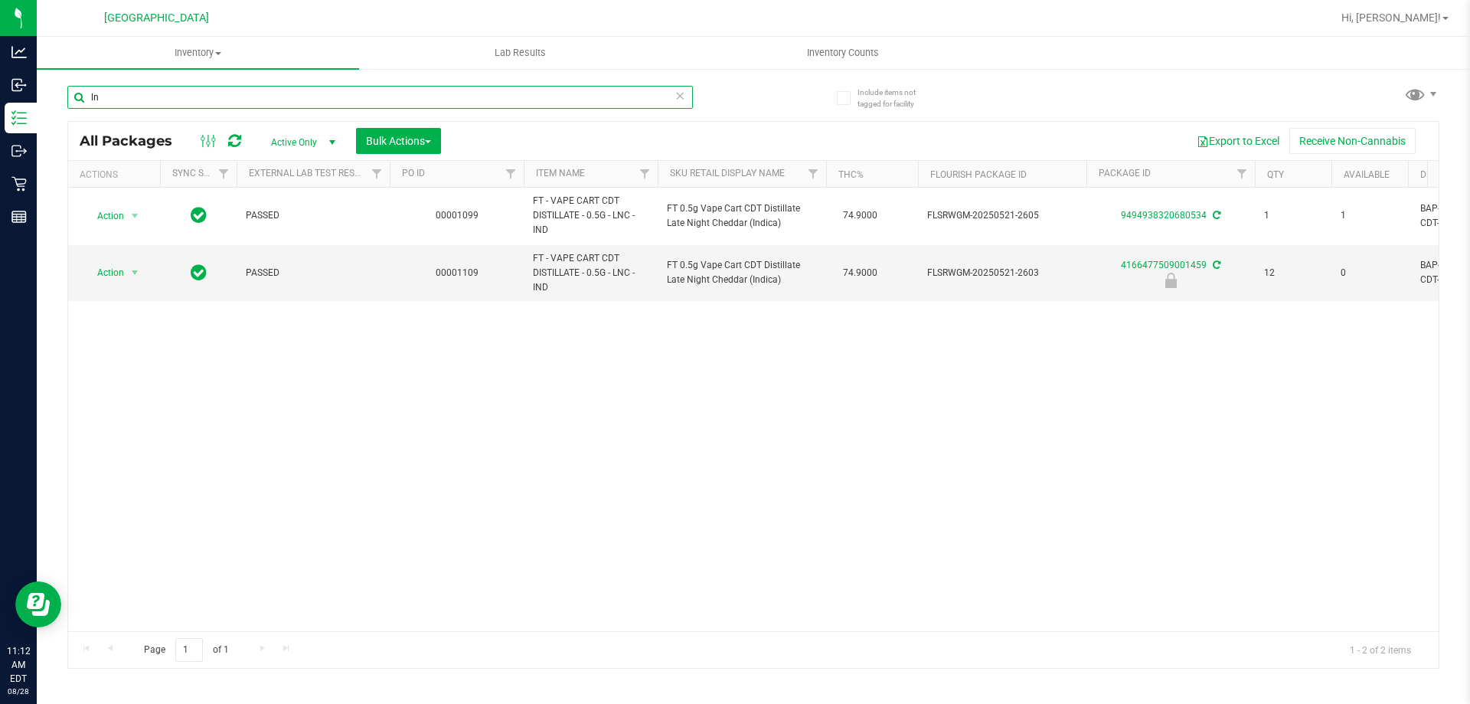
type input "l"
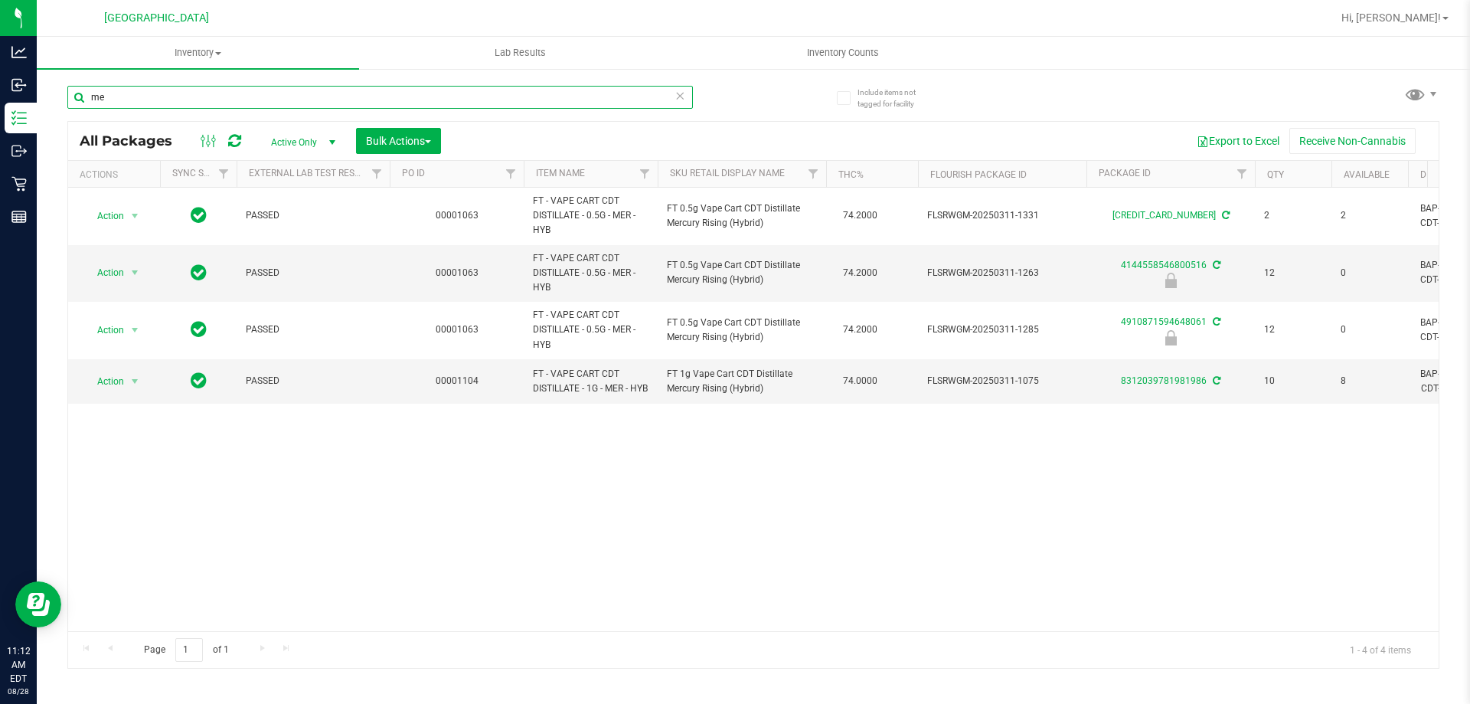
type input "m"
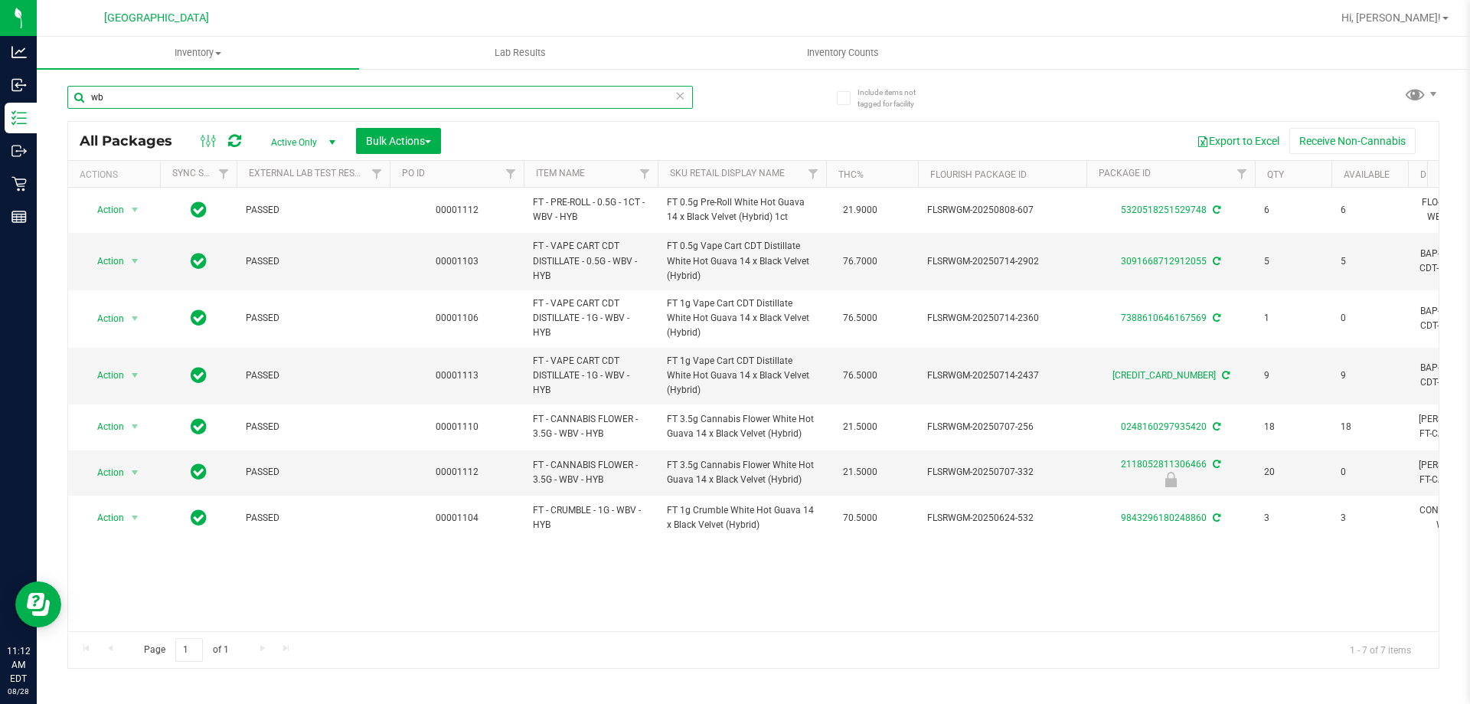
type input "w"
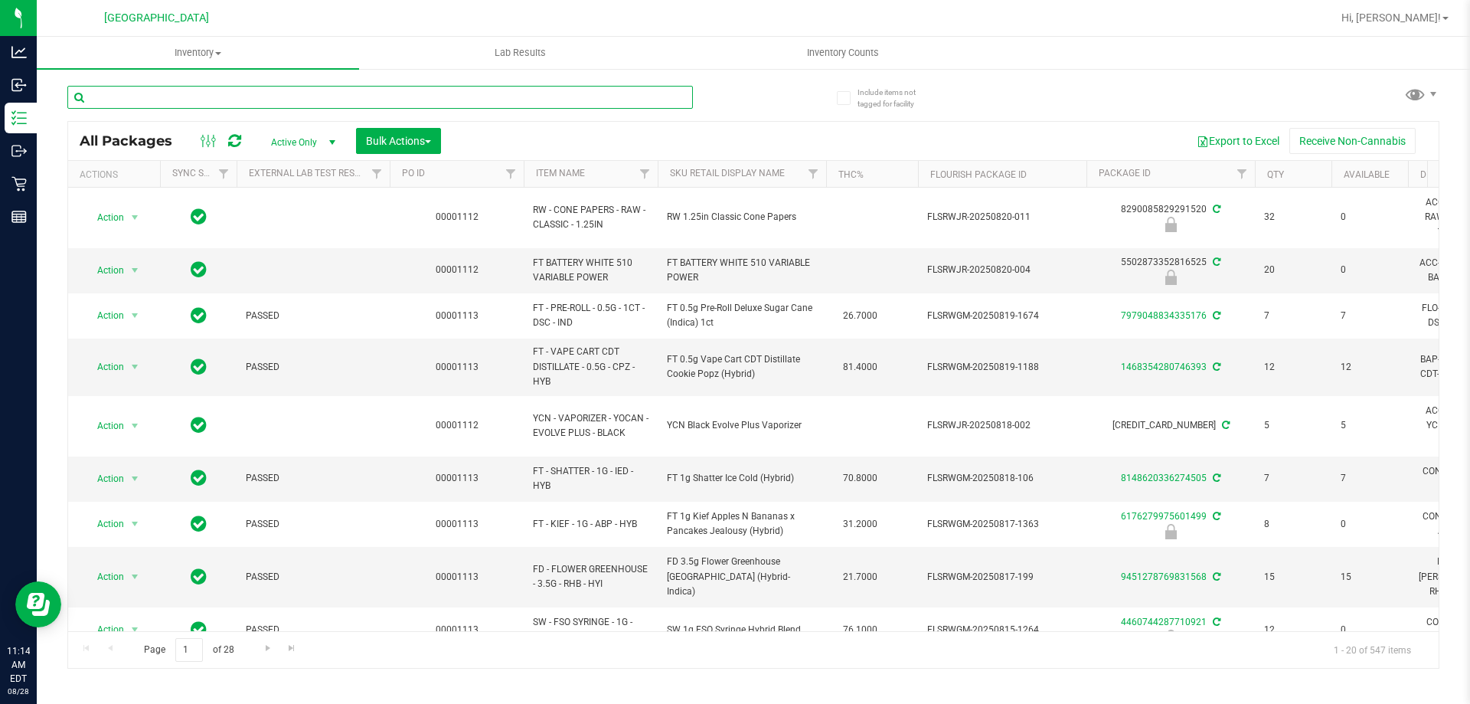
click at [147, 106] on input "text" at bounding box center [380, 97] width 626 height 23
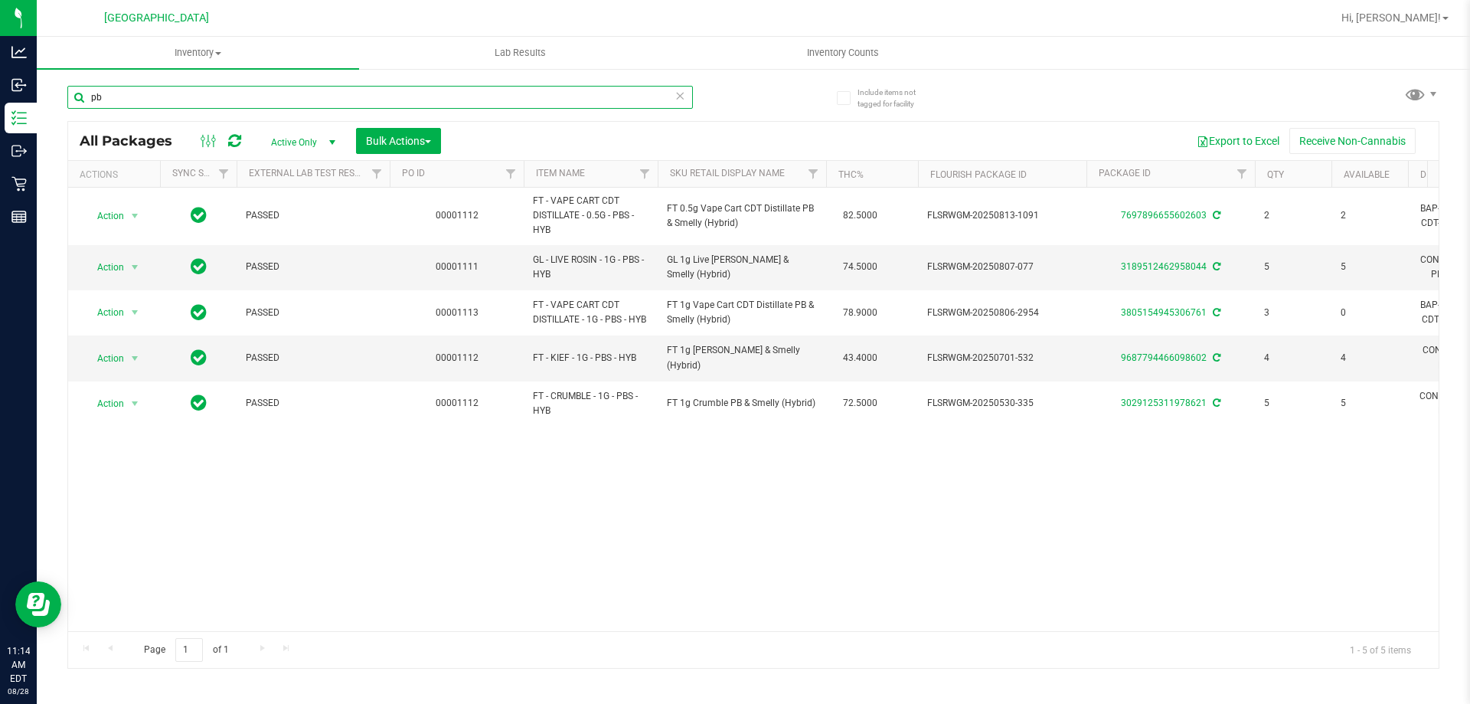
type input "p"
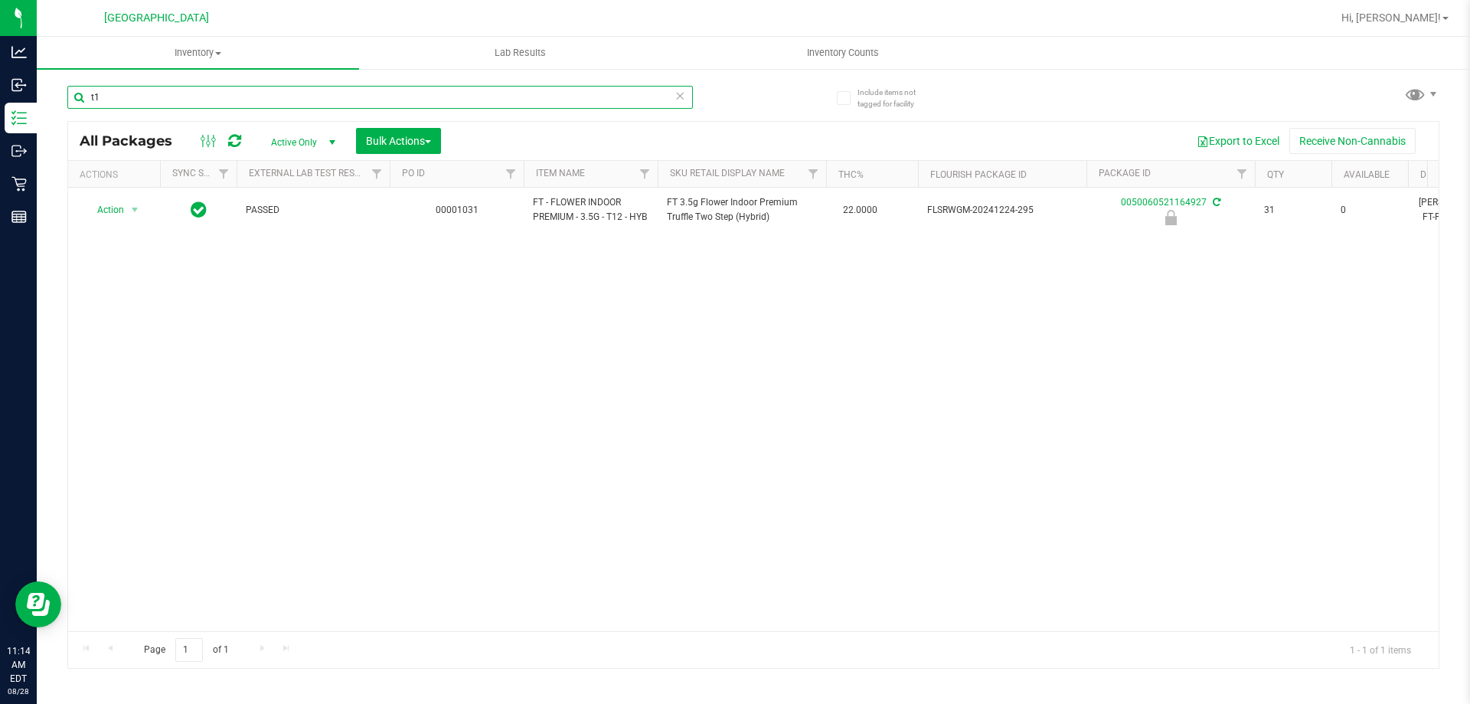
type input "t"
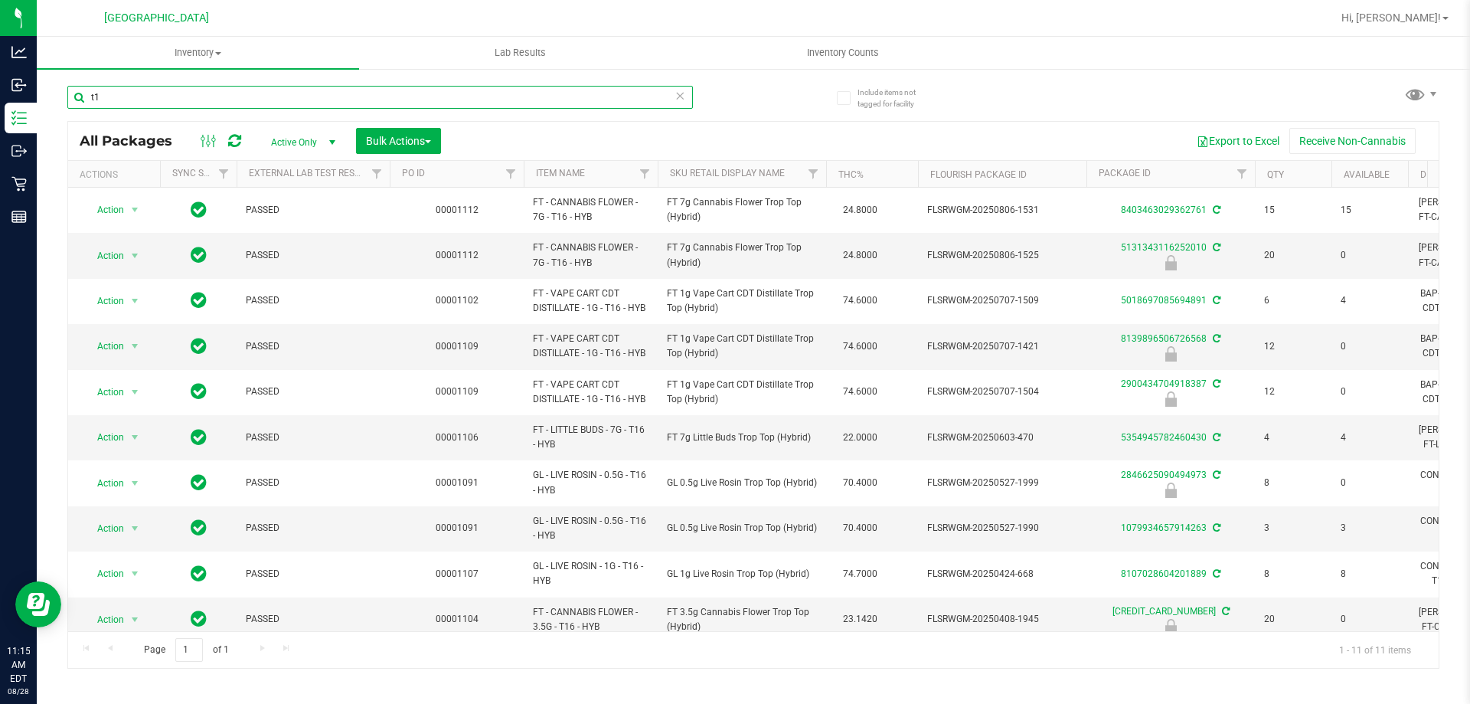
type input "t"
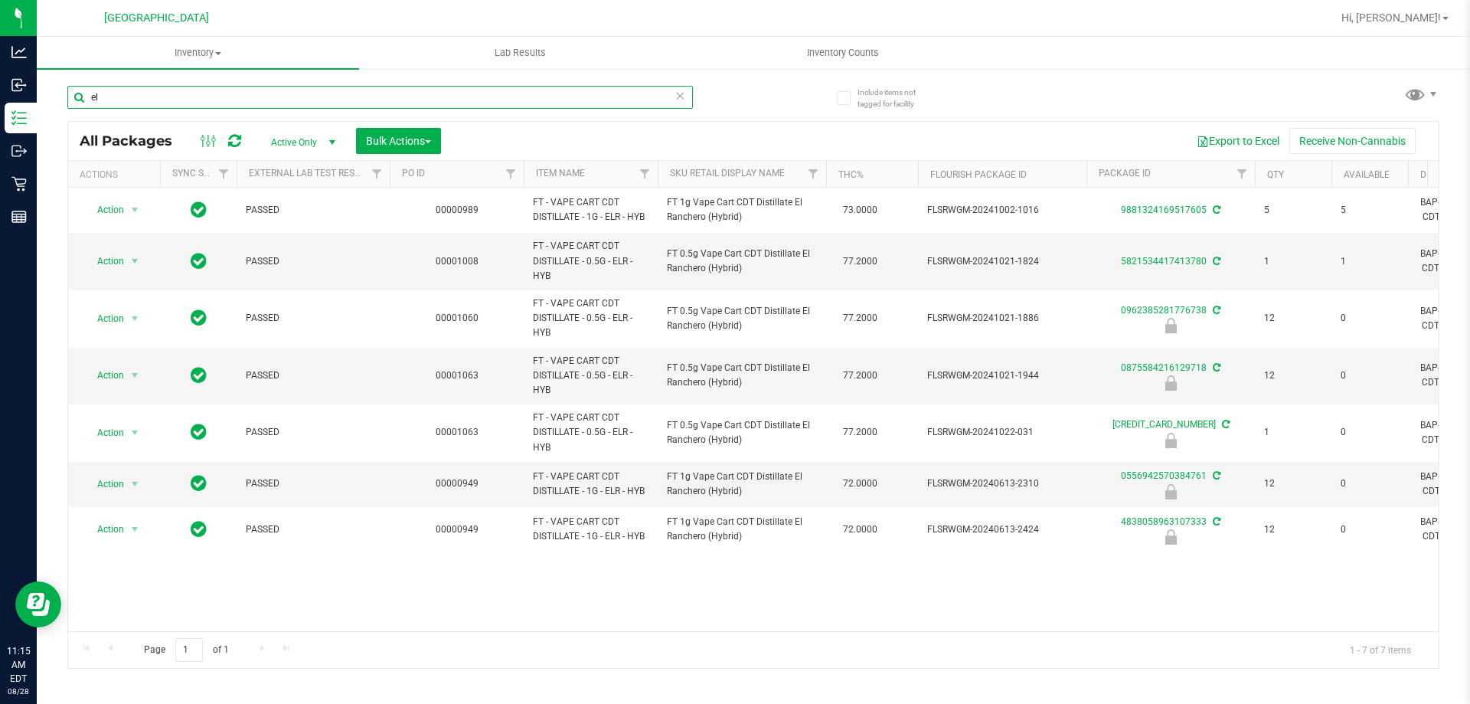
type input "e"
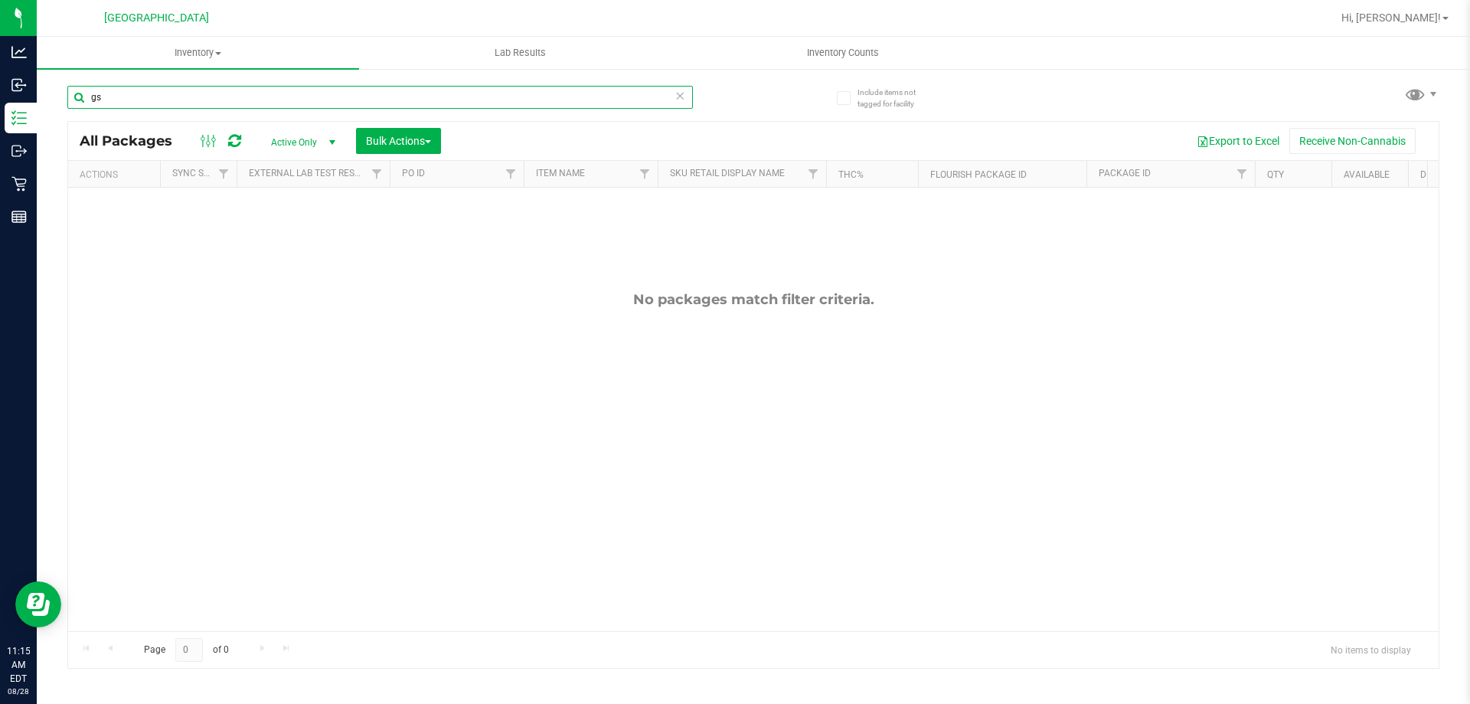
type input "g"
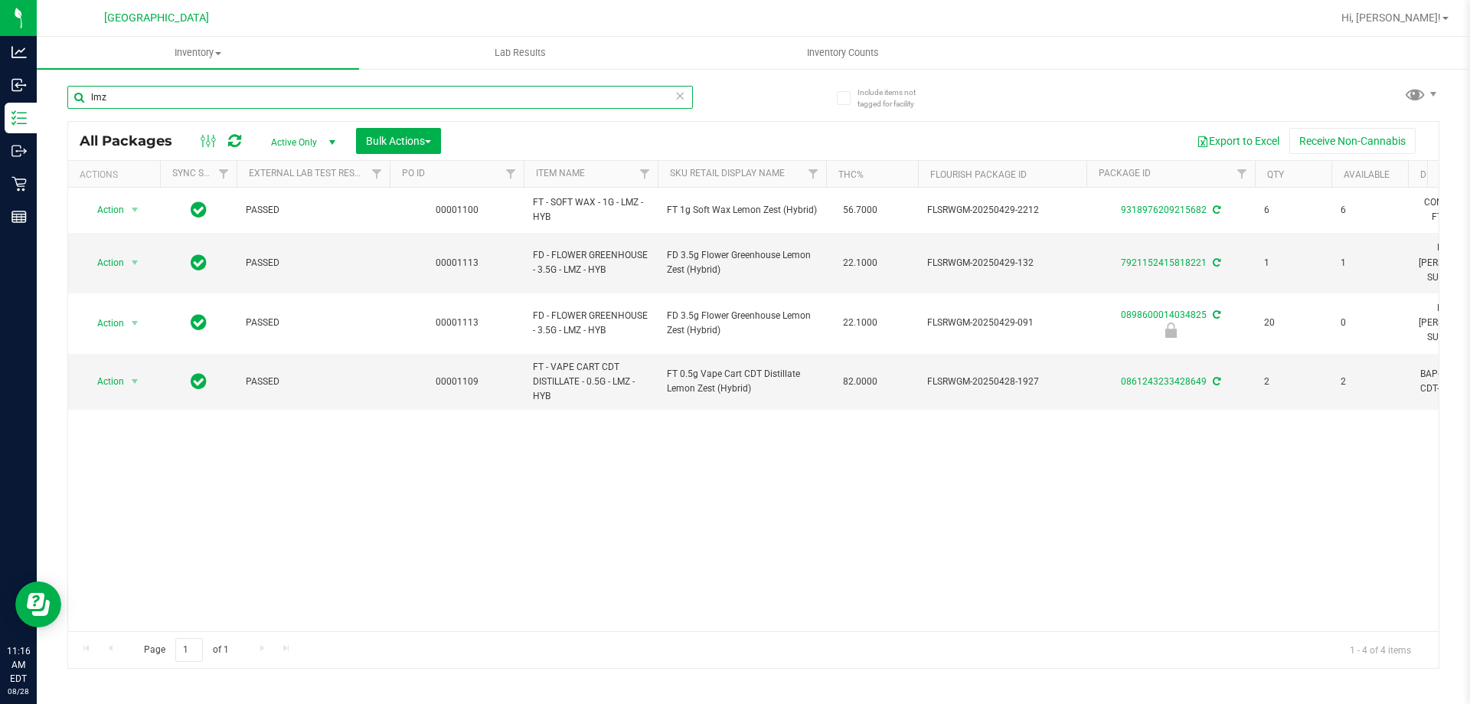
click at [481, 93] on input "lmz" at bounding box center [380, 97] width 626 height 23
type input "l"
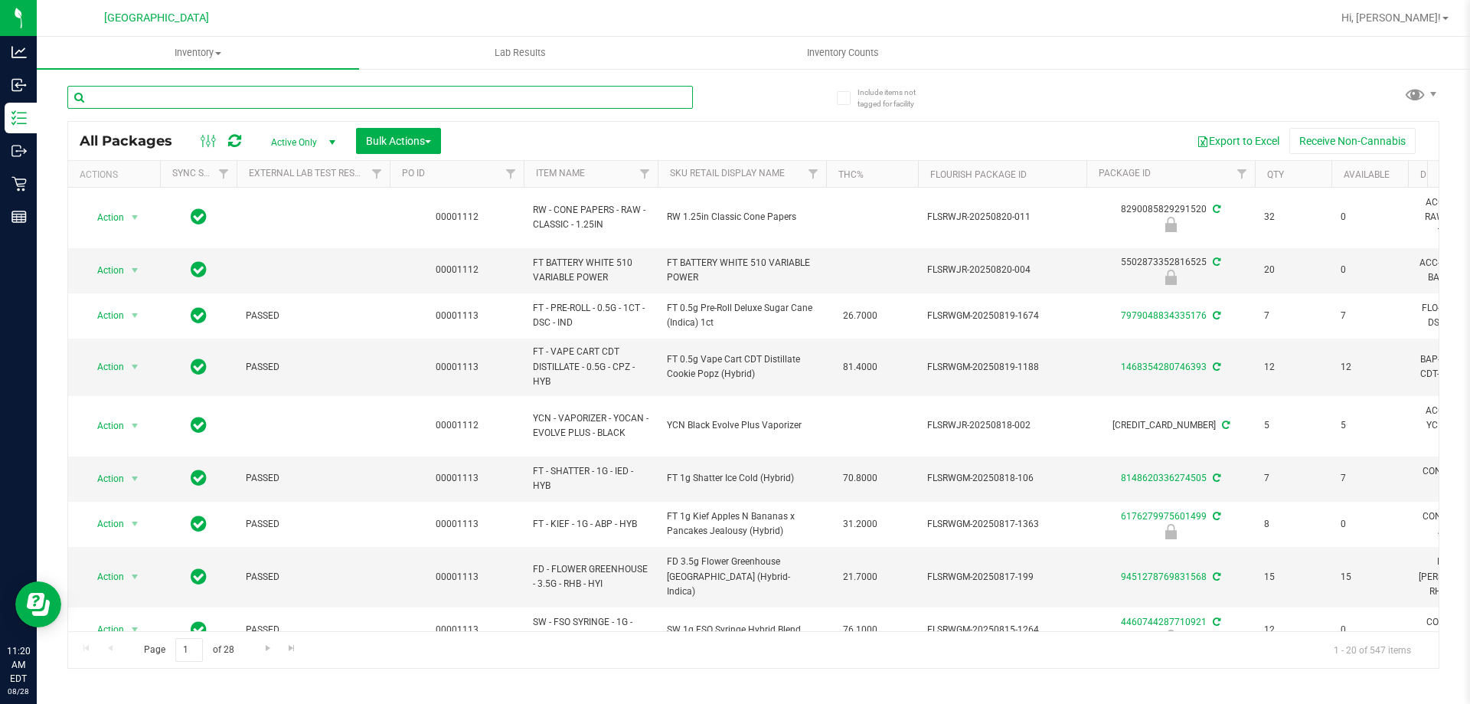
click at [299, 106] on input "text" at bounding box center [380, 97] width 626 height 23
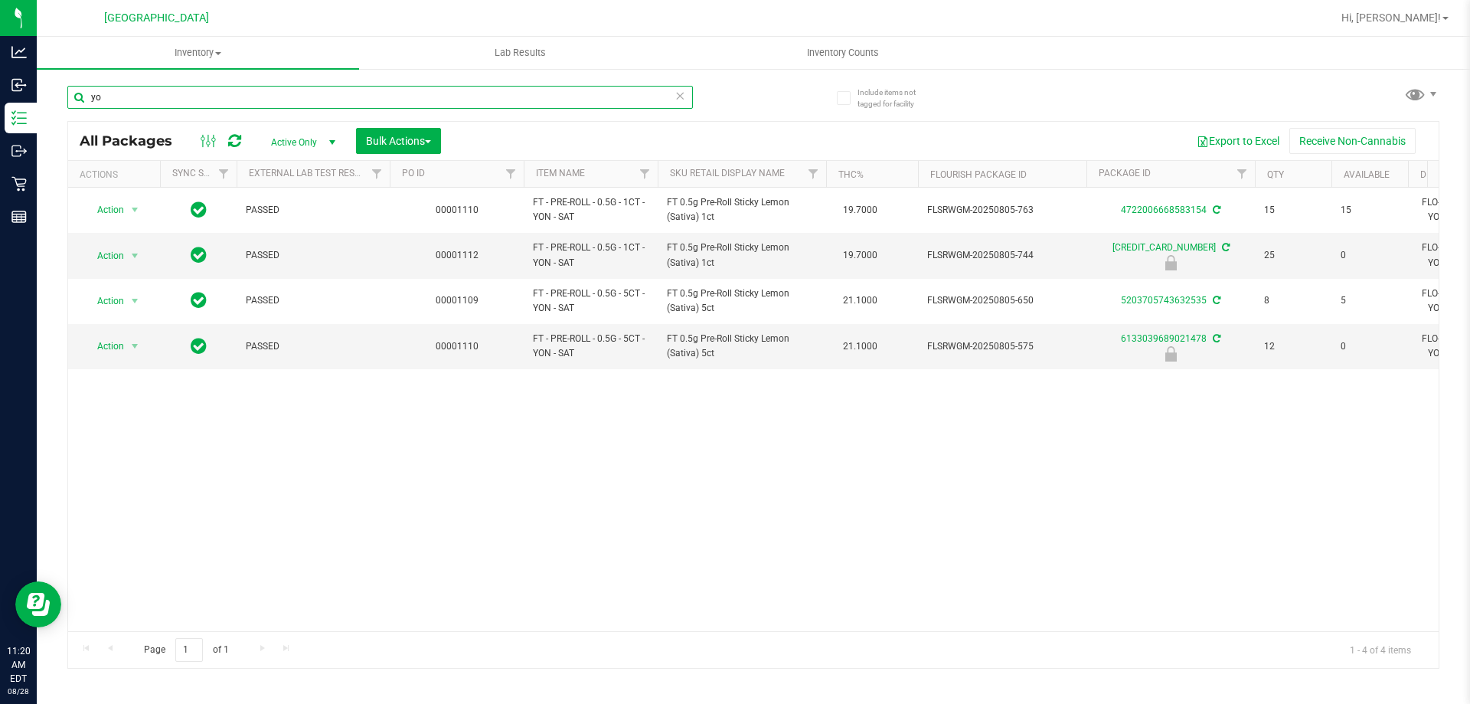
type input "y"
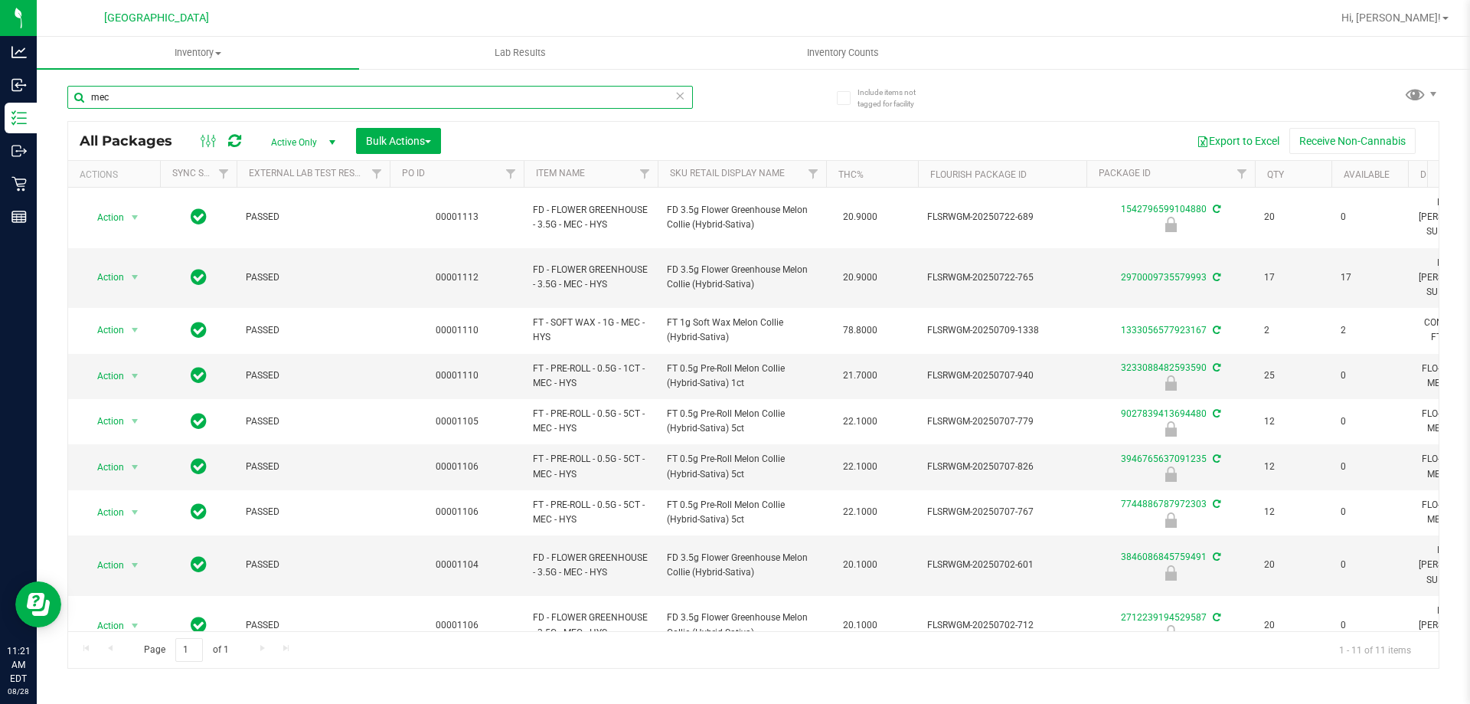
click at [312, 98] on input "mec" at bounding box center [380, 97] width 626 height 23
type input "m"
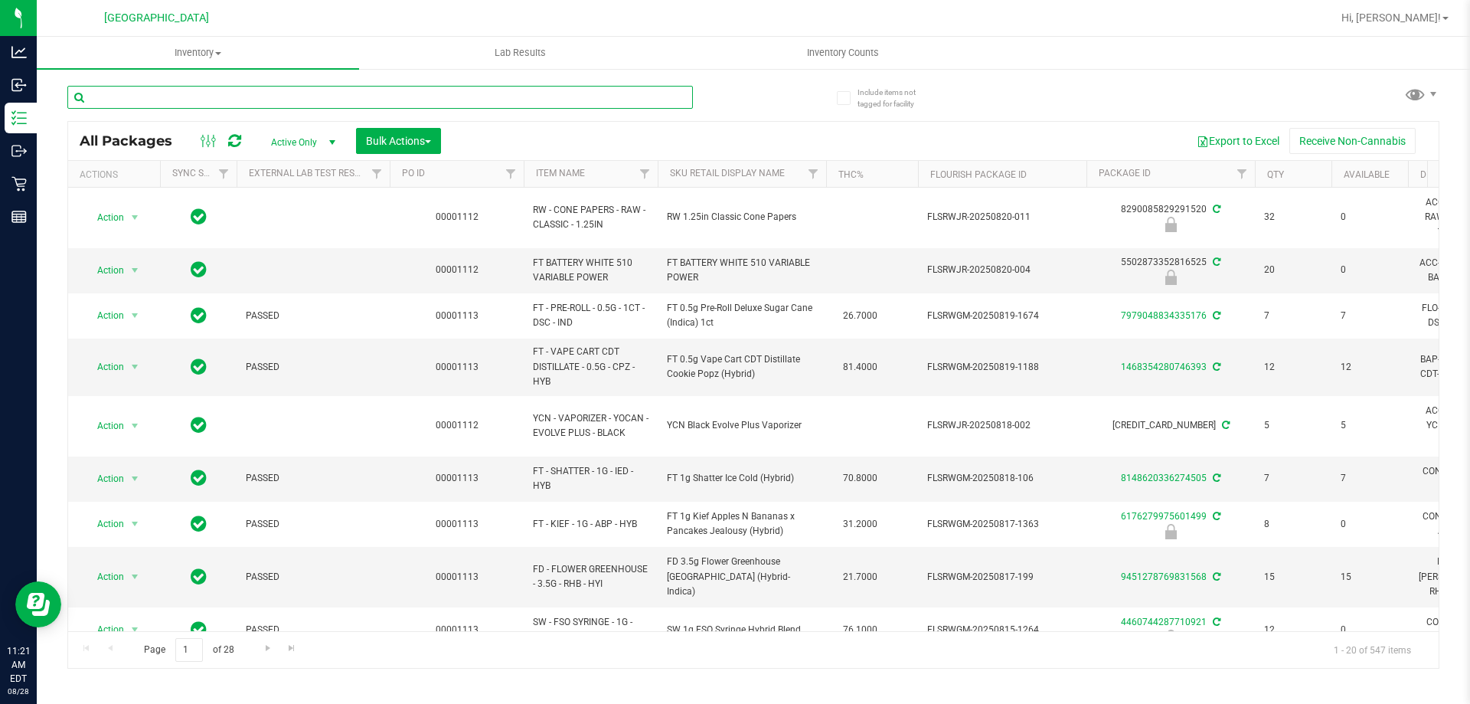
click at [262, 96] on input "text" at bounding box center [380, 97] width 626 height 23
type input "5203705743632535"
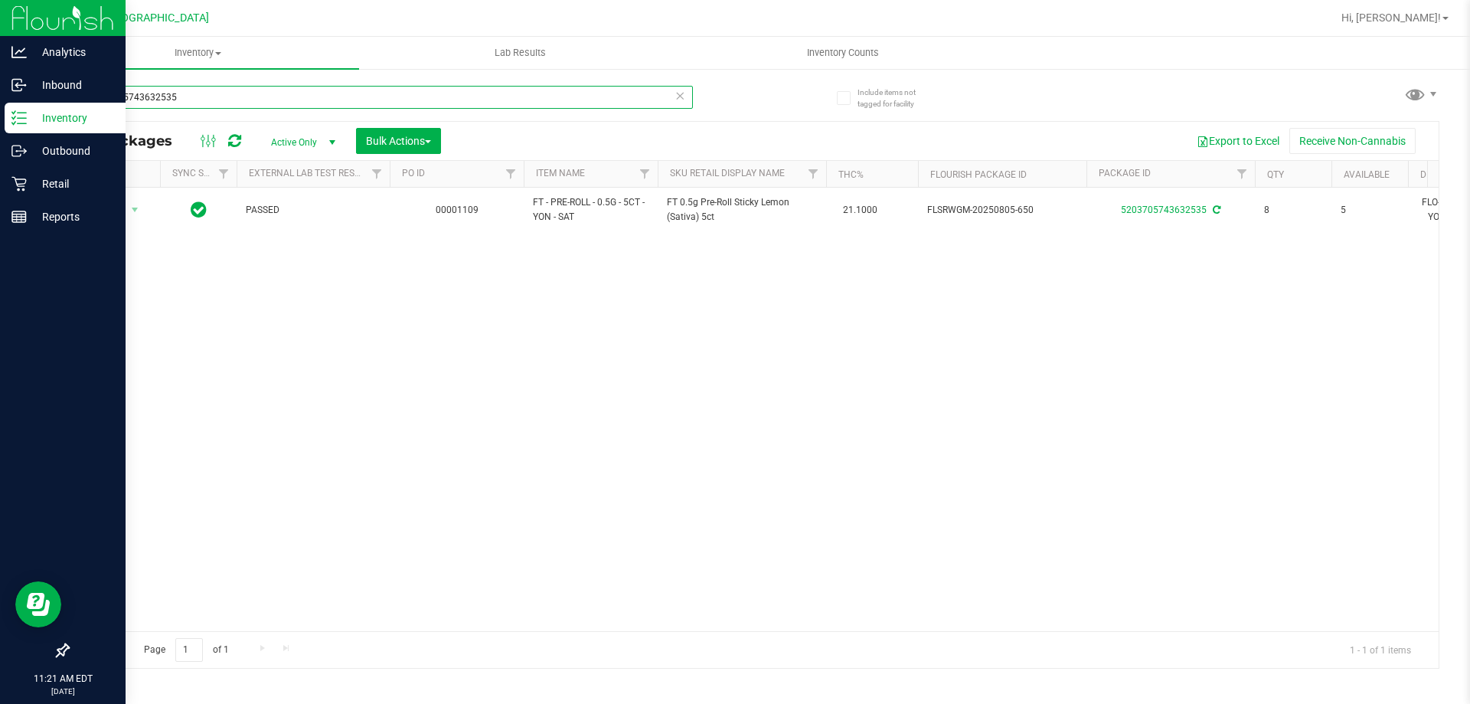
drag, startPoint x: 237, startPoint y: 93, endPoint x: 0, endPoint y: 105, distance: 236.9
click at [0, 105] on div "Analytics Inbound Inventory Outbound Retail Reports 11:21 AM EDT 08/28/2025 08/…" at bounding box center [735, 352] width 1470 height 704
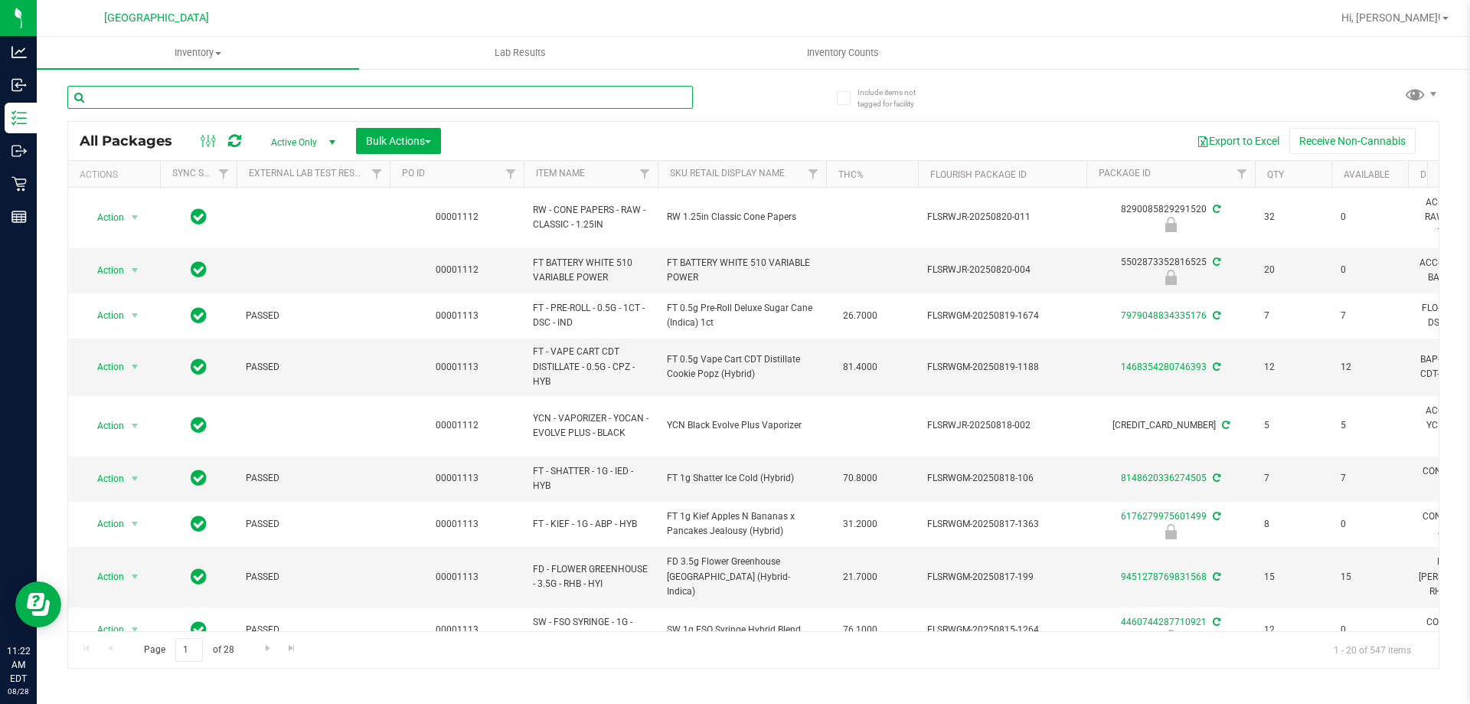
click at [237, 93] on input "text" at bounding box center [380, 97] width 626 height 23
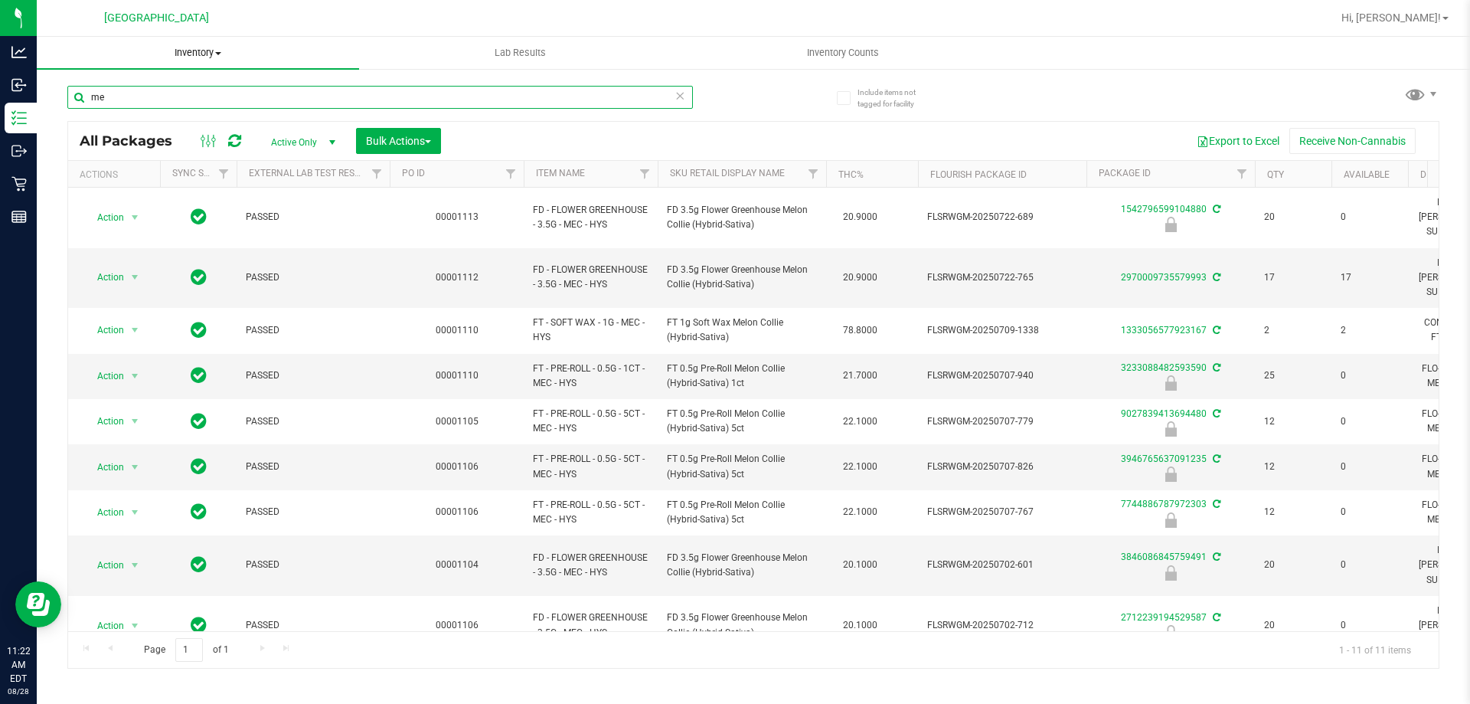
type input "m"
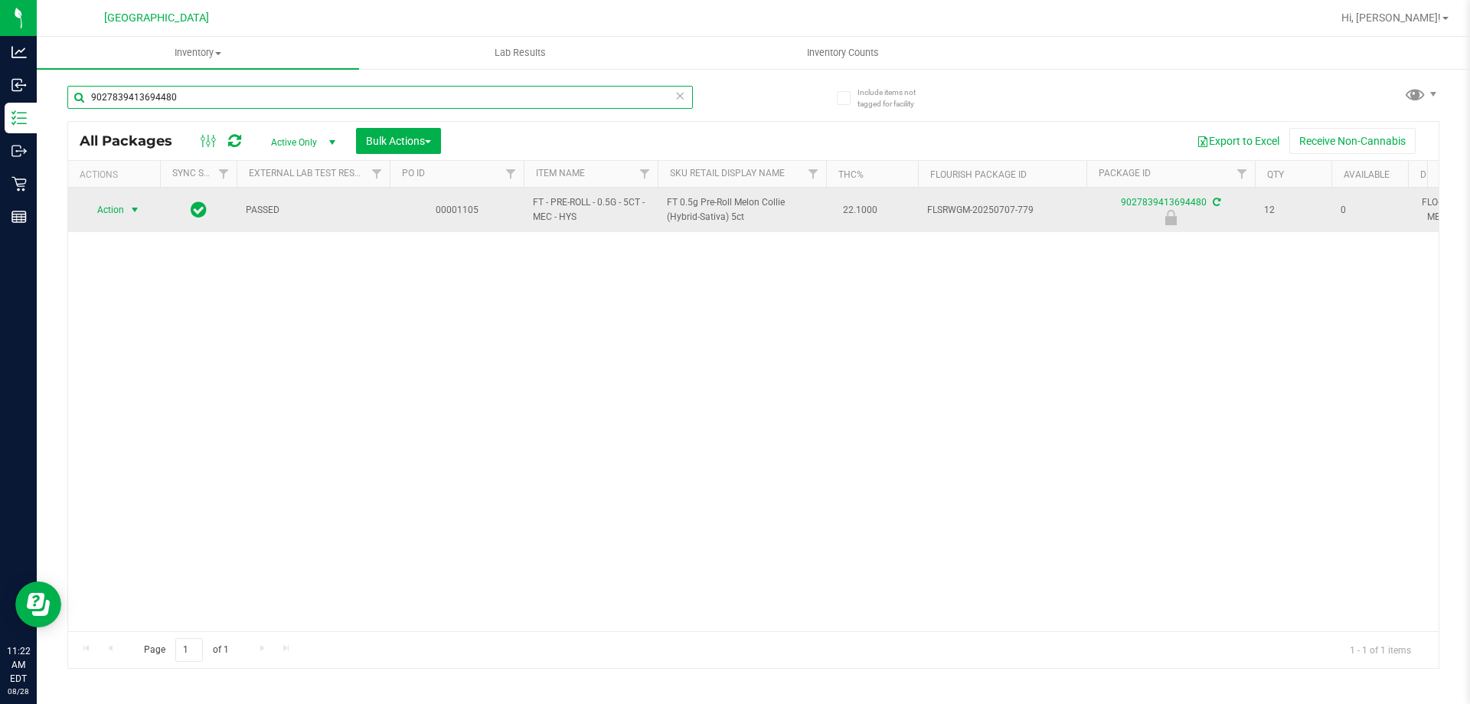
type input "9027839413694480"
click at [136, 202] on span "select" at bounding box center [135, 209] width 19 height 21
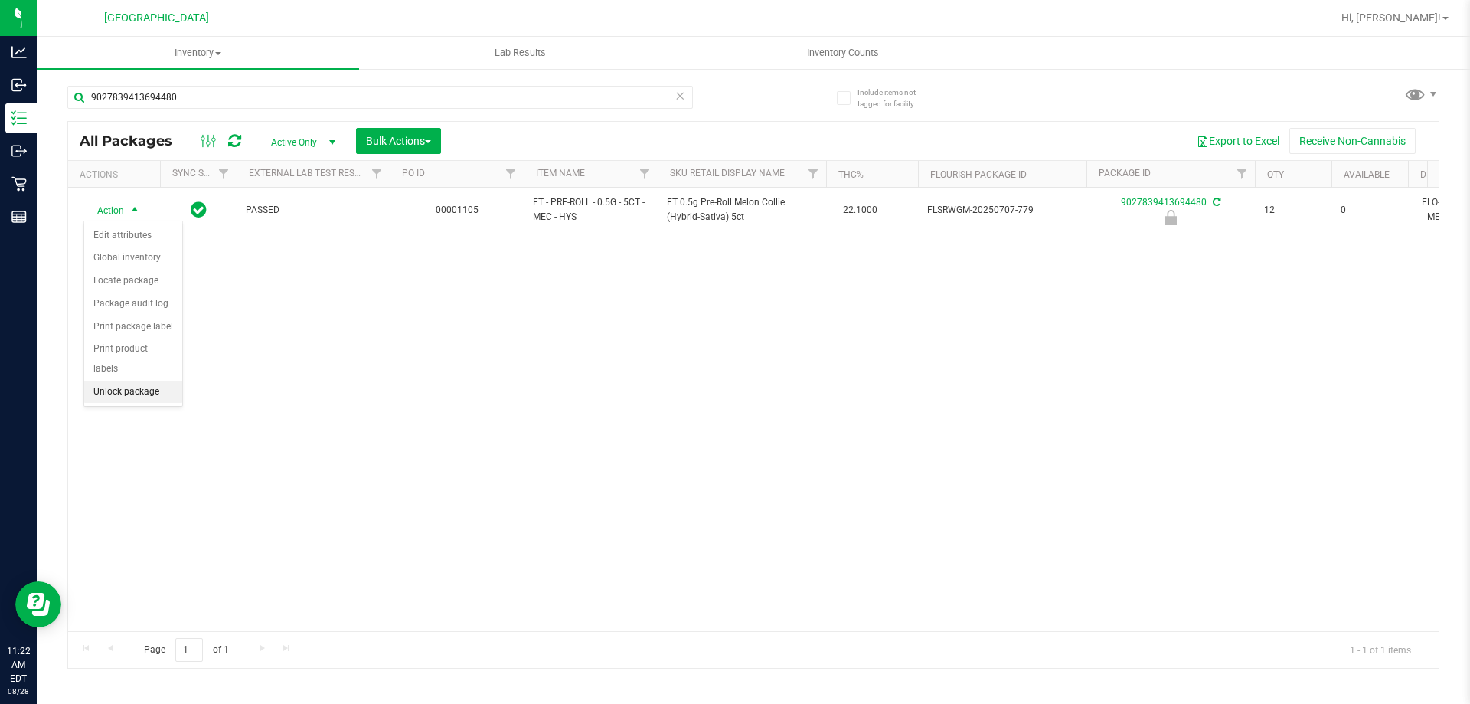
click at [141, 381] on li "Unlock package" at bounding box center [133, 392] width 98 height 23
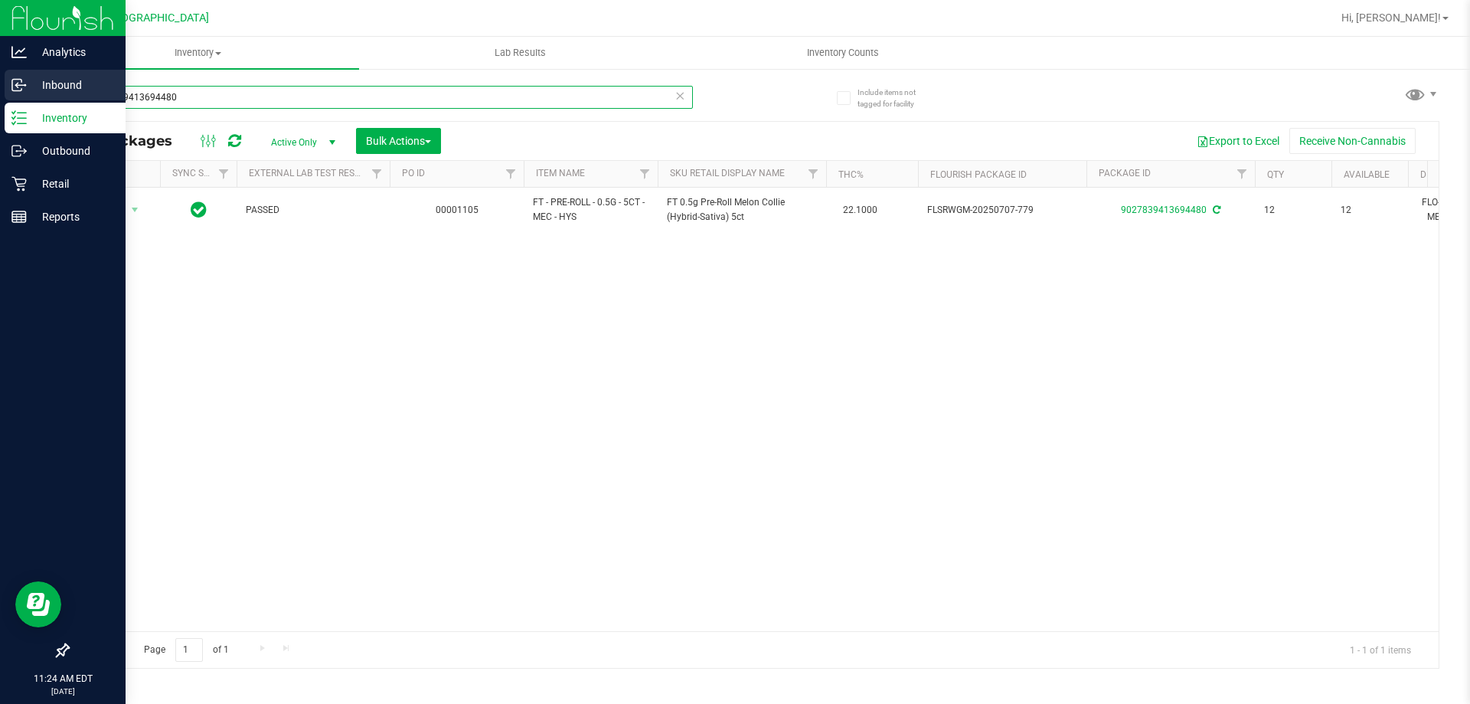
drag, startPoint x: 209, startPoint y: 96, endPoint x: 0, endPoint y: 75, distance: 210.1
click at [0, 75] on div "Analytics Inbound Inventory Outbound Retail Reports 11:24 AM EDT 08/28/2025 08/…" at bounding box center [735, 352] width 1470 height 704
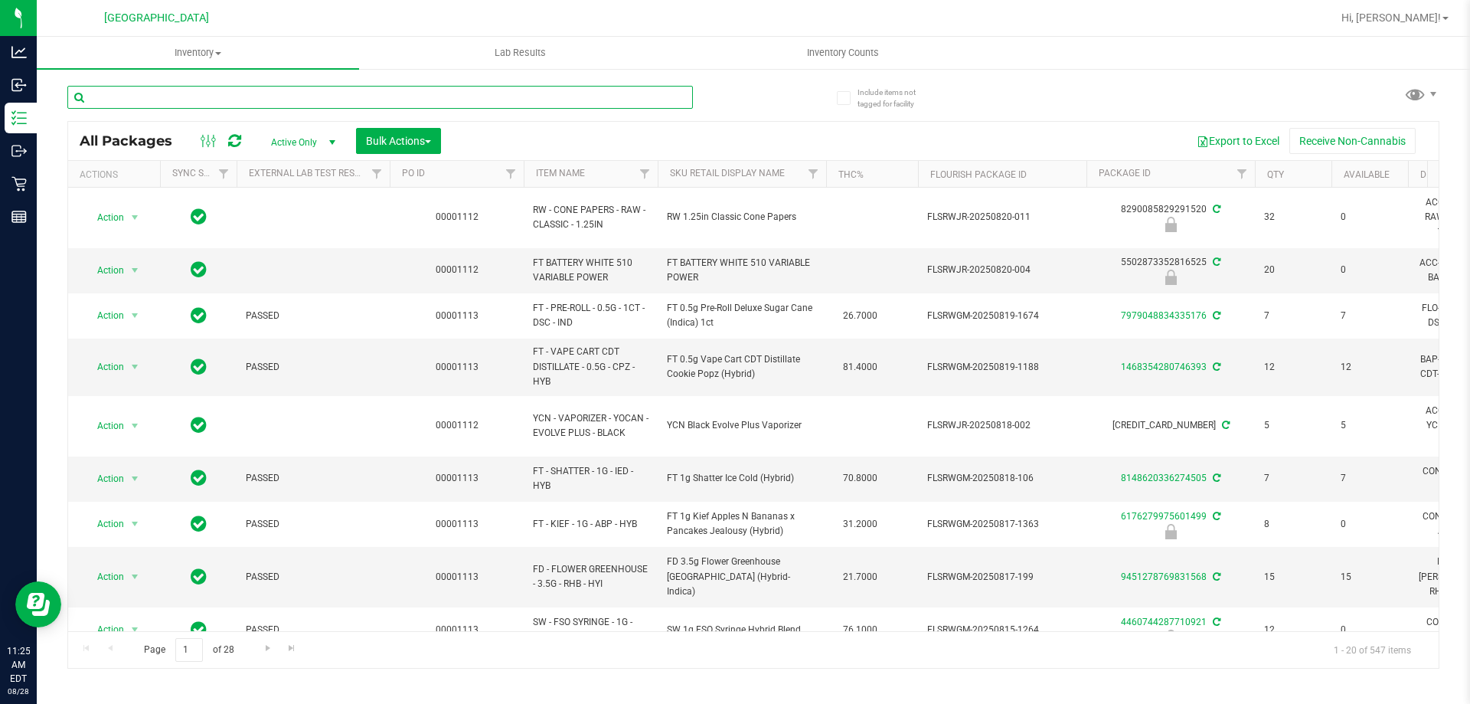
click at [306, 100] on input "text" at bounding box center [380, 97] width 626 height 23
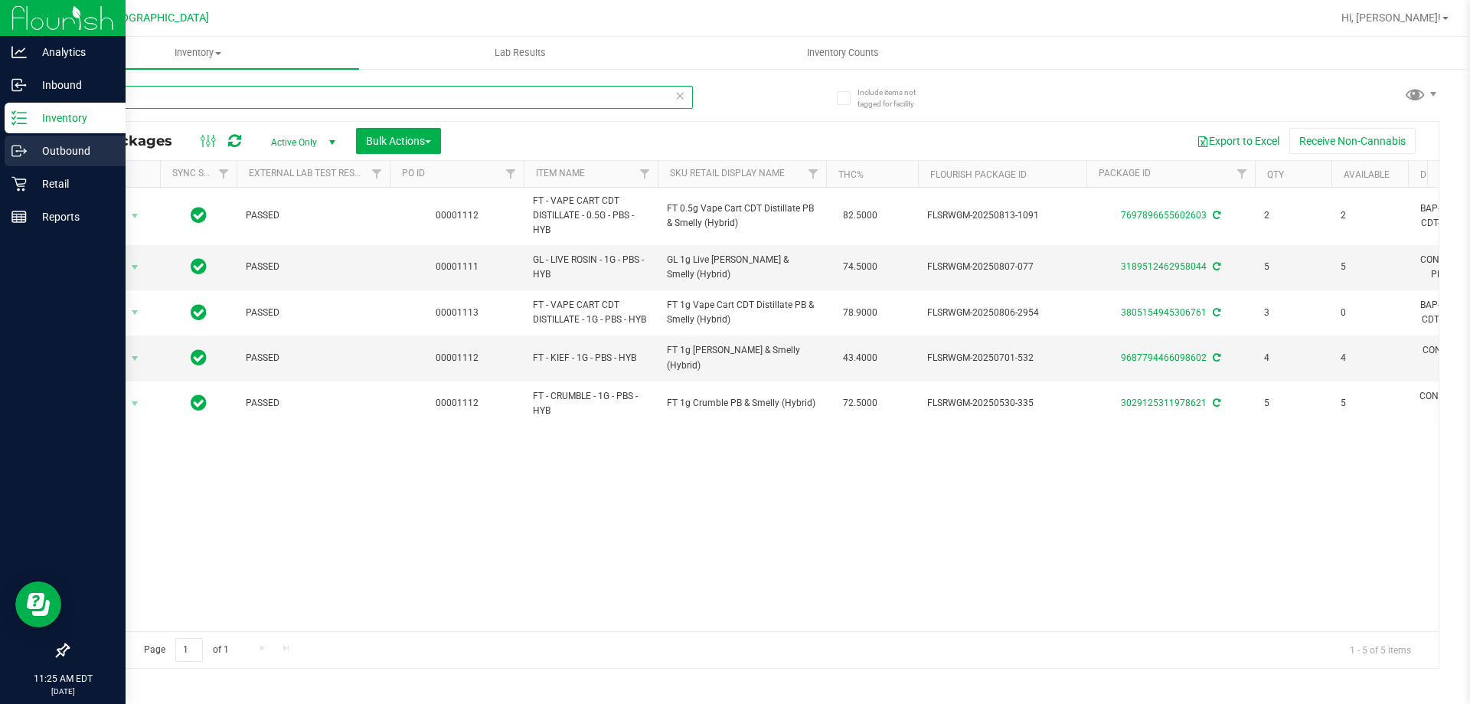
drag, startPoint x: 267, startPoint y: 90, endPoint x: 0, endPoint y: 151, distance: 274.2
click at [0, 151] on div "Analytics Inbound Inventory Outbound Retail Reports 11:25 AM EDT 08/28/2025 08/…" at bounding box center [735, 352] width 1470 height 704
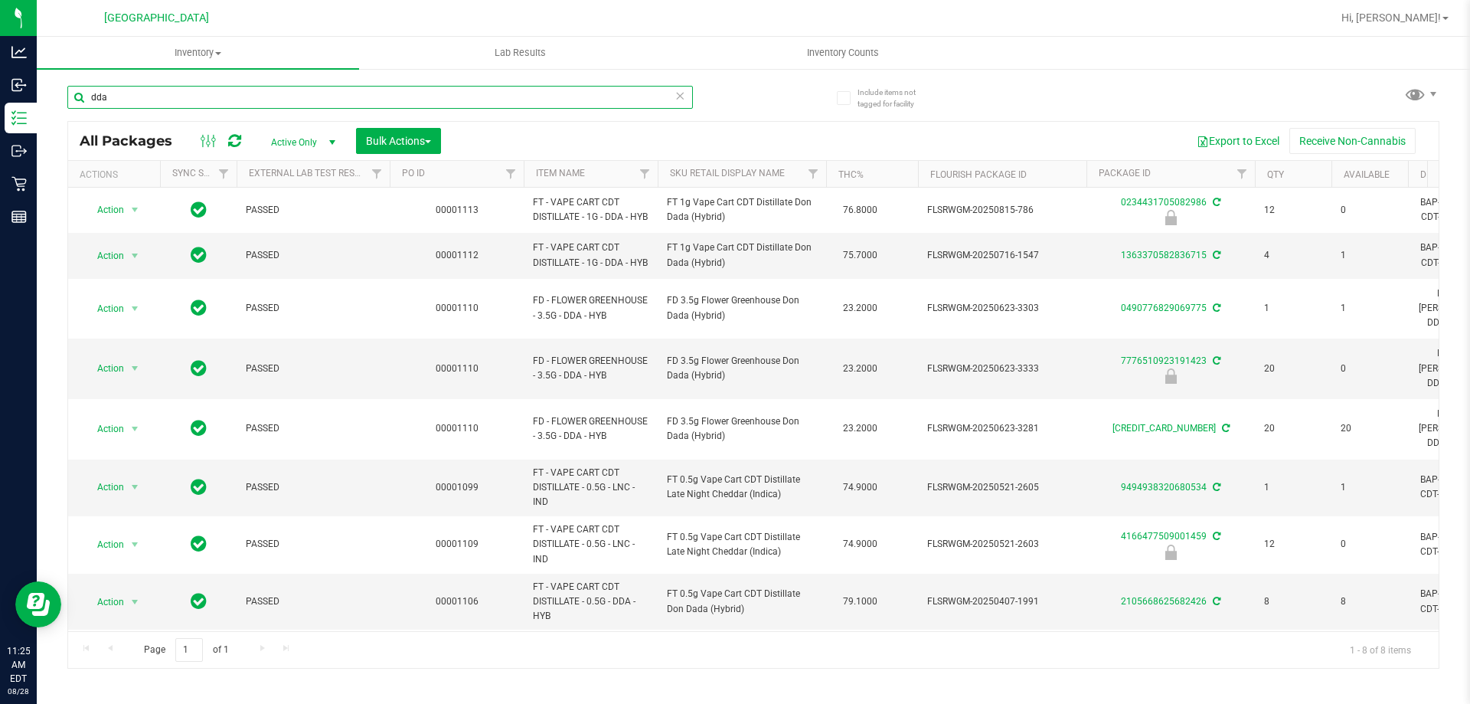
click at [259, 98] on input "dda" at bounding box center [380, 97] width 626 height 23
type input "d"
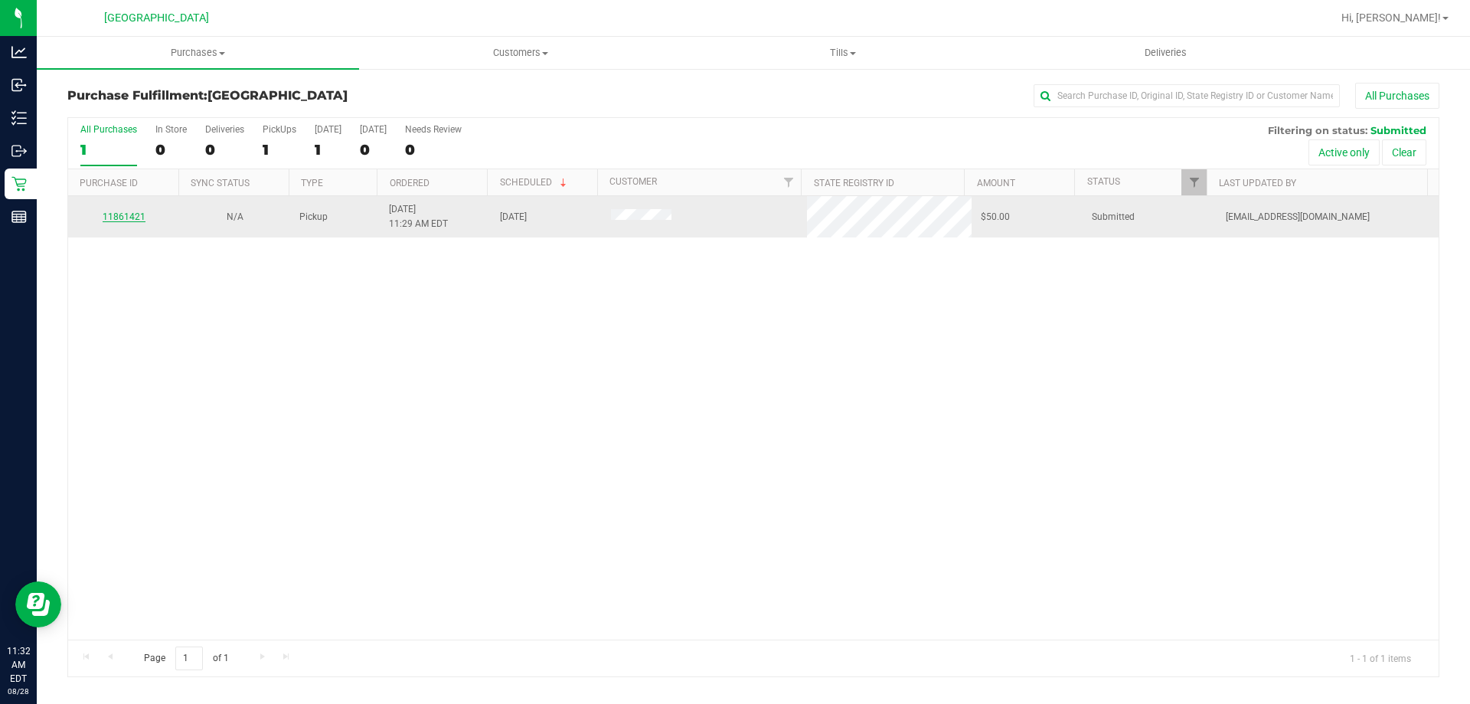
click at [132, 211] on link "11861421" at bounding box center [124, 216] width 43 height 11
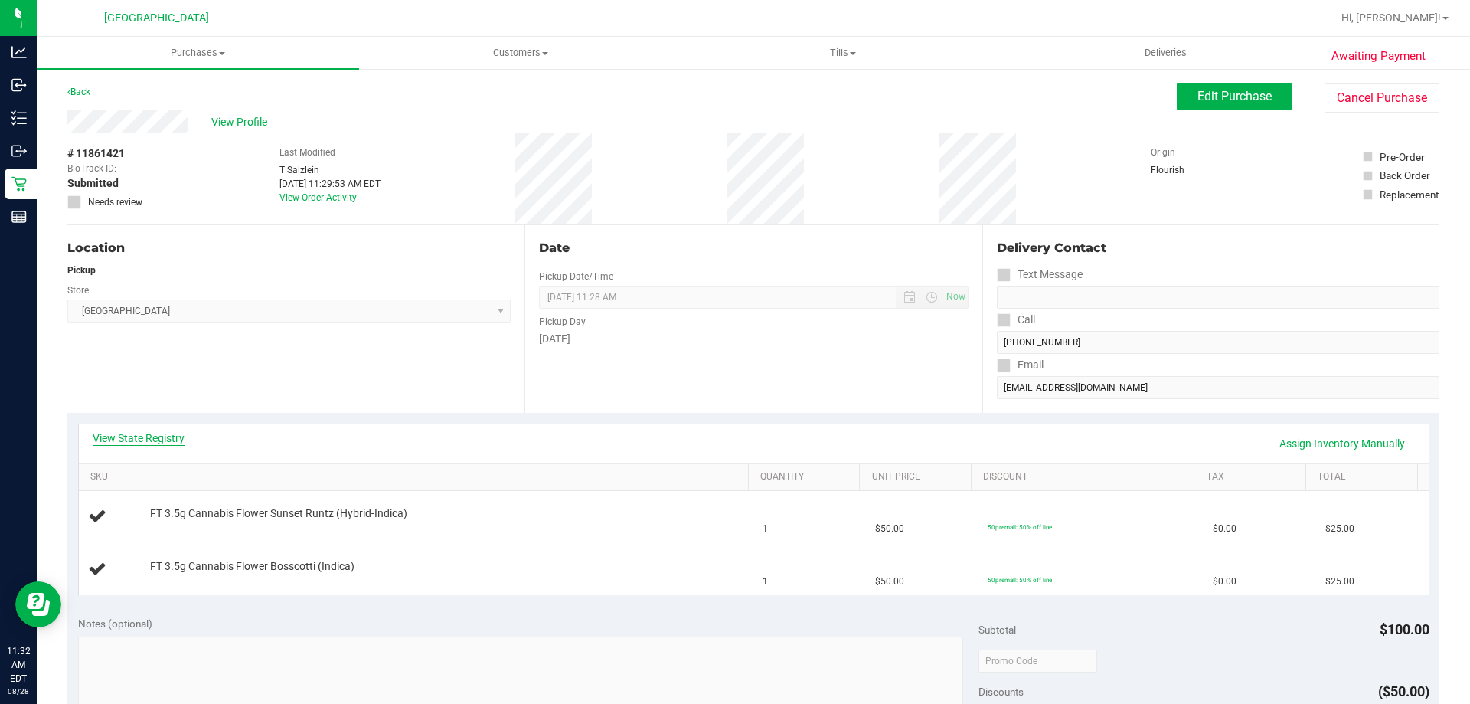
click at [172, 441] on link "View State Registry" at bounding box center [139, 437] width 92 height 15
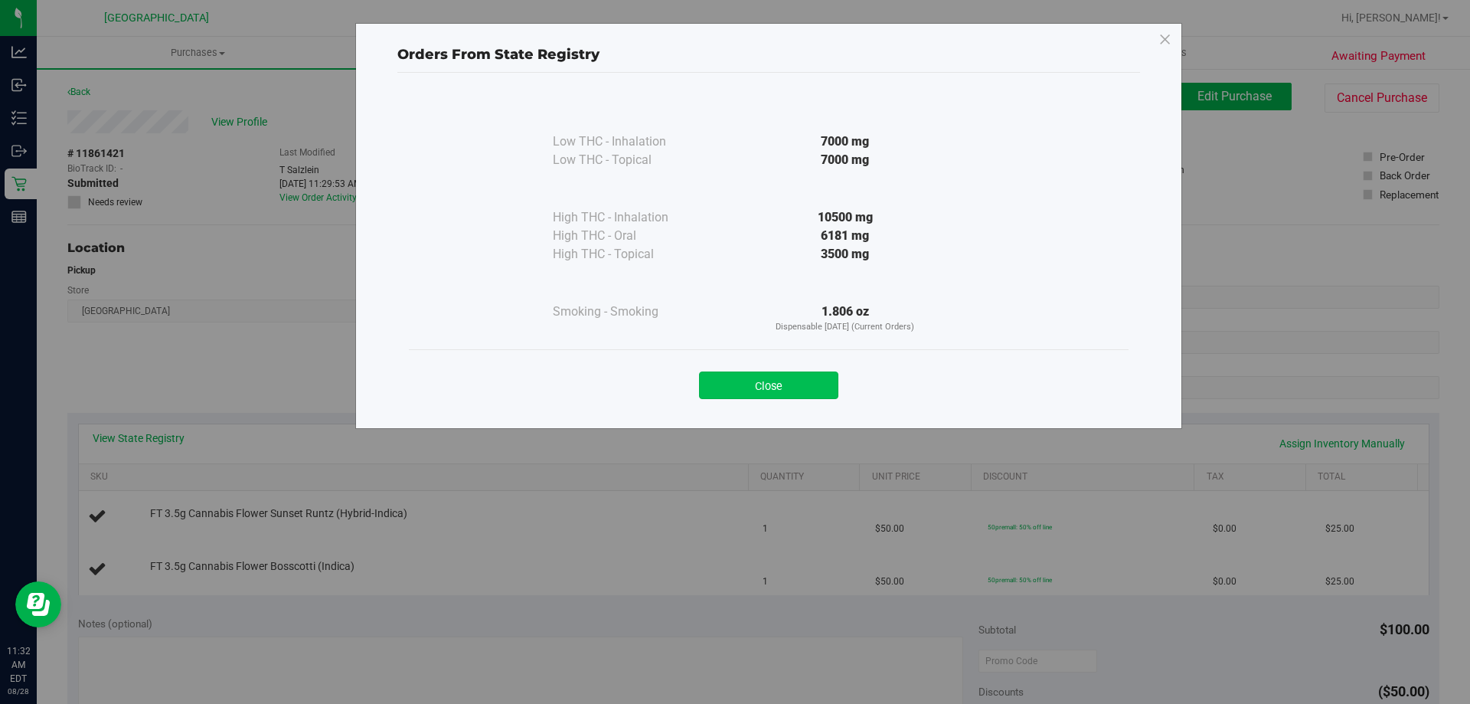
click at [796, 384] on button "Close" at bounding box center [768, 385] width 139 height 28
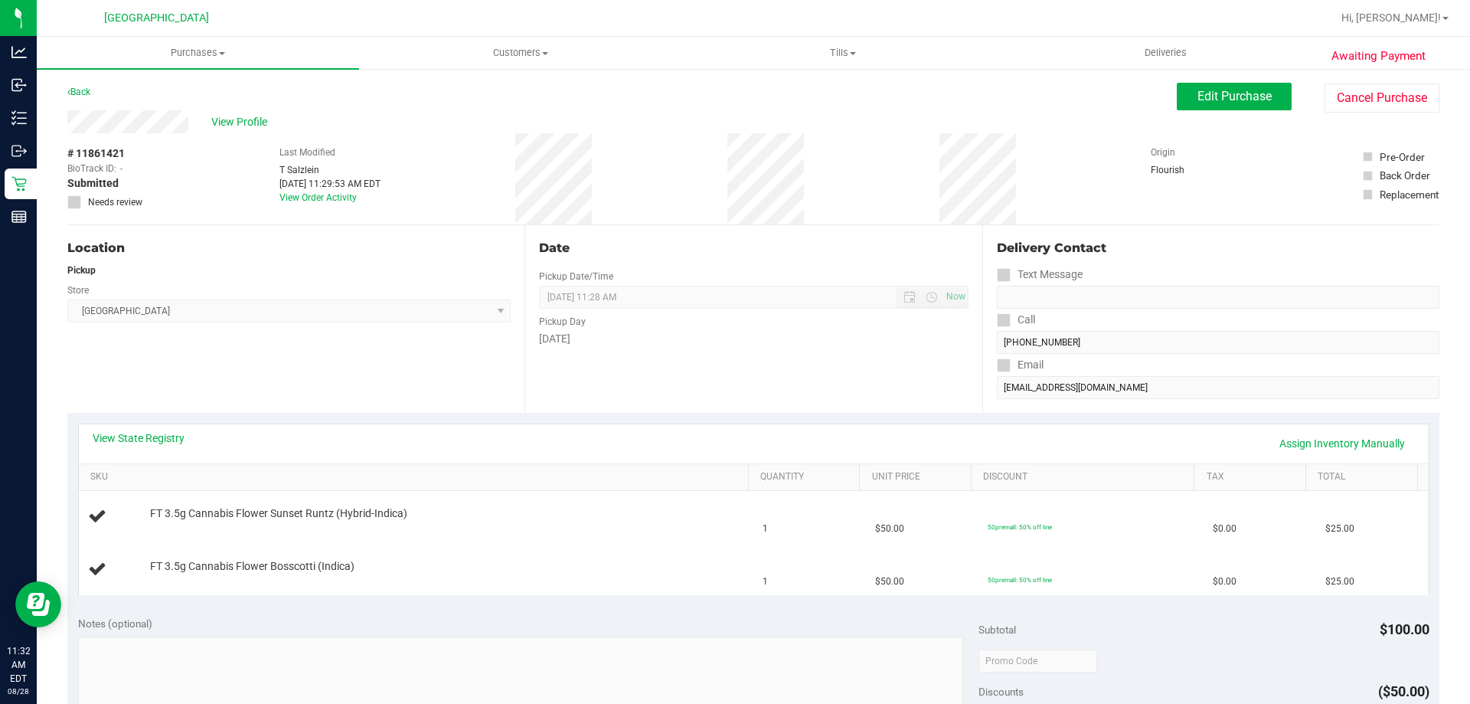
scroll to position [383, 0]
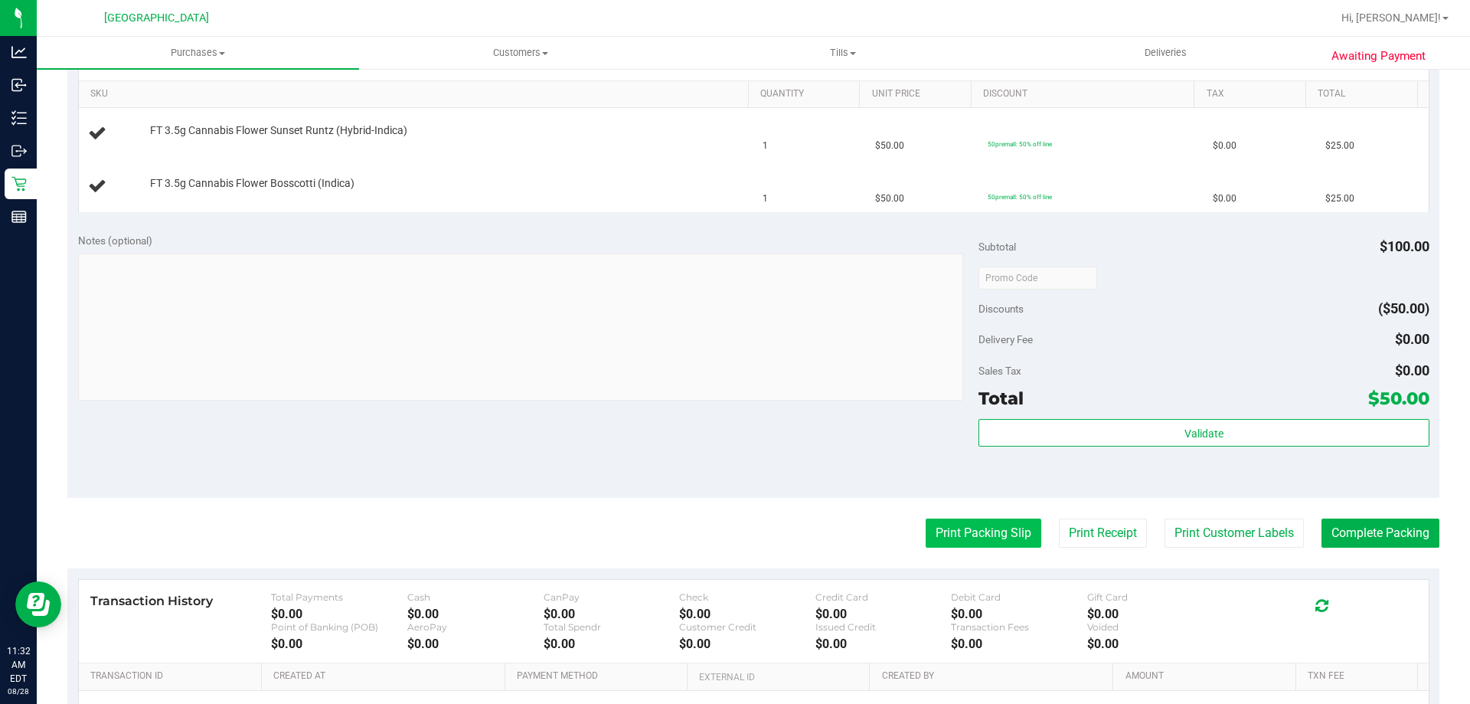
click at [943, 548] on button "Print Packing Slip" at bounding box center [984, 532] width 116 height 29
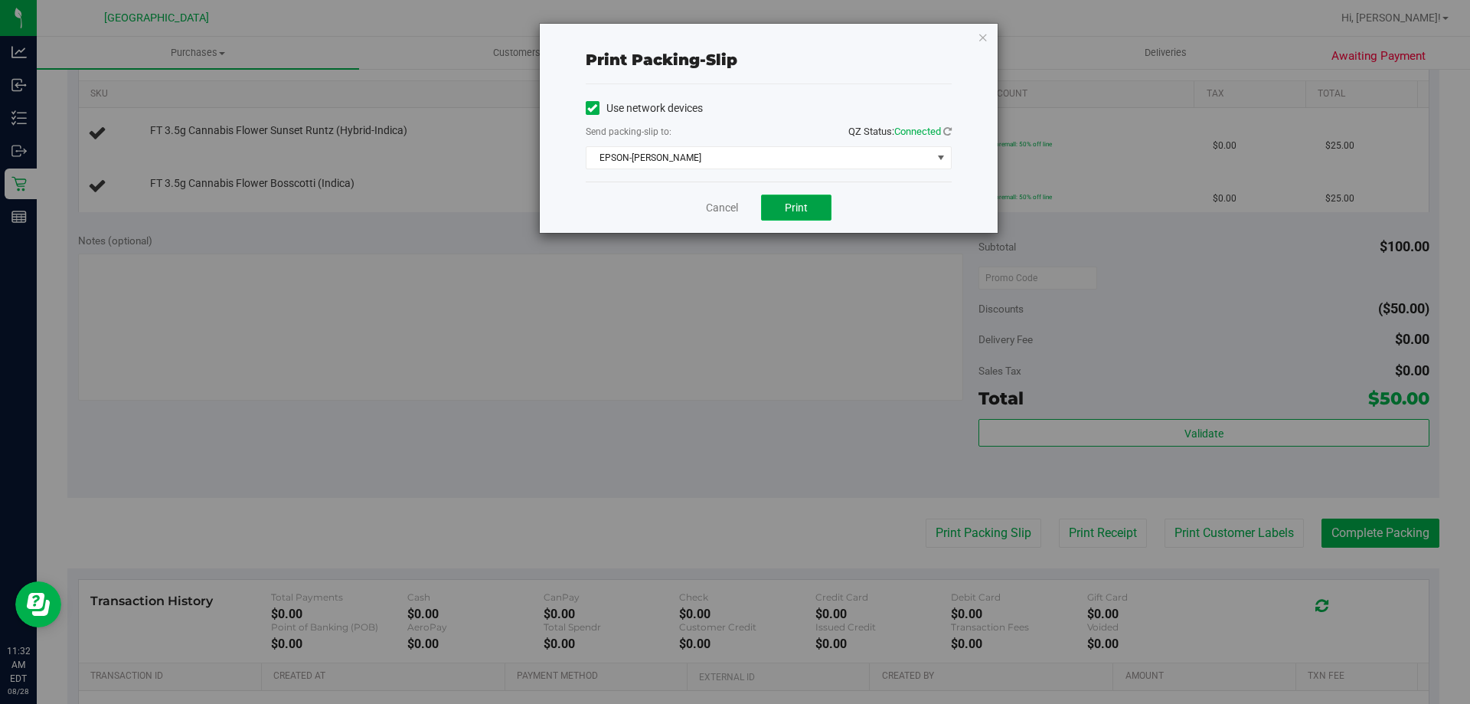
click at [825, 201] on button "Print" at bounding box center [796, 207] width 70 height 26
click at [986, 44] on icon "button" at bounding box center [983, 37] width 11 height 18
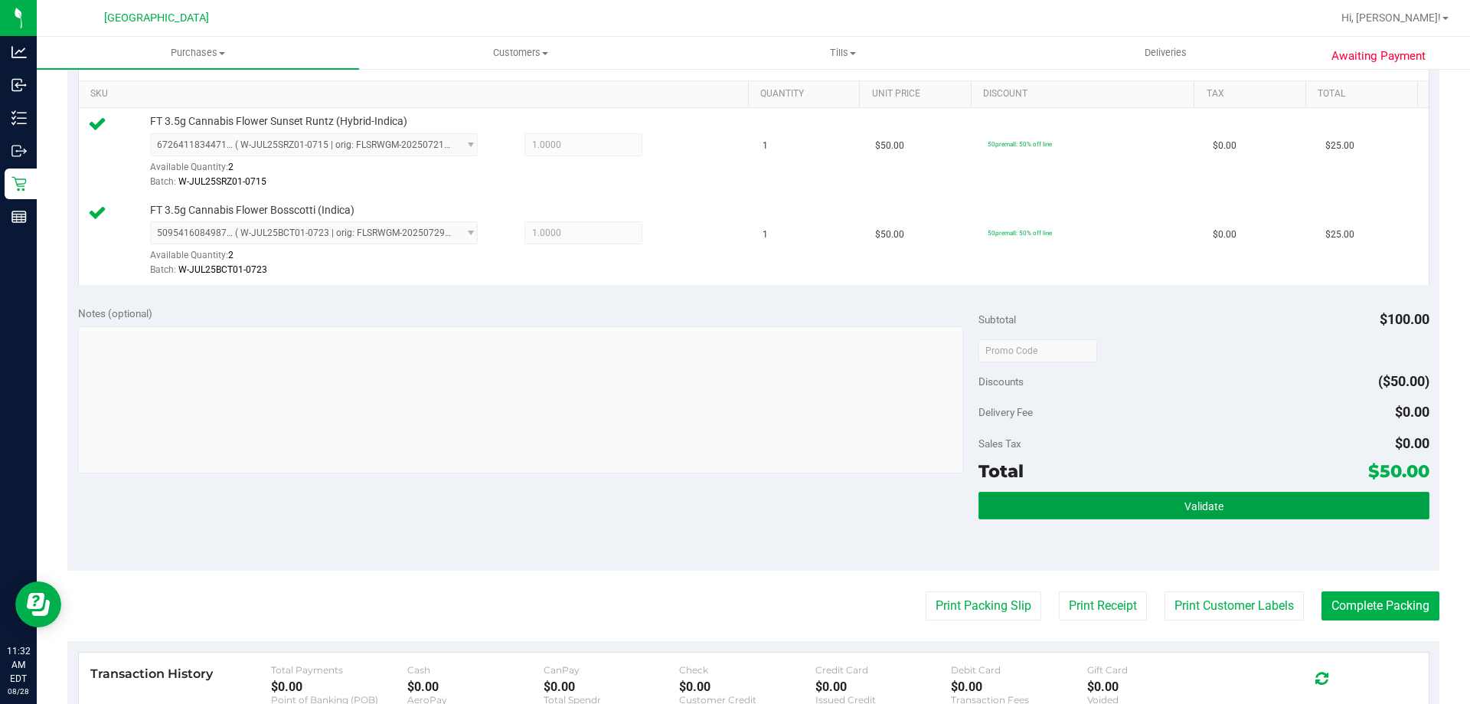
click at [1130, 494] on button "Validate" at bounding box center [1204, 506] width 450 height 28
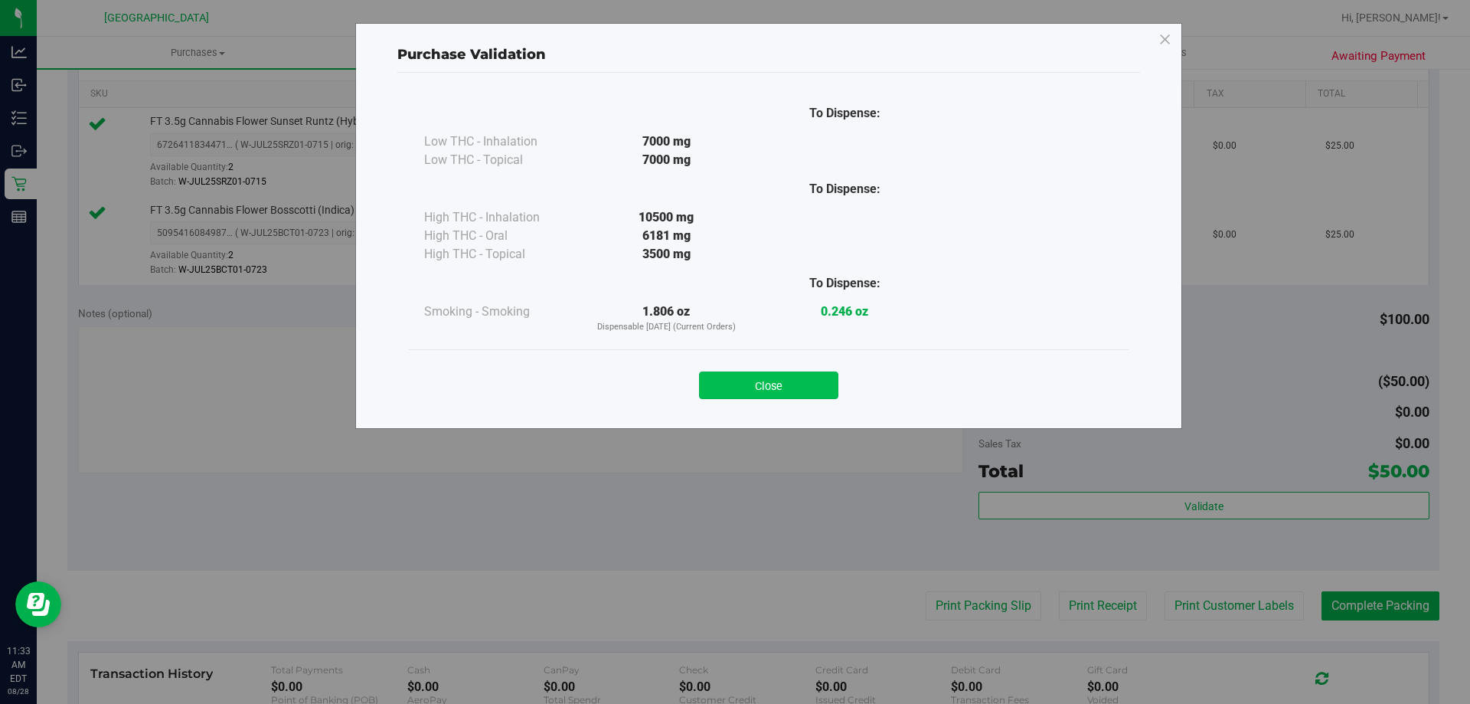
click at [802, 381] on button "Close" at bounding box center [768, 385] width 139 height 28
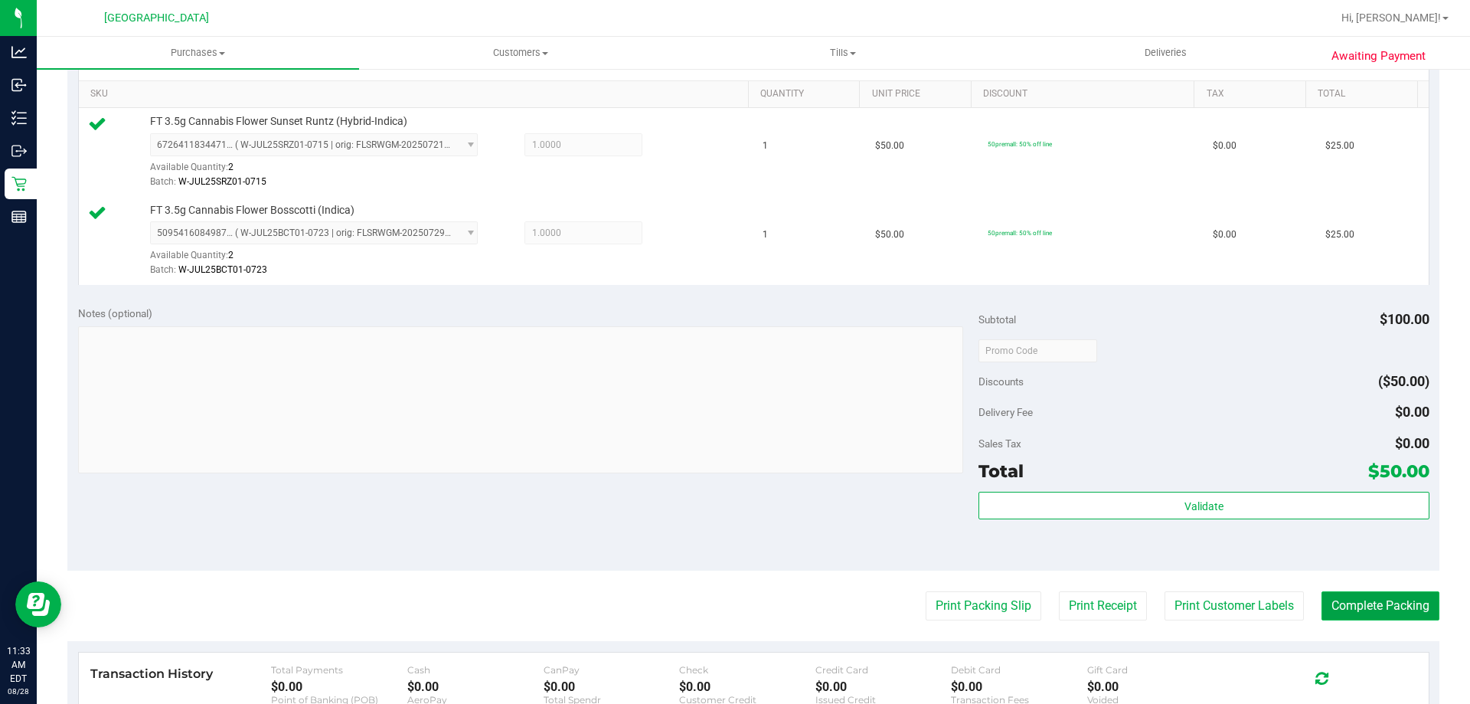
click at [1376, 606] on button "Complete Packing" at bounding box center [1381, 605] width 118 height 29
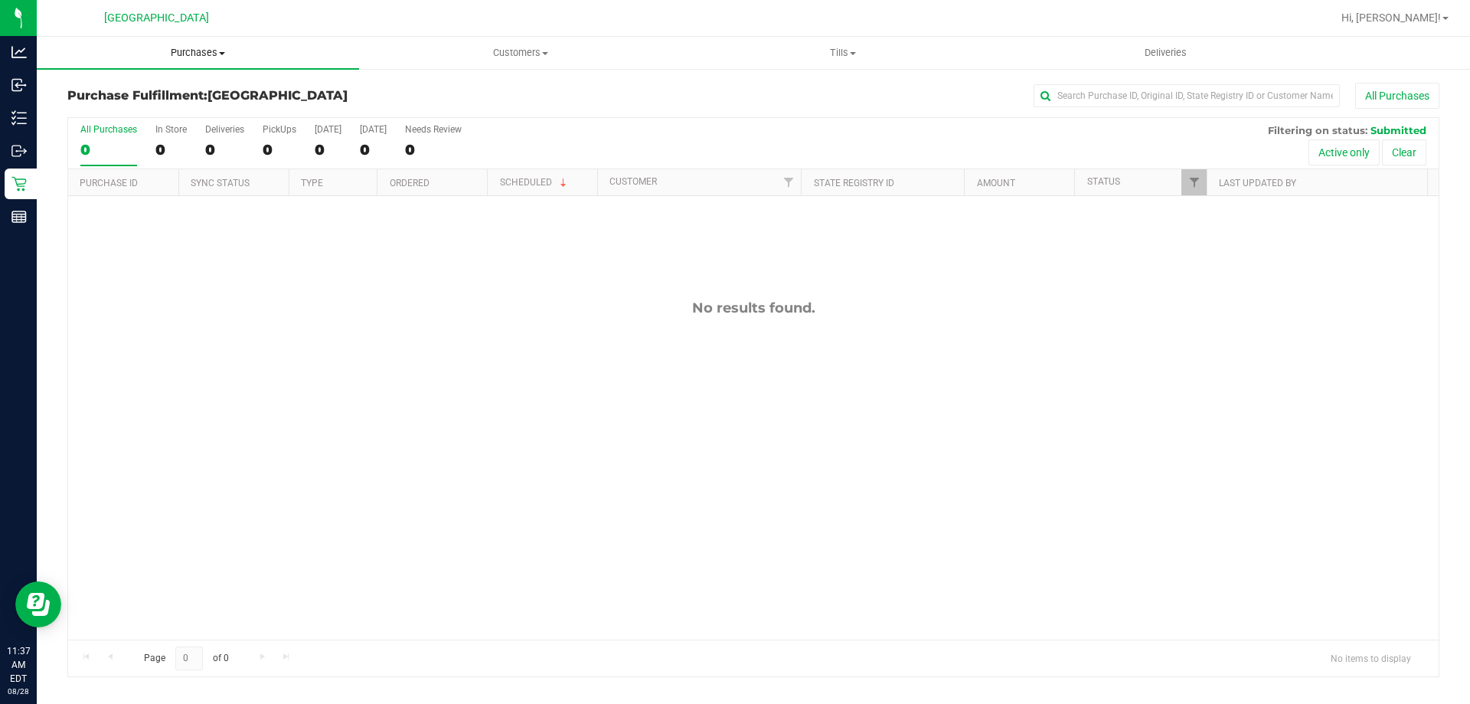
click at [213, 53] on span "Purchases" at bounding box center [198, 53] width 322 height 14
click at [142, 113] on li "Fulfillment" at bounding box center [198, 111] width 322 height 18
click at [636, 364] on div "No results found." at bounding box center [753, 469] width 1371 height 547
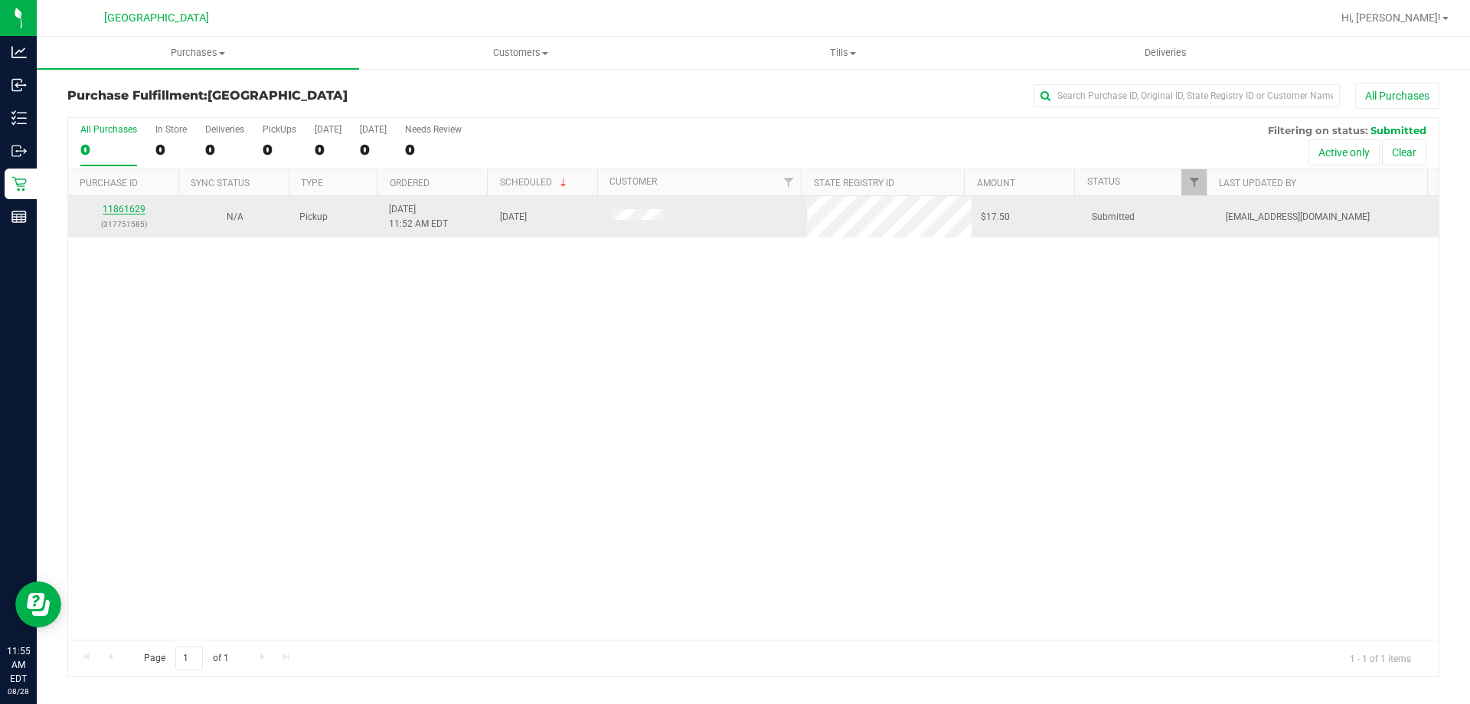
click at [123, 212] on link "11861629" at bounding box center [124, 209] width 43 height 11
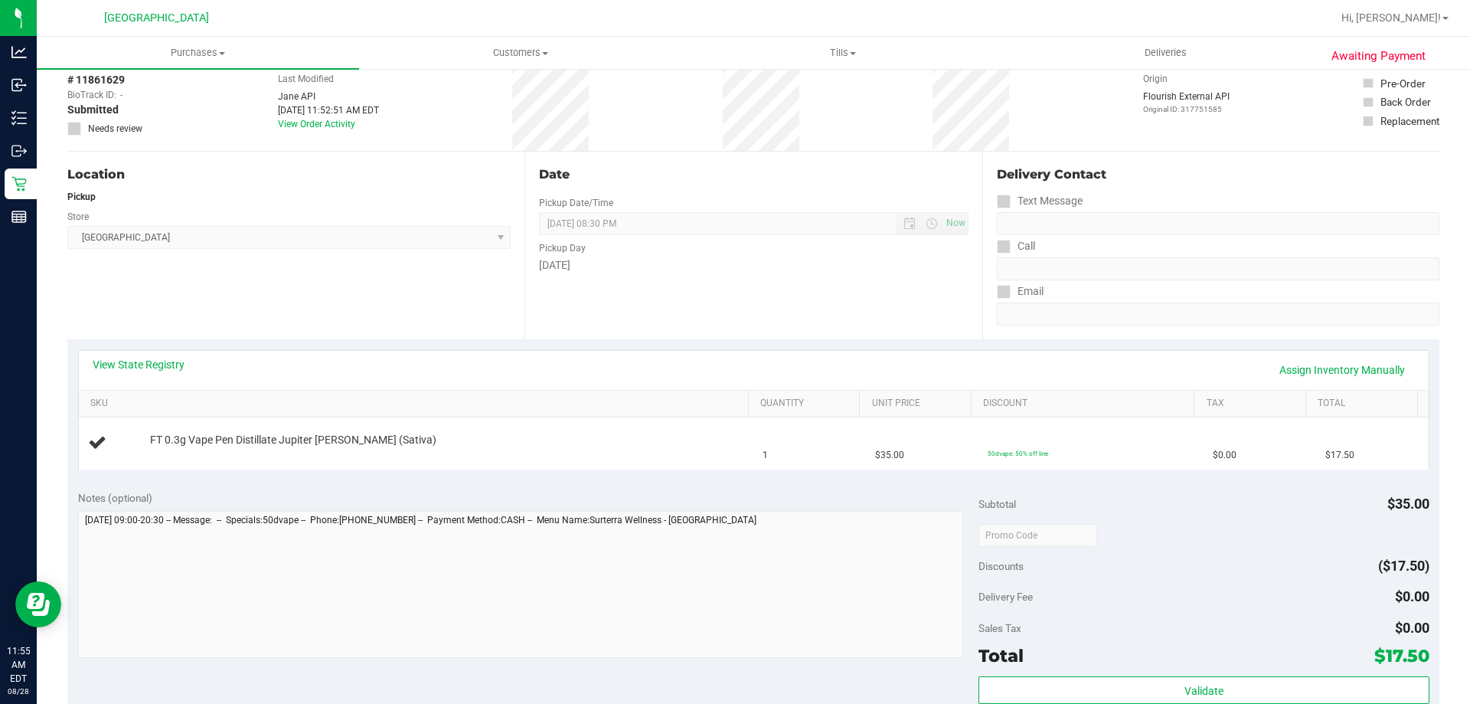
scroll to position [383, 0]
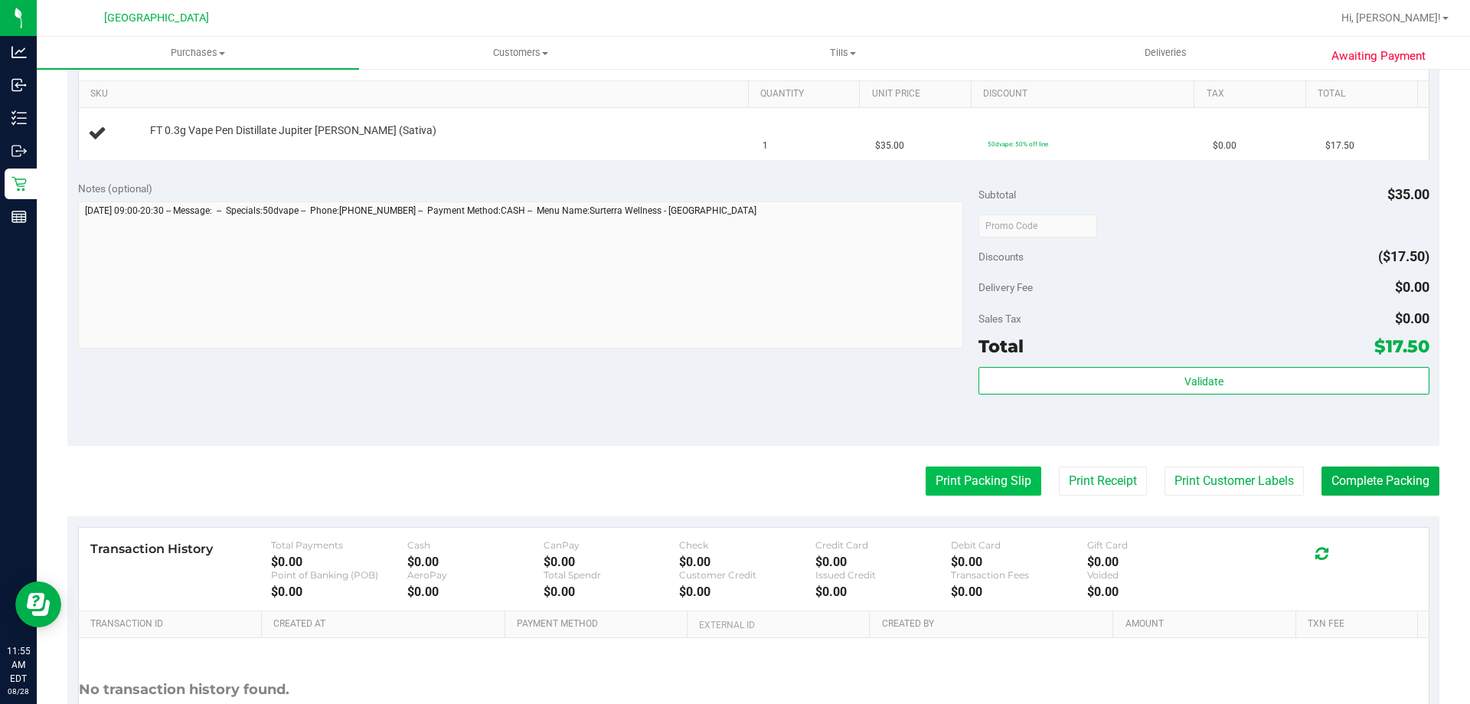
click at [1016, 479] on button "Print Packing Slip" at bounding box center [984, 480] width 116 height 29
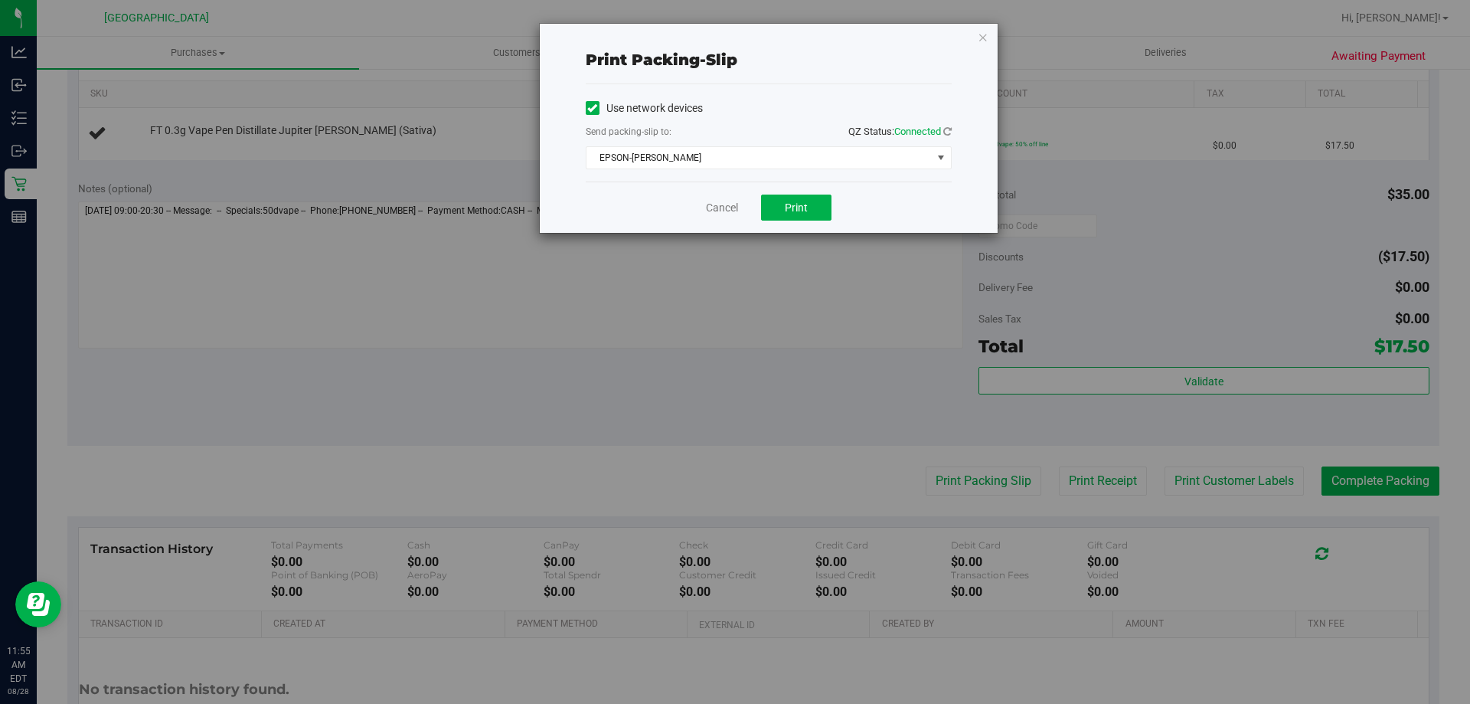
click at [784, 224] on div "Cancel Print" at bounding box center [769, 206] width 366 height 51
click at [796, 201] on span "Print" at bounding box center [796, 207] width 23 height 12
click at [710, 207] on link "Cancel" at bounding box center [722, 208] width 32 height 16
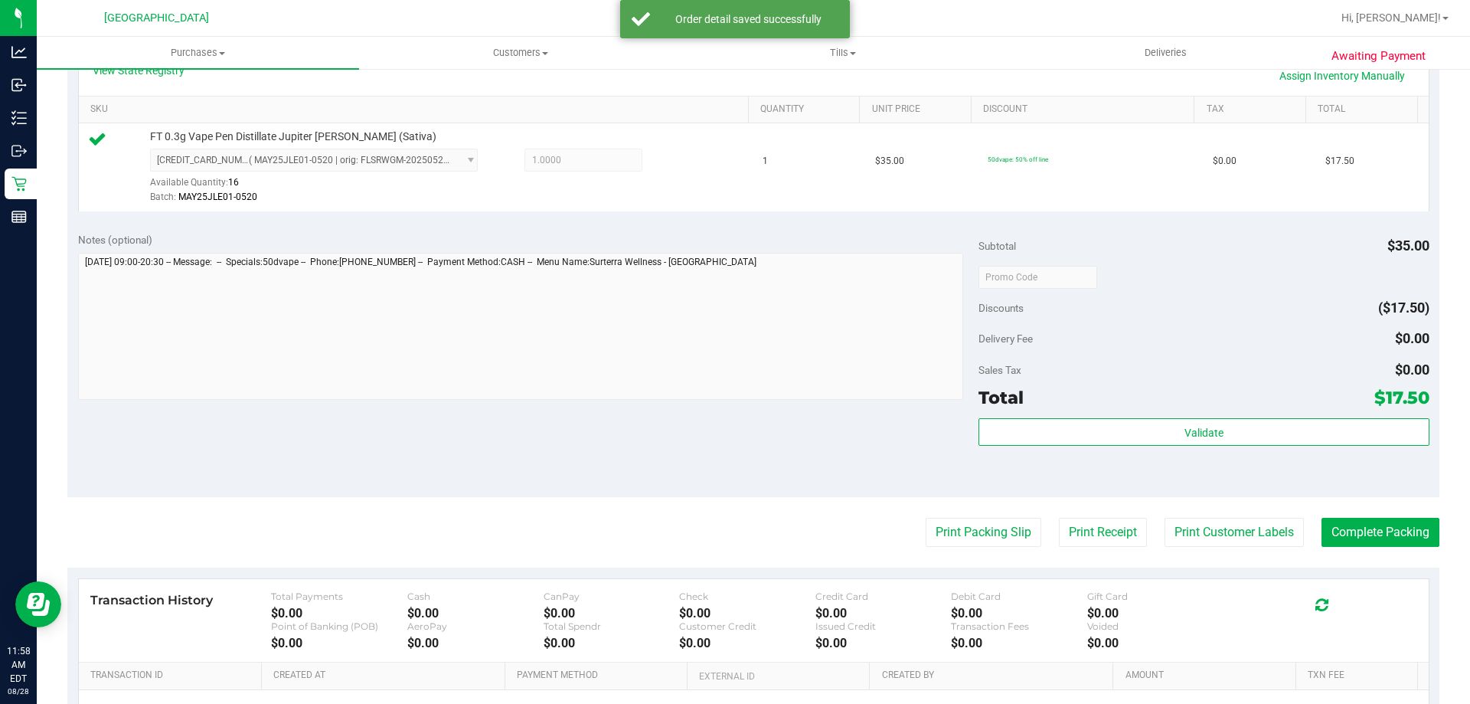
scroll to position [536, 0]
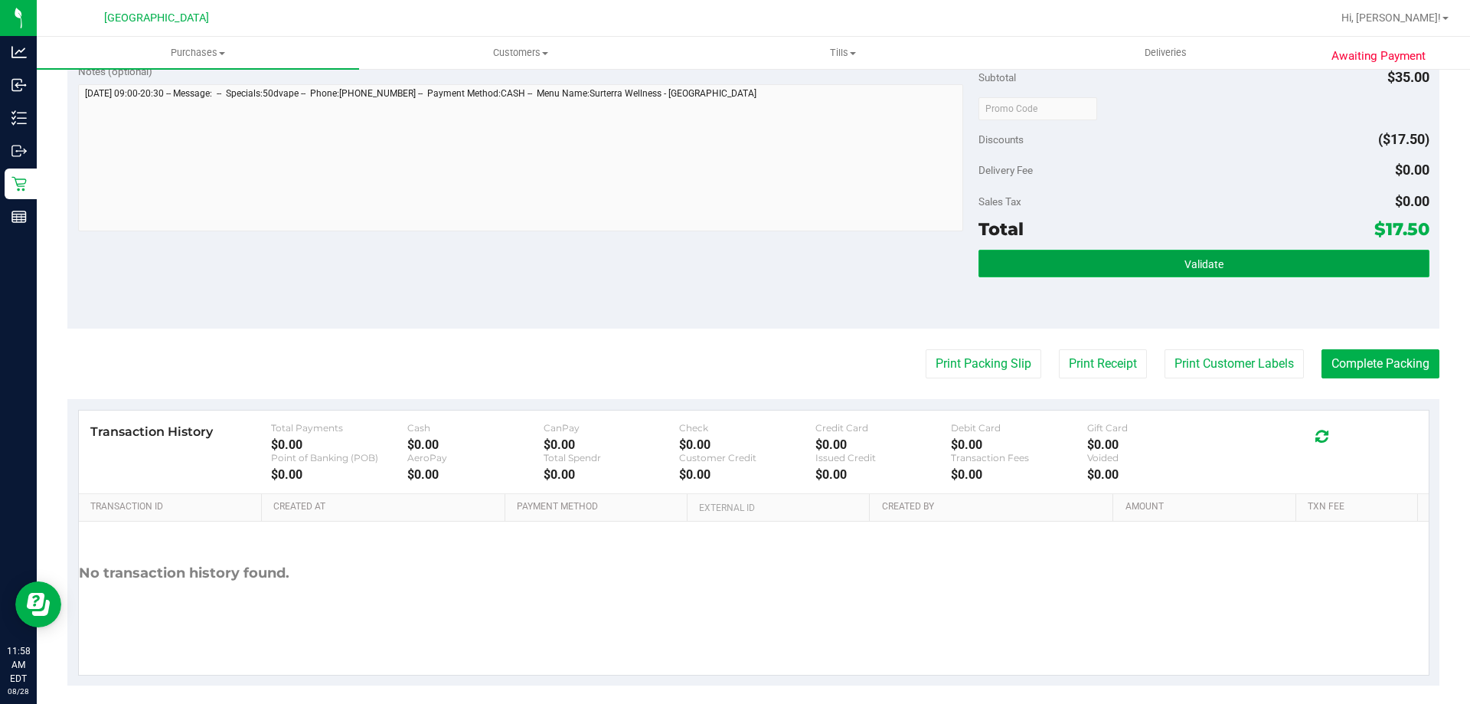
click at [1209, 273] on button "Validate" at bounding box center [1204, 264] width 450 height 28
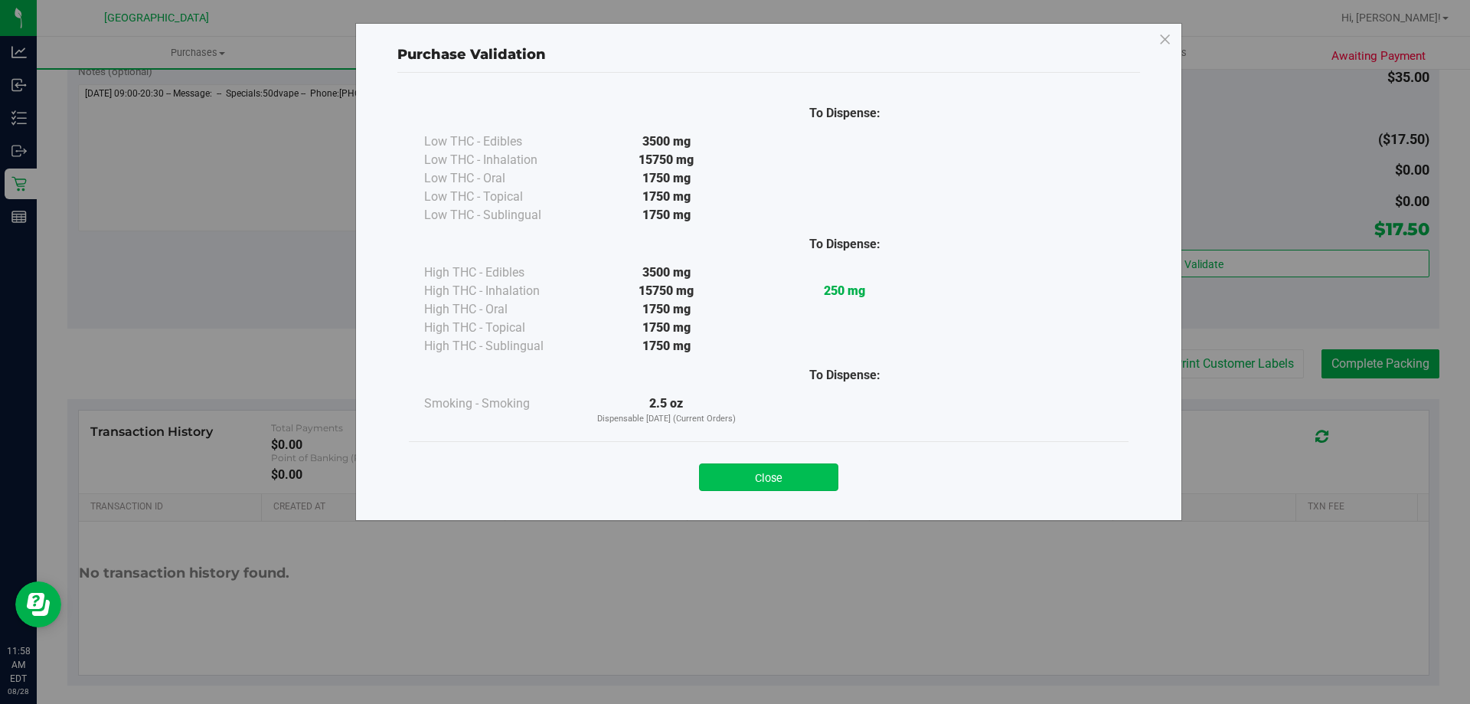
click at [777, 481] on button "Close" at bounding box center [768, 477] width 139 height 28
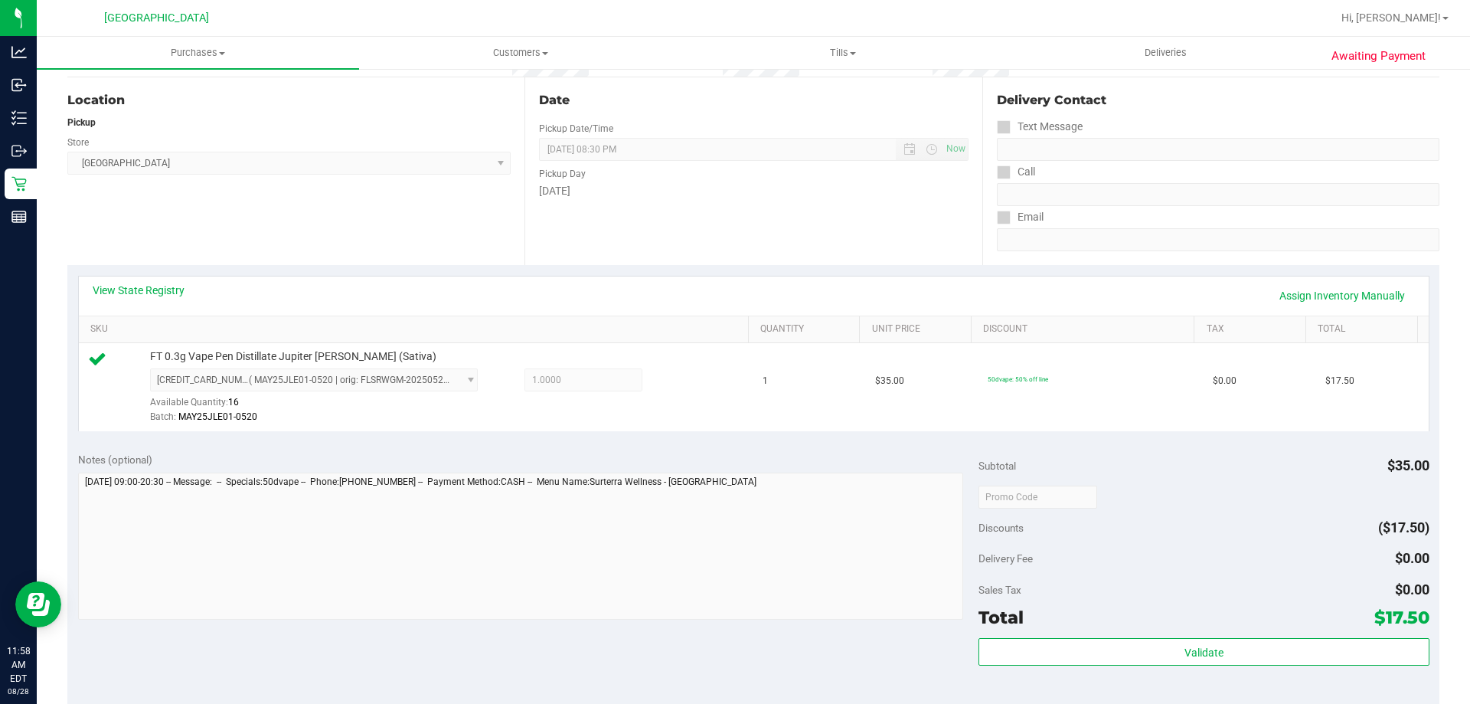
scroll to position [383, 0]
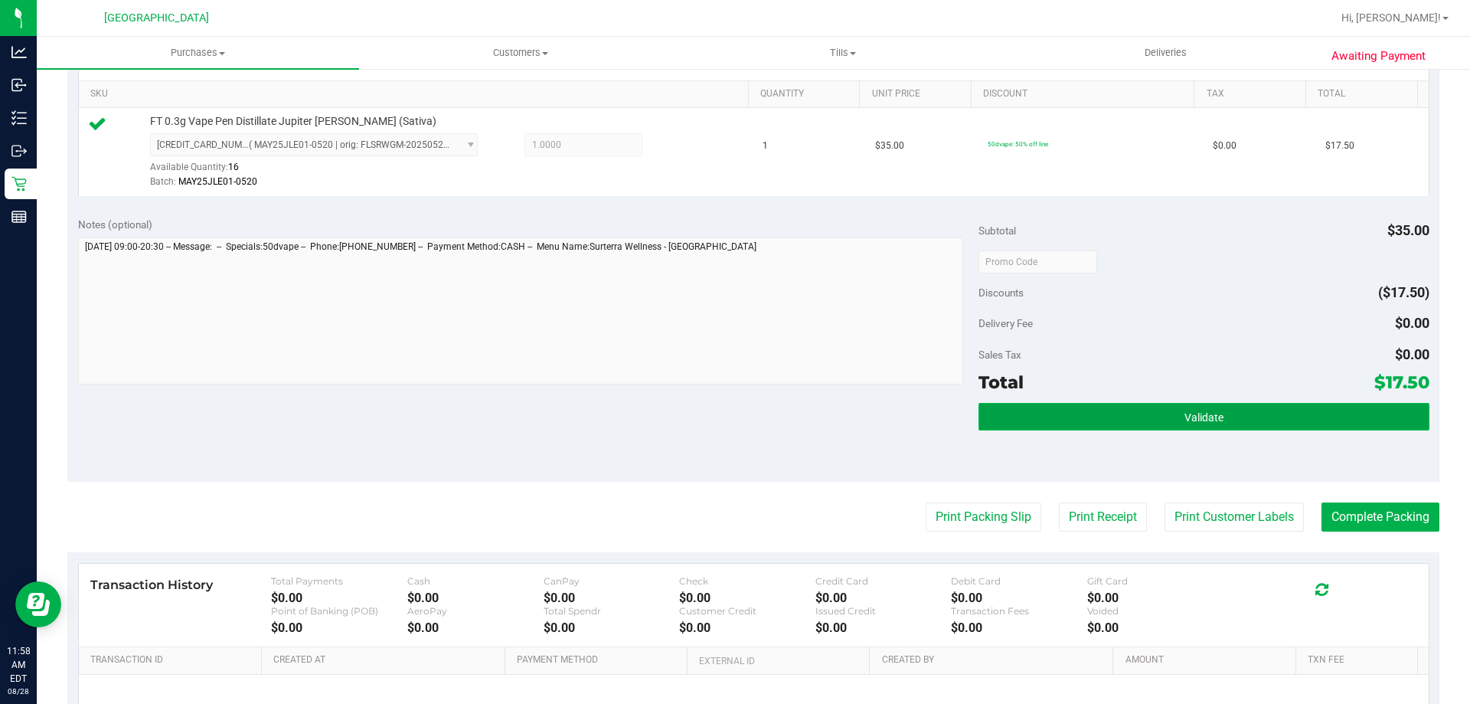
click at [1228, 413] on button "Validate" at bounding box center [1204, 417] width 450 height 28
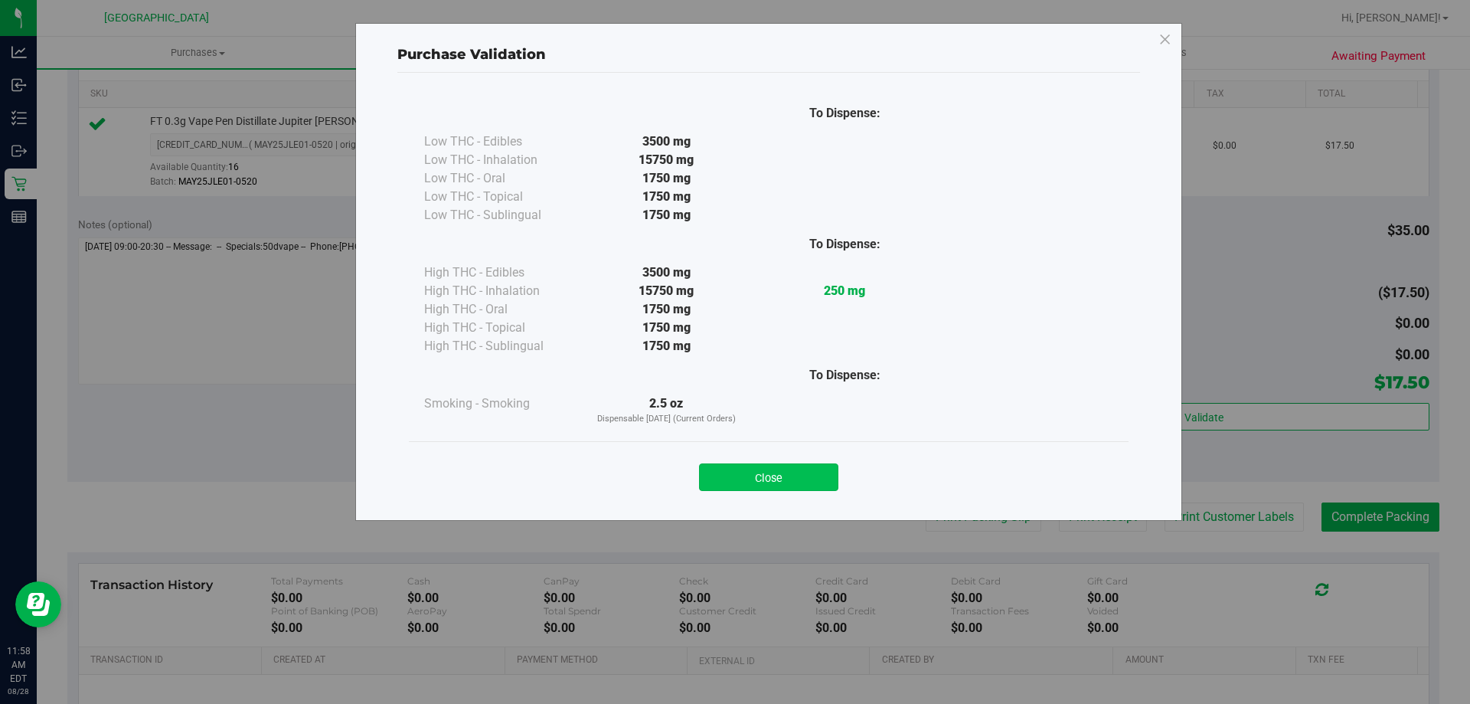
click at [776, 468] on button "Close" at bounding box center [768, 477] width 139 height 28
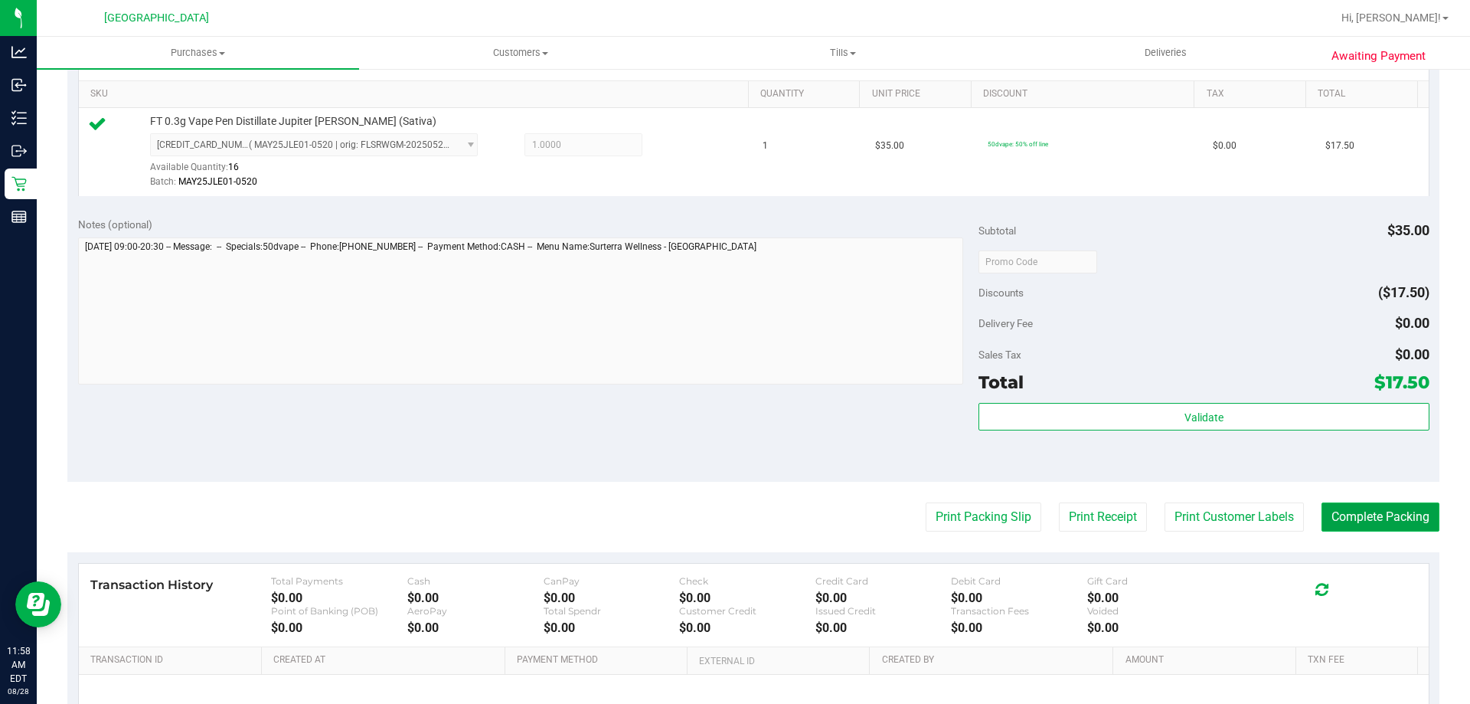
click at [1378, 512] on button "Complete Packing" at bounding box center [1381, 516] width 118 height 29
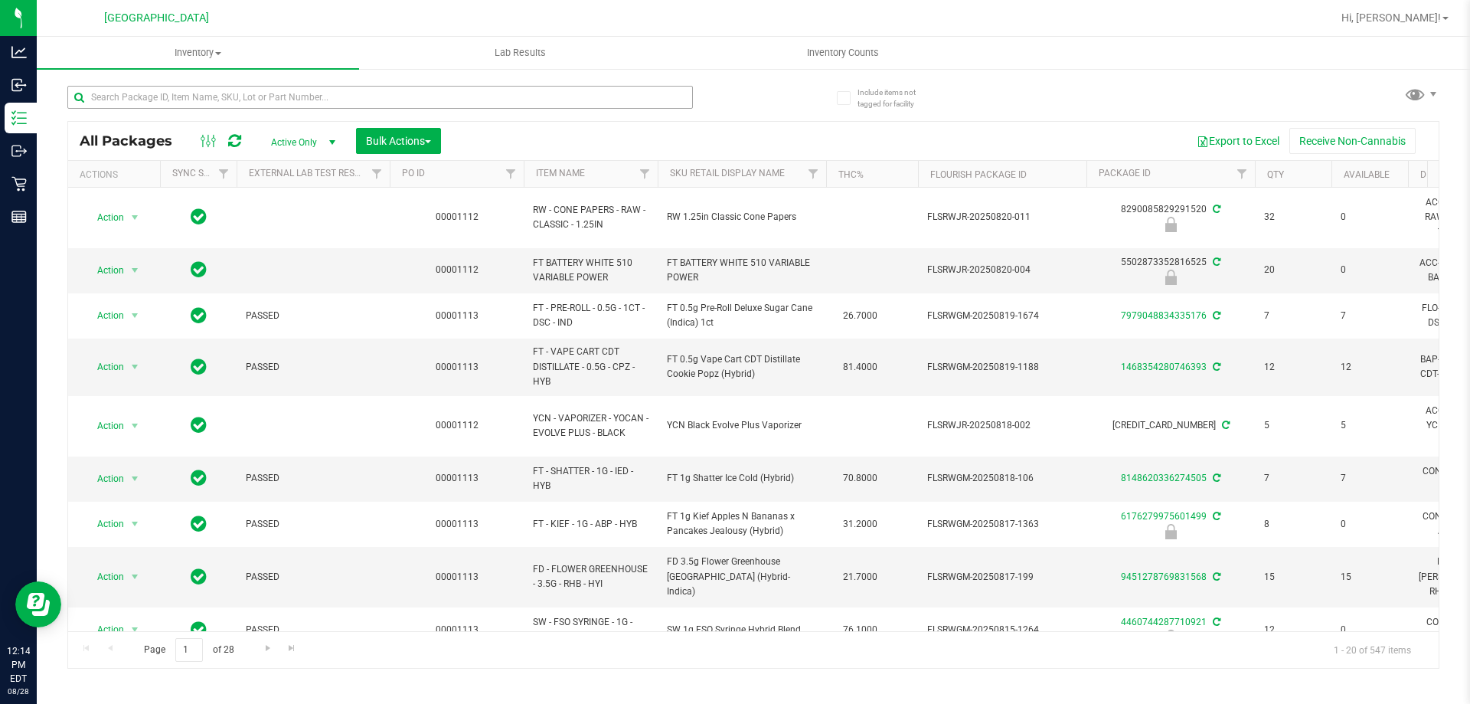
click at [292, 100] on input "text" at bounding box center [380, 97] width 626 height 23
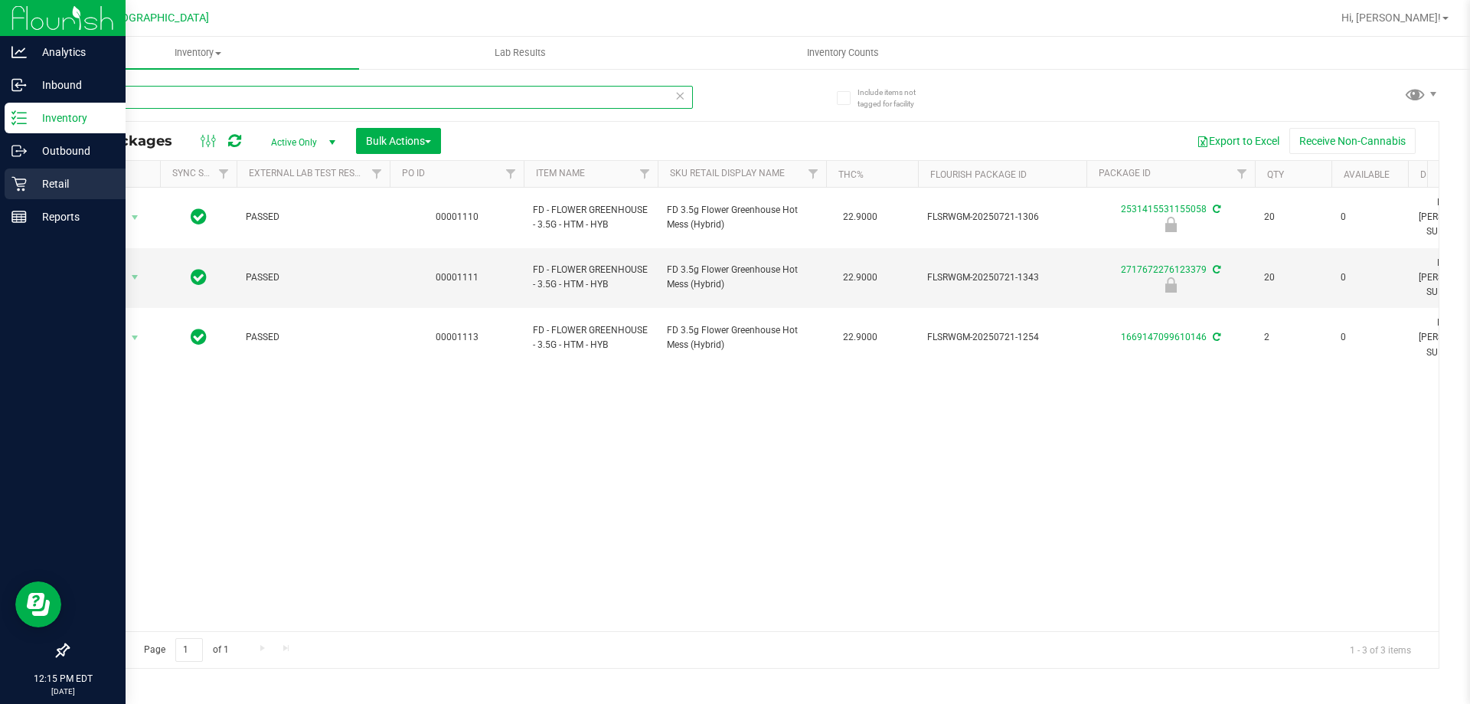
drag, startPoint x: 430, startPoint y: 105, endPoint x: 0, endPoint y: 181, distance: 437.0
click at [0, 181] on div "Analytics Inbound Inventory Outbound Retail Reports 12:15 PM EDT [DATE] 08/[GEO…" at bounding box center [735, 352] width 1470 height 704
type input "cjp"
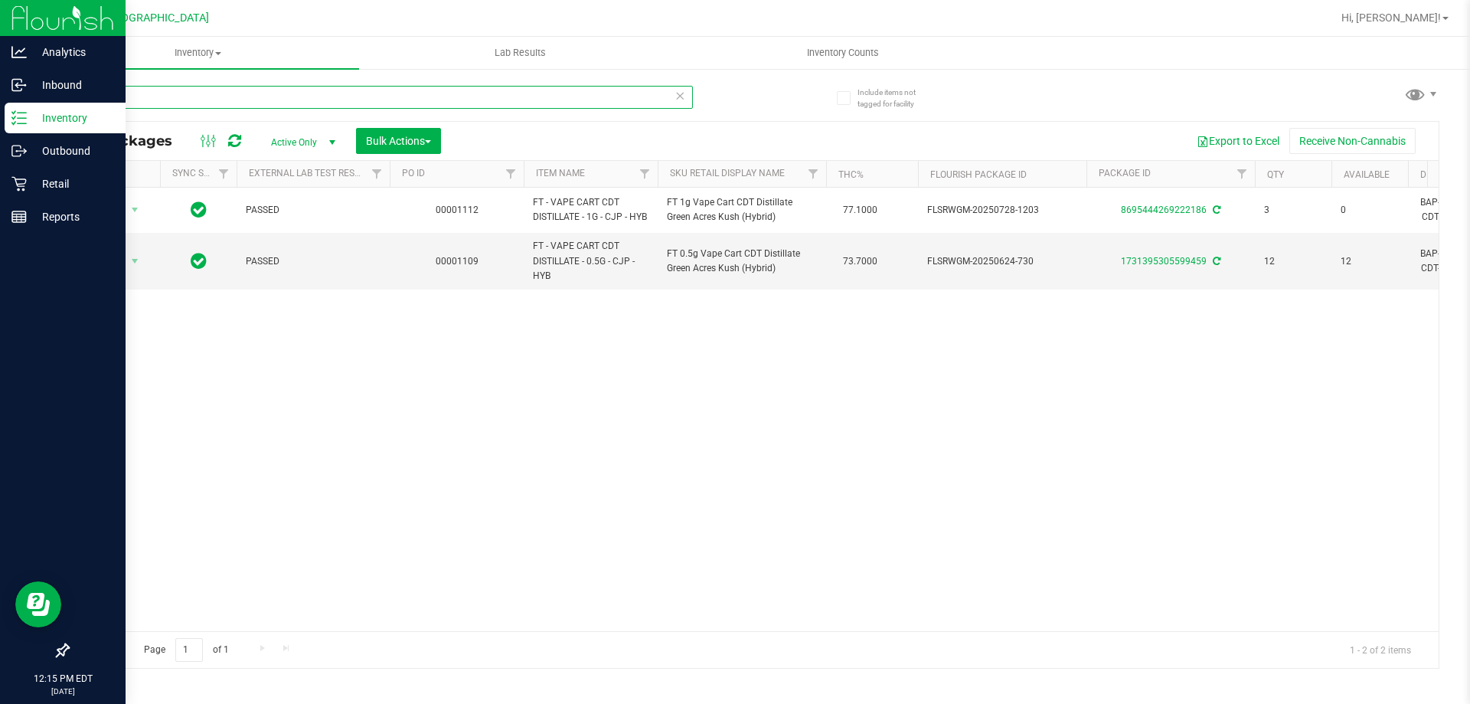
drag, startPoint x: 128, startPoint y: 93, endPoint x: 0, endPoint y: 35, distance: 140.5
click at [0, 35] on div "Analytics Inbound Inventory Outbound Retail Reports 12:15 PM EDT [DATE] 08/[GEO…" at bounding box center [735, 352] width 1470 height 704
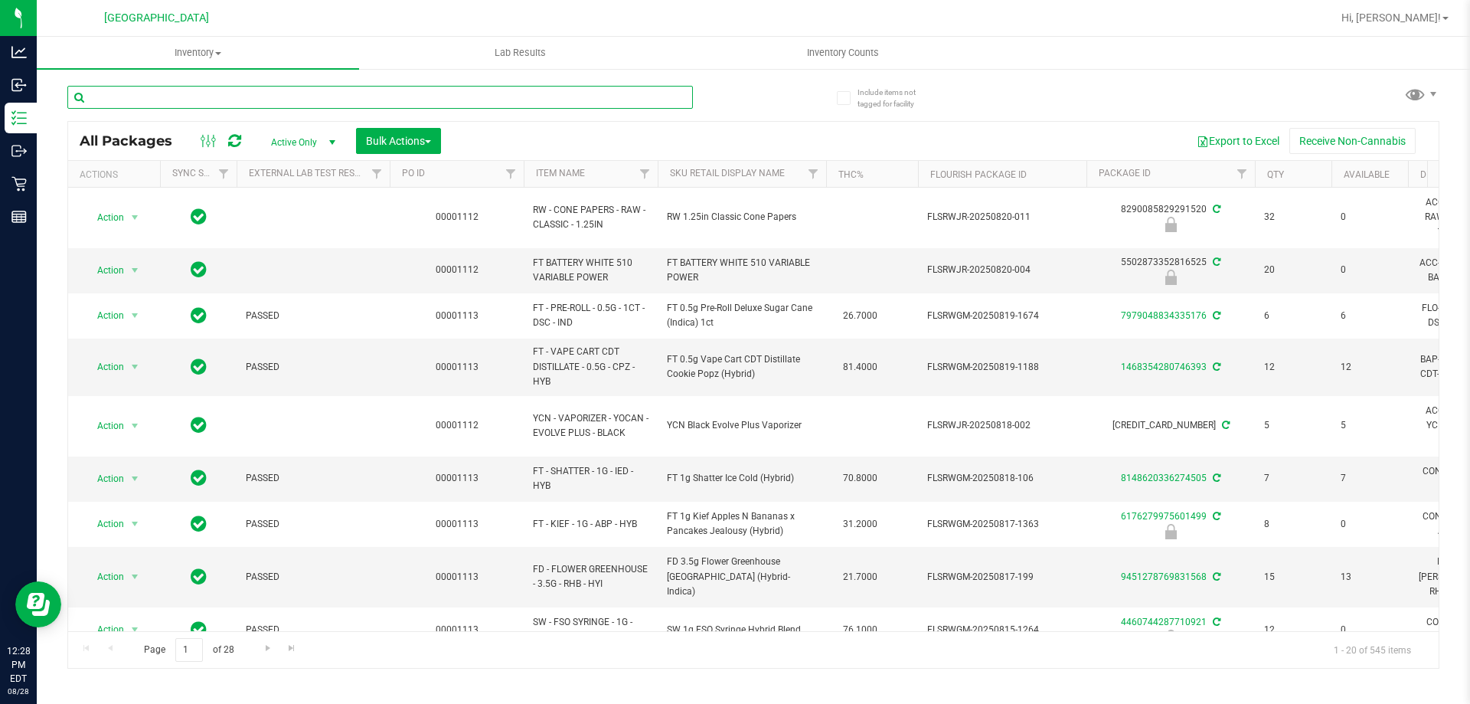
click at [327, 96] on input "text" at bounding box center [380, 97] width 626 height 23
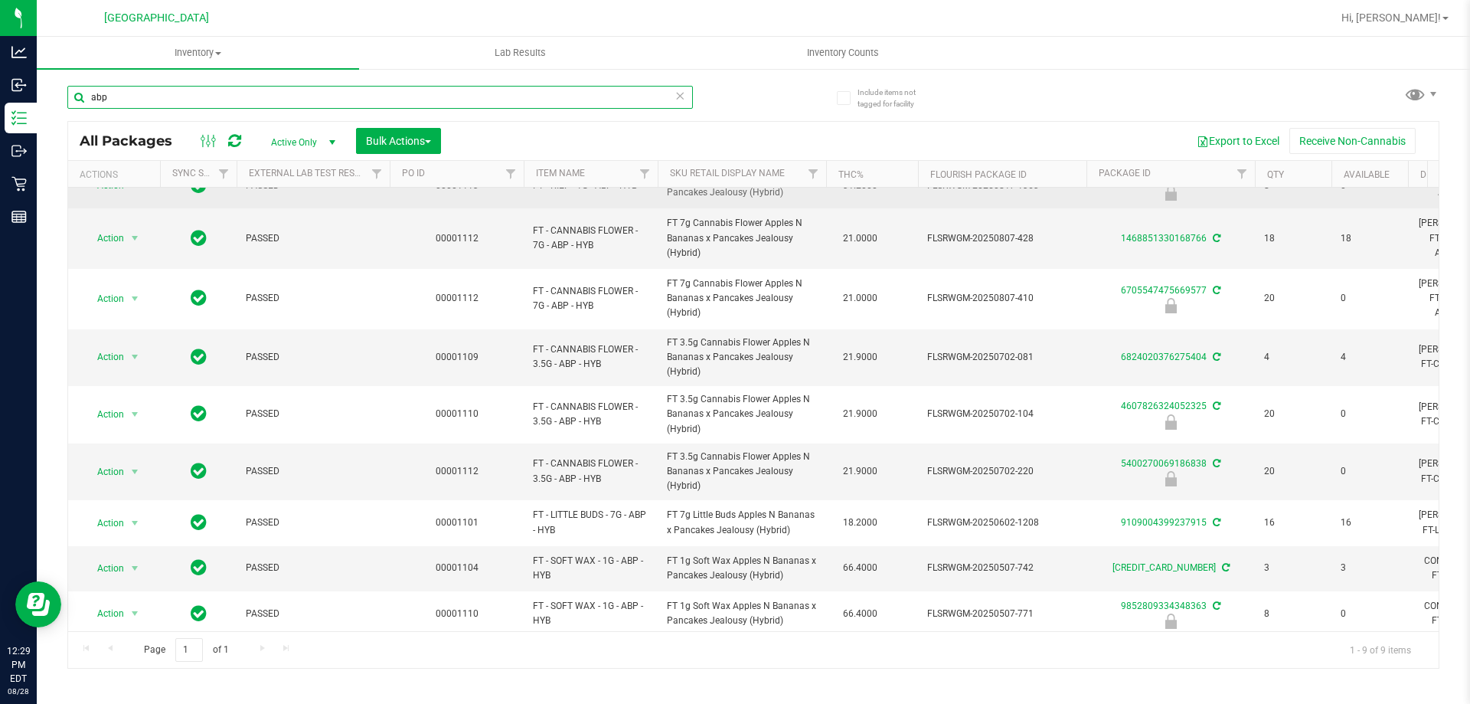
scroll to position [35, 0]
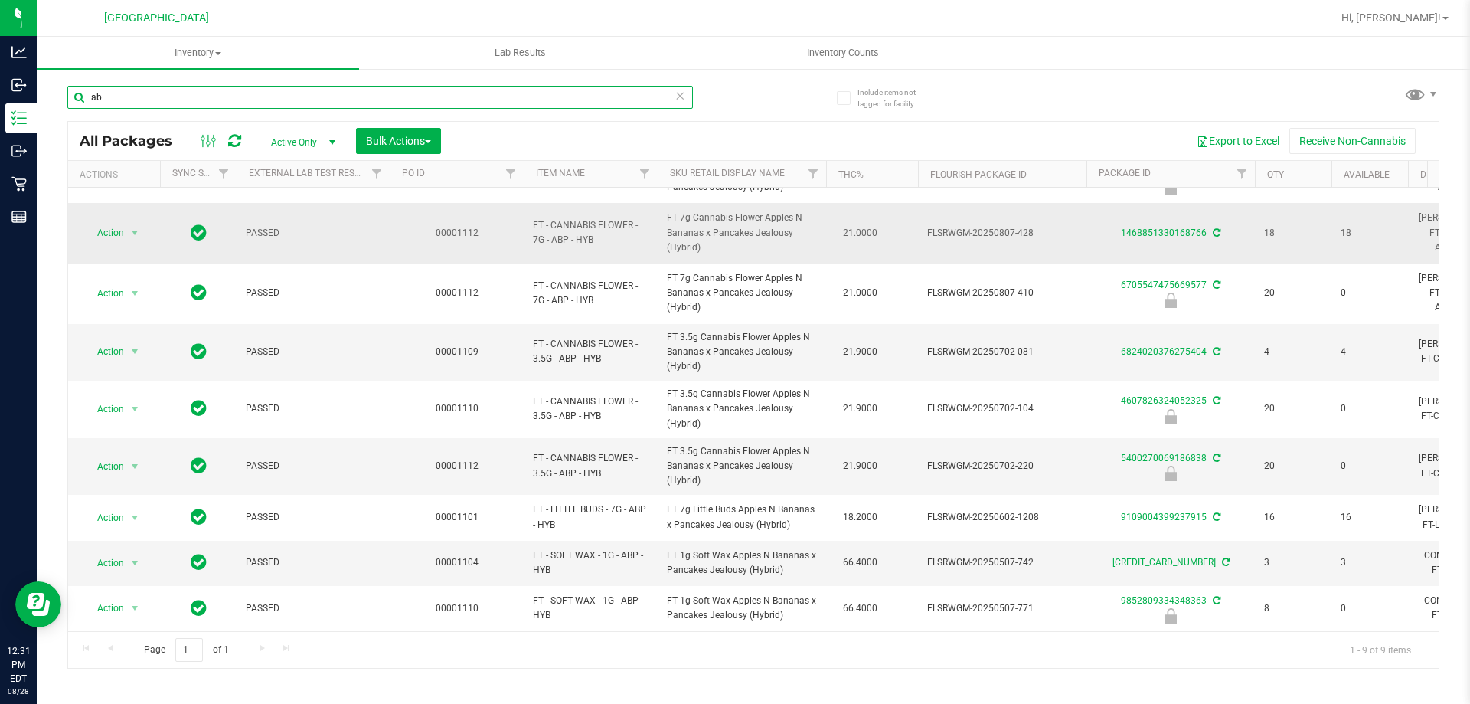
type input "a"
type input "battery"
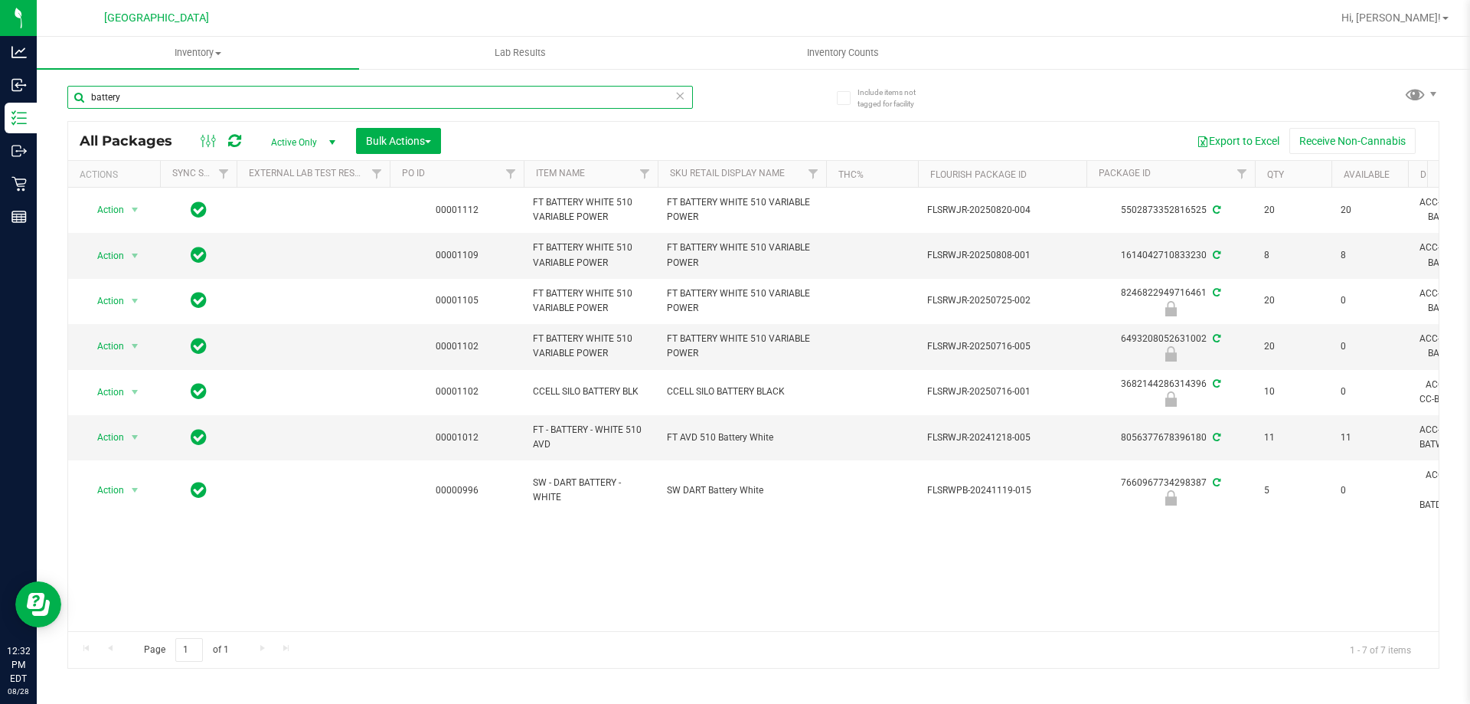
drag, startPoint x: 152, startPoint y: 103, endPoint x: 40, endPoint y: 105, distance: 112.6
click at [40, 105] on div "Include items not tagged for facility battery All Packages Active Only Active O…" at bounding box center [753, 300] width 1433 height 467
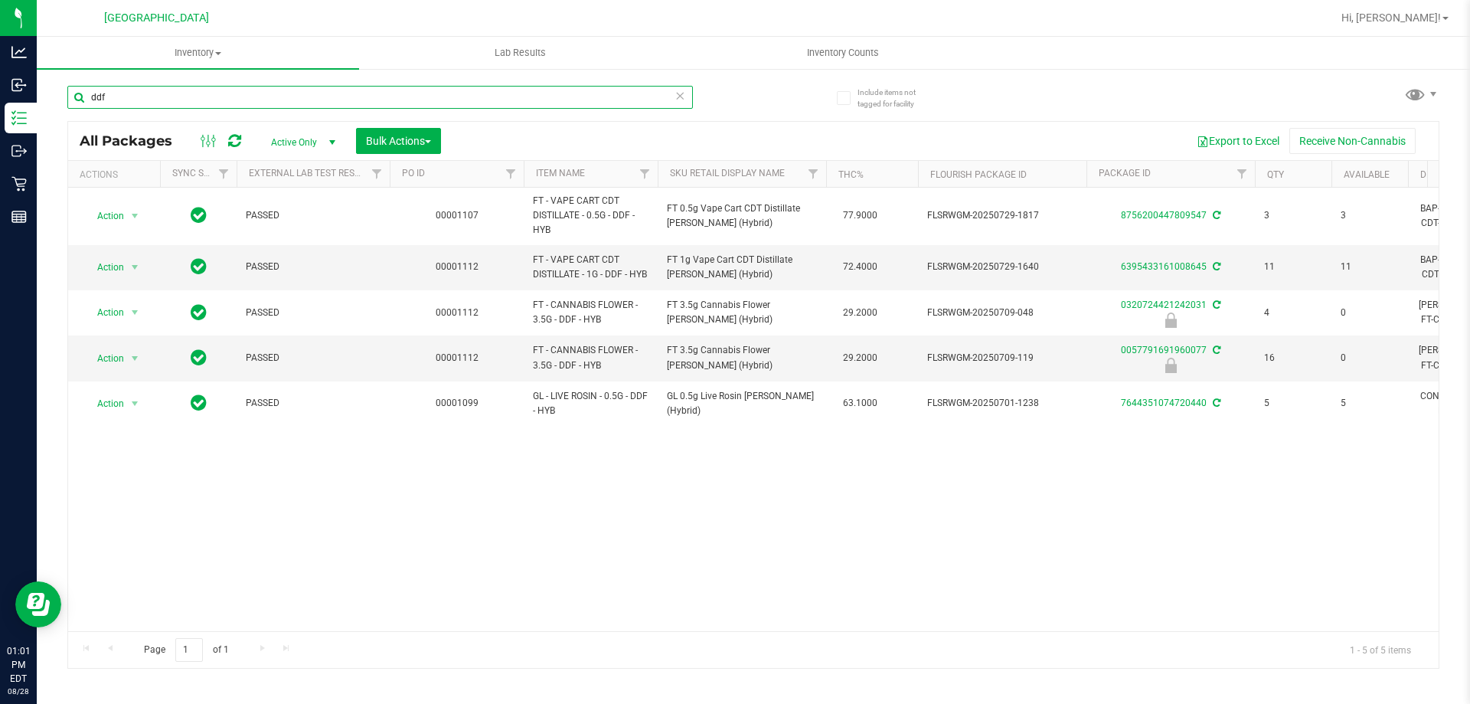
drag, startPoint x: 484, startPoint y: 99, endPoint x: 466, endPoint y: 96, distance: 18.5
click at [482, 100] on input "ddf" at bounding box center [380, 97] width 626 height 23
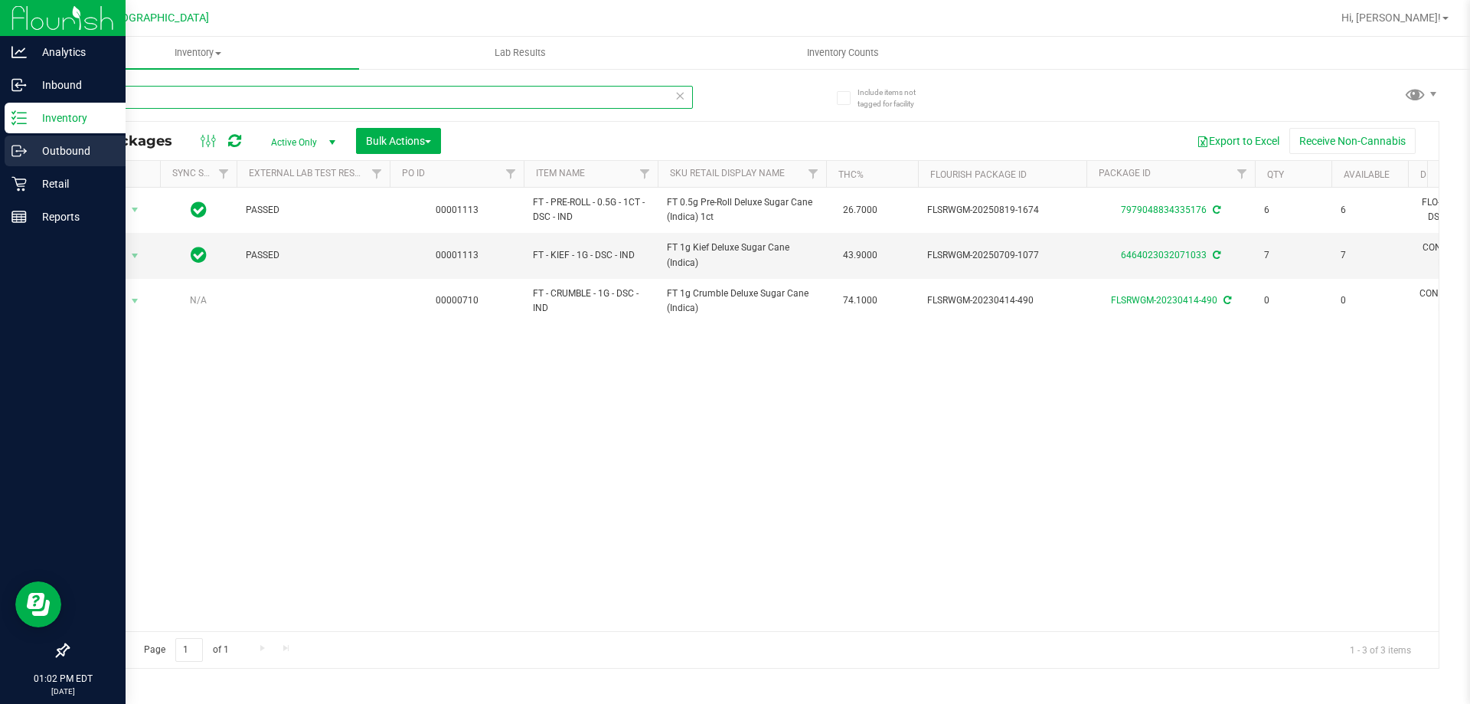
drag, startPoint x: 260, startPoint y: 95, endPoint x: 0, endPoint y: 140, distance: 263.5
click at [0, 140] on div "Analytics Inbound Inventory Outbound Retail Reports 01:02 PM EDT [DATE] 08/[GEO…" at bounding box center [735, 352] width 1470 height 704
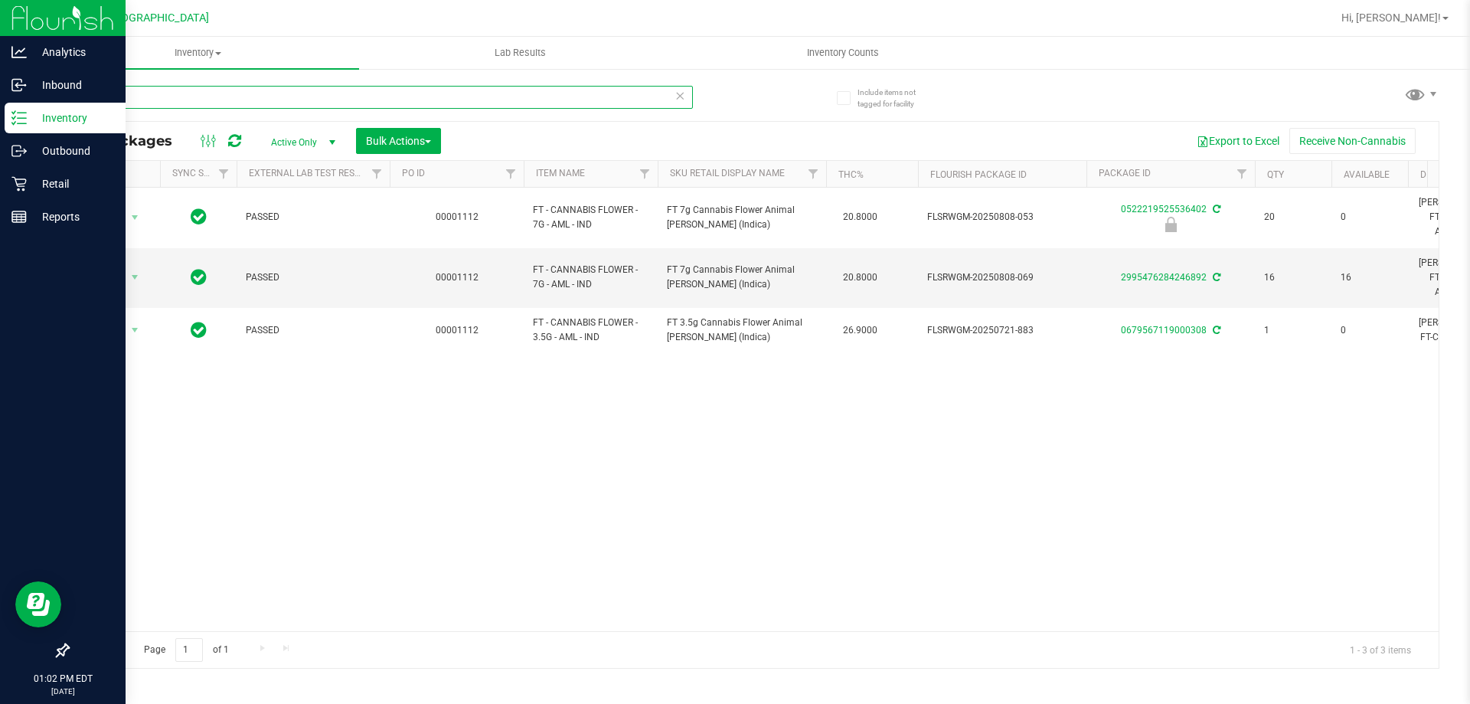
click at [0, 114] on div "Analytics Inbound Inventory Outbound Retail Reports 01:02 PM EDT [DATE] 08/[GEO…" at bounding box center [735, 352] width 1470 height 704
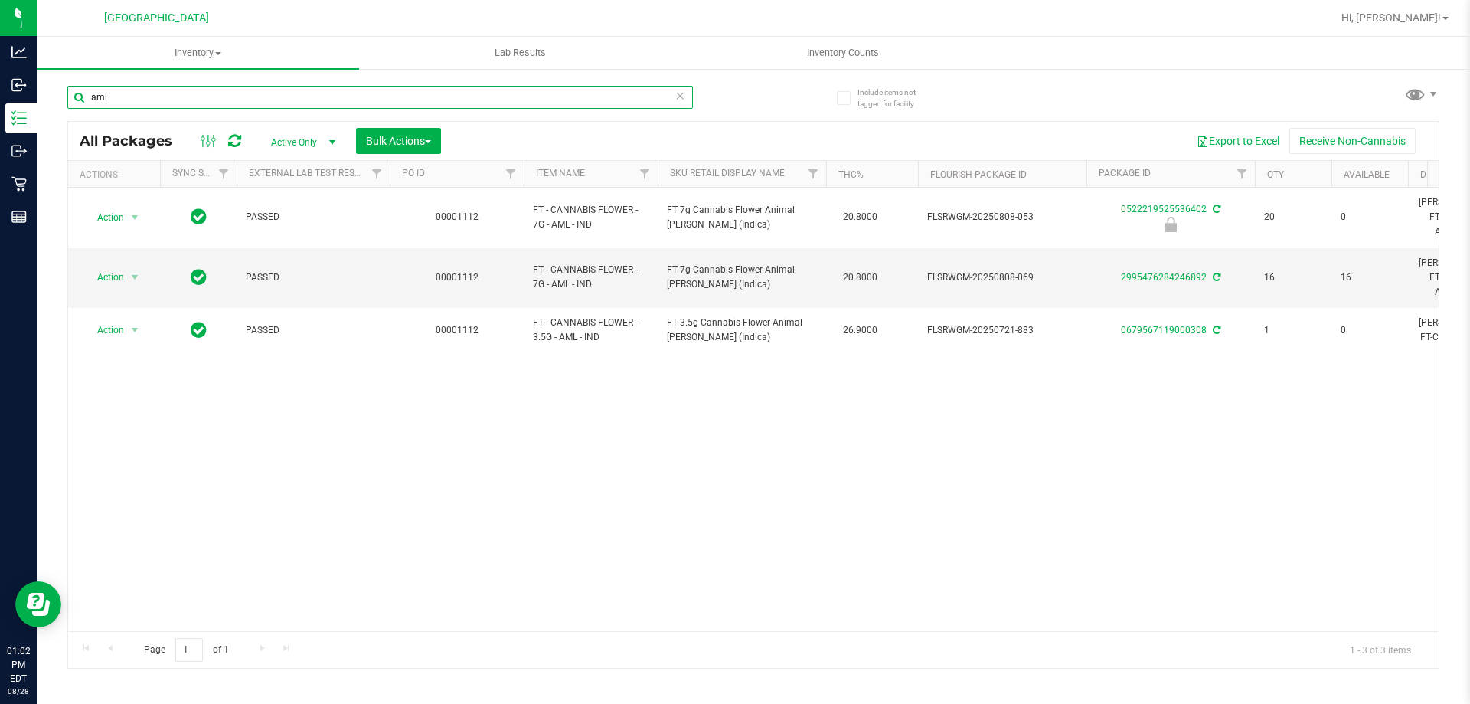
click at [181, 101] on input "aml" at bounding box center [380, 97] width 626 height 23
type input "a"
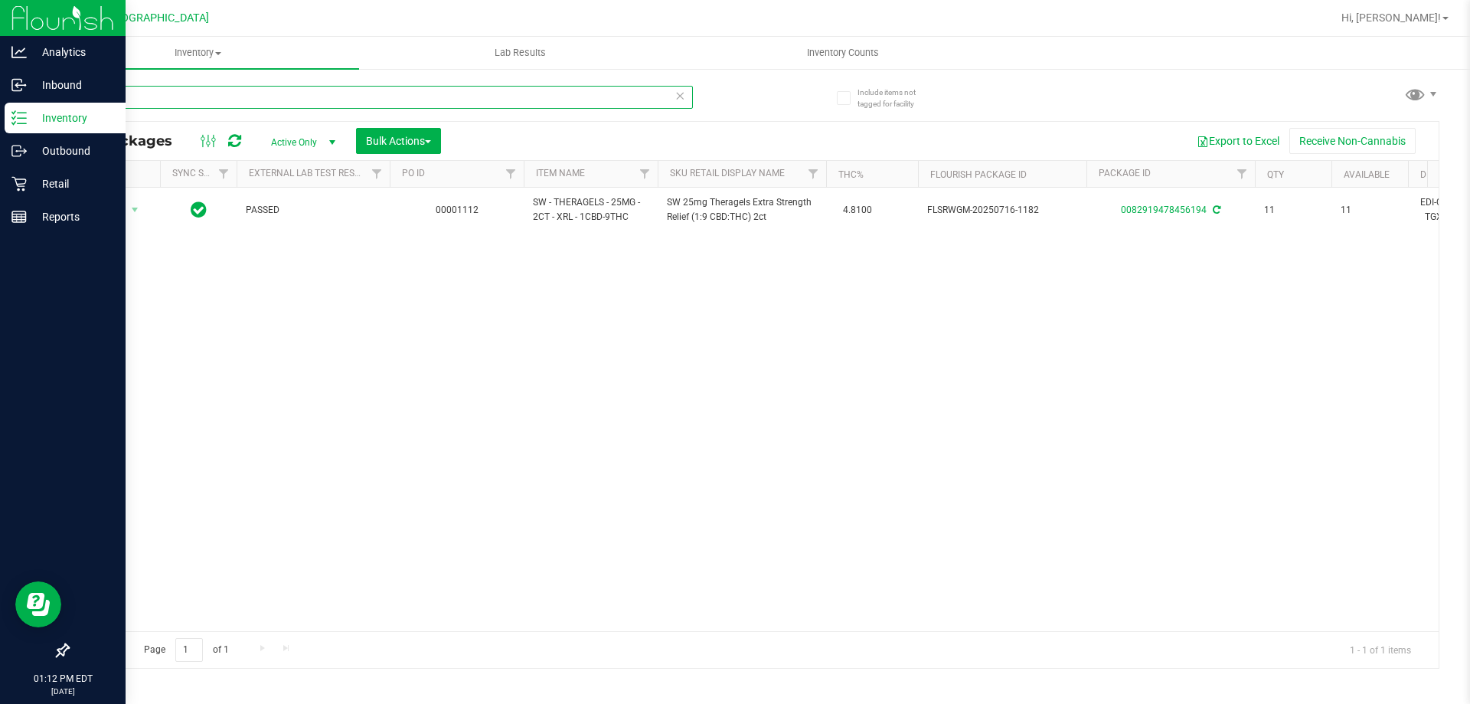
drag, startPoint x: 175, startPoint y: 103, endPoint x: 0, endPoint y: 111, distance: 174.8
click at [127, 99] on input "xrl" at bounding box center [380, 97] width 626 height 23
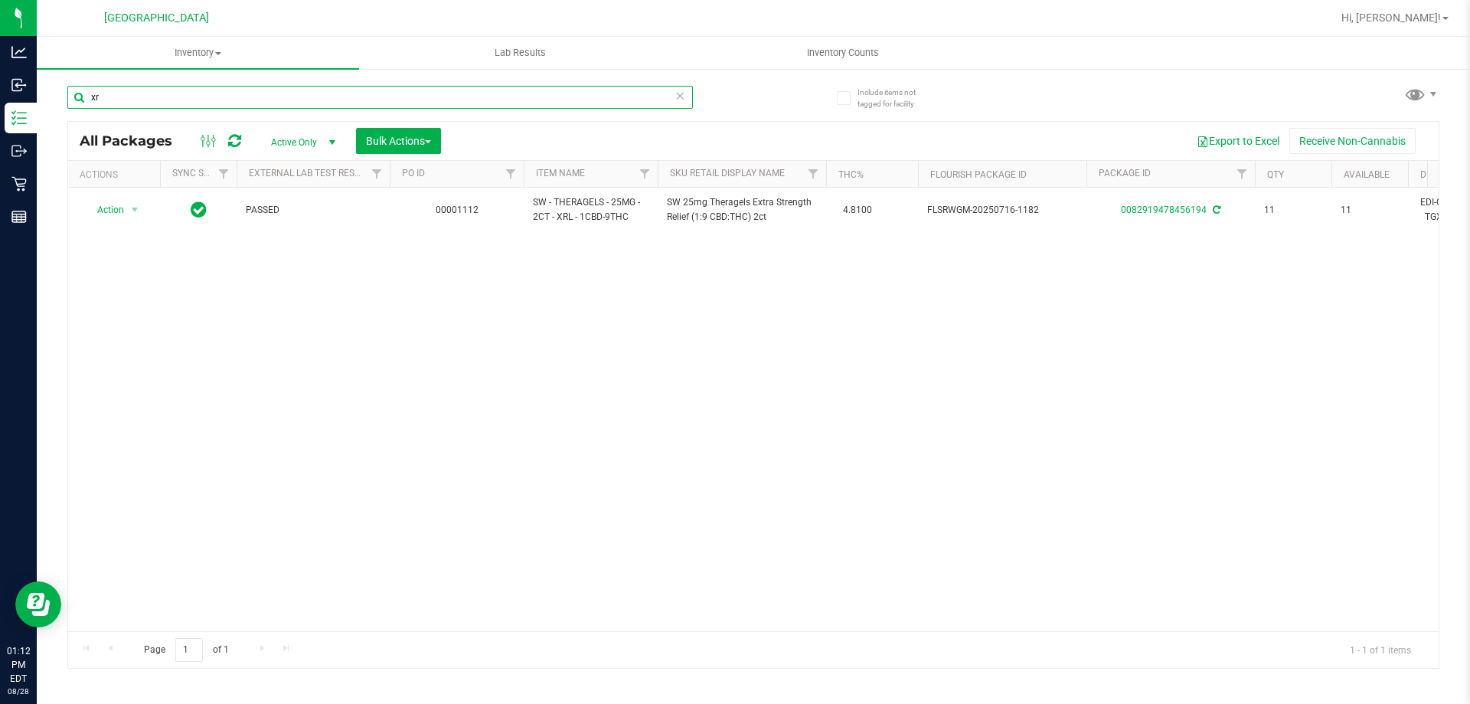
type input "x"
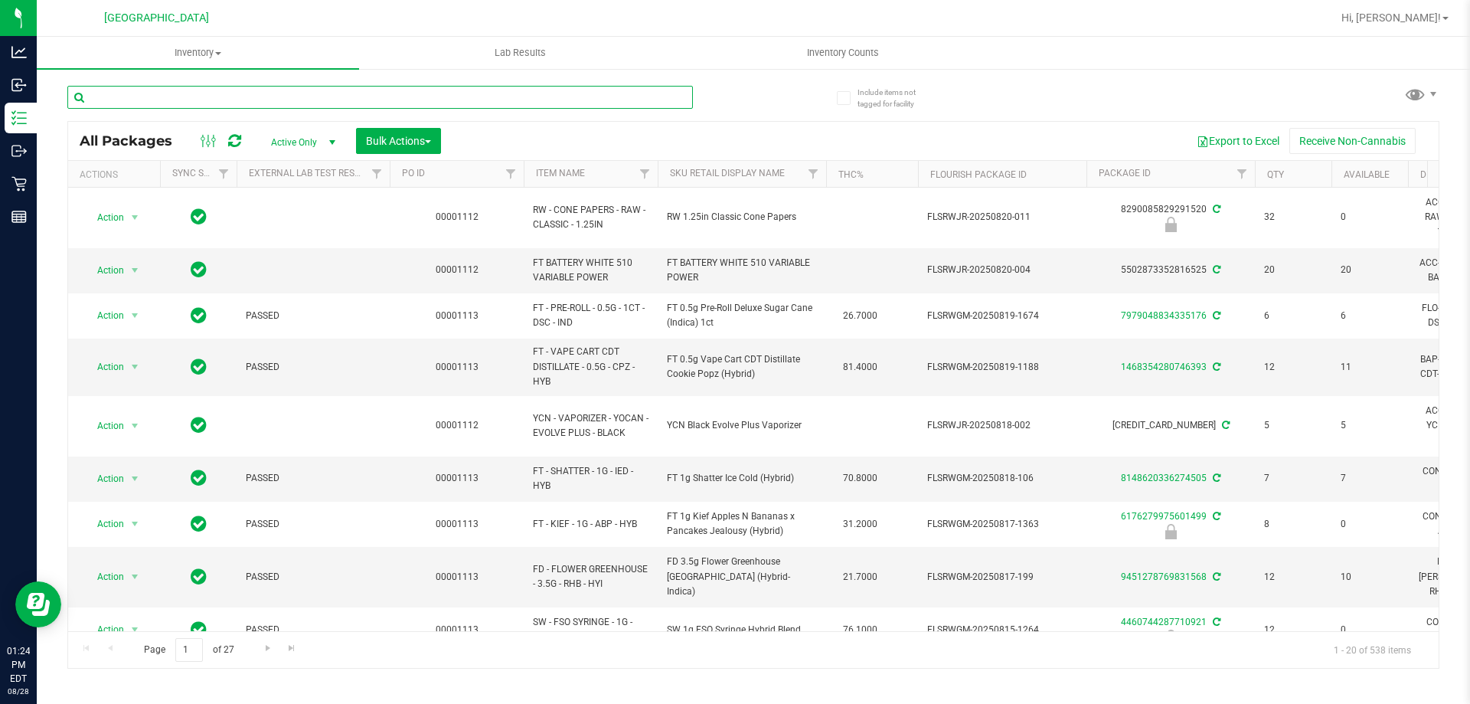
click at [481, 106] on input "text" at bounding box center [380, 97] width 626 height 23
type input "fso"
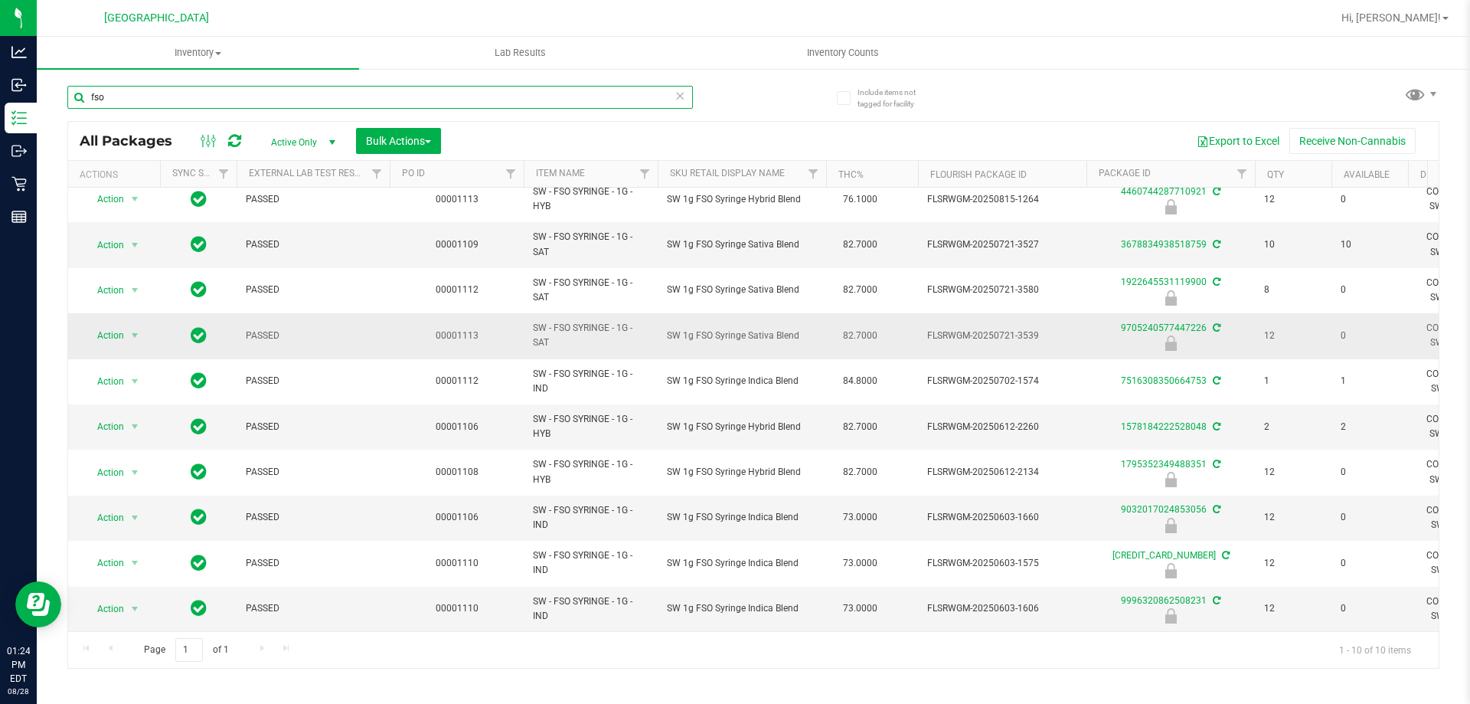
scroll to position [22, 0]
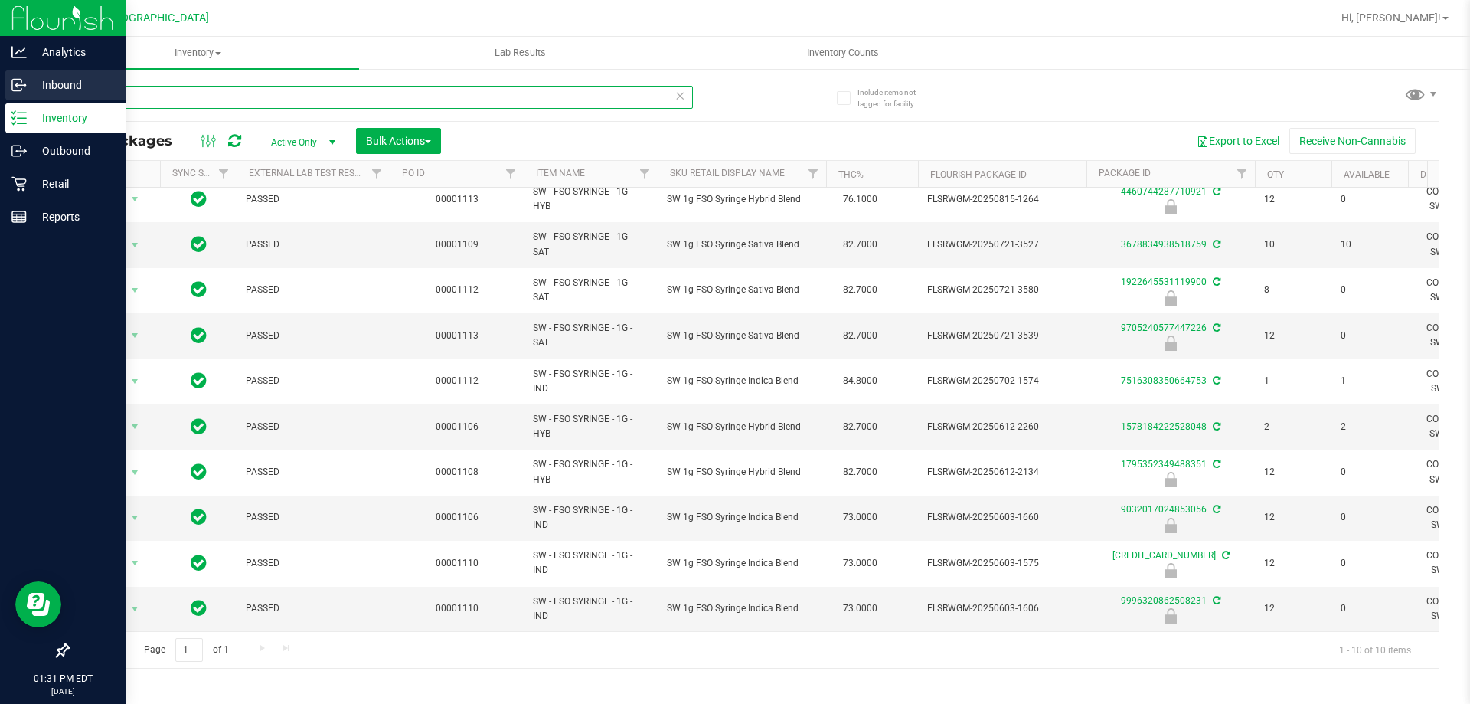
drag, startPoint x: 176, startPoint y: 93, endPoint x: 0, endPoint y: 98, distance: 176.2
click at [0, 98] on div "Analytics Inbound Inventory Outbound Retail Reports 01:31 PM EDT [DATE] 08/28 […" at bounding box center [735, 352] width 1470 height 704
